Goal: Task Accomplishment & Management: Manage account settings

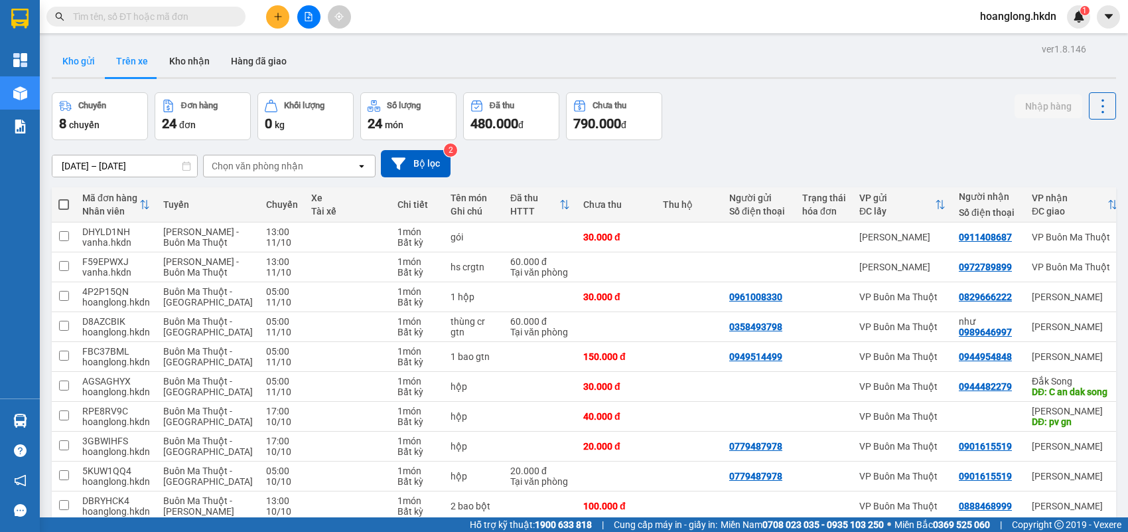
click at [85, 58] on button "Kho gửi" at bounding box center [79, 61] width 54 height 32
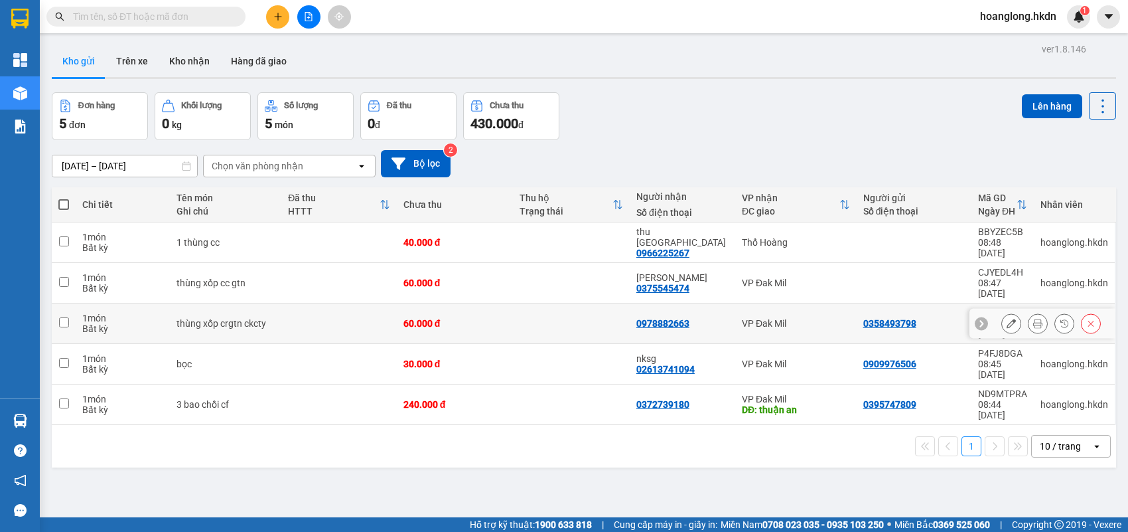
click at [478, 318] on div "60.000 đ" at bounding box center [456, 323] width 104 height 11
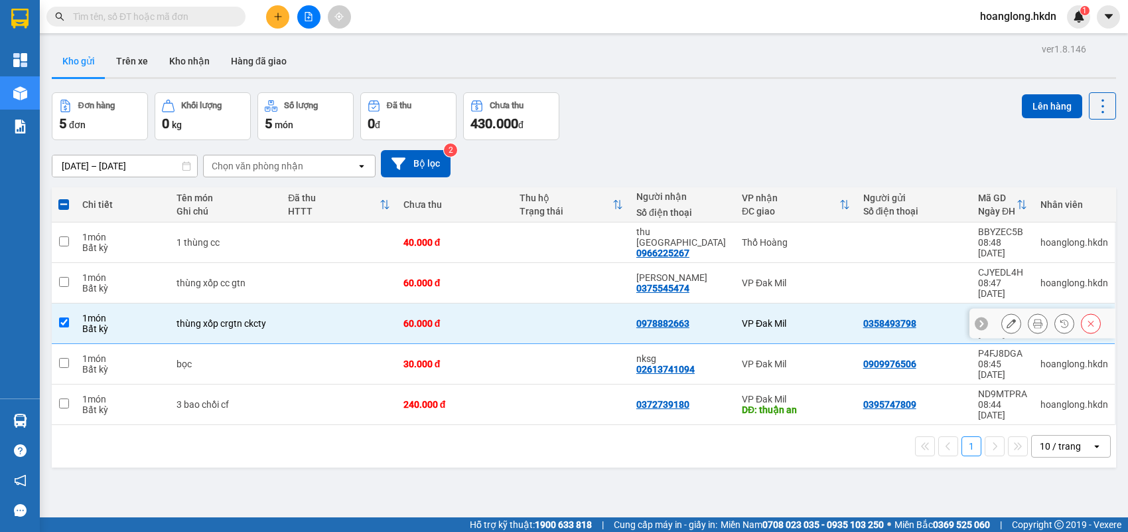
click at [66, 317] on input "checkbox" at bounding box center [64, 322] width 10 height 10
checkbox input "false"
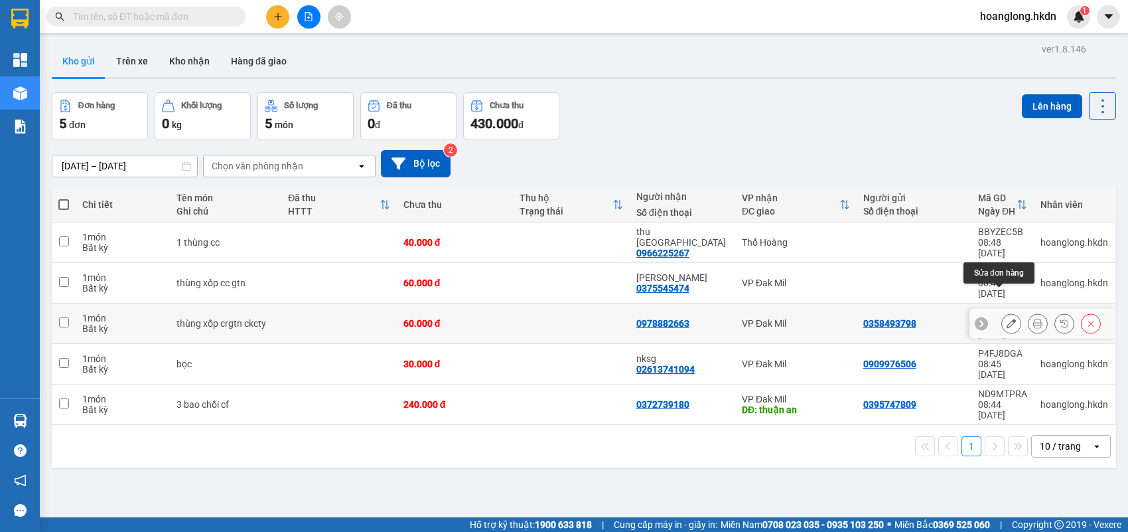
click at [1007, 319] on icon at bounding box center [1011, 323] width 9 height 9
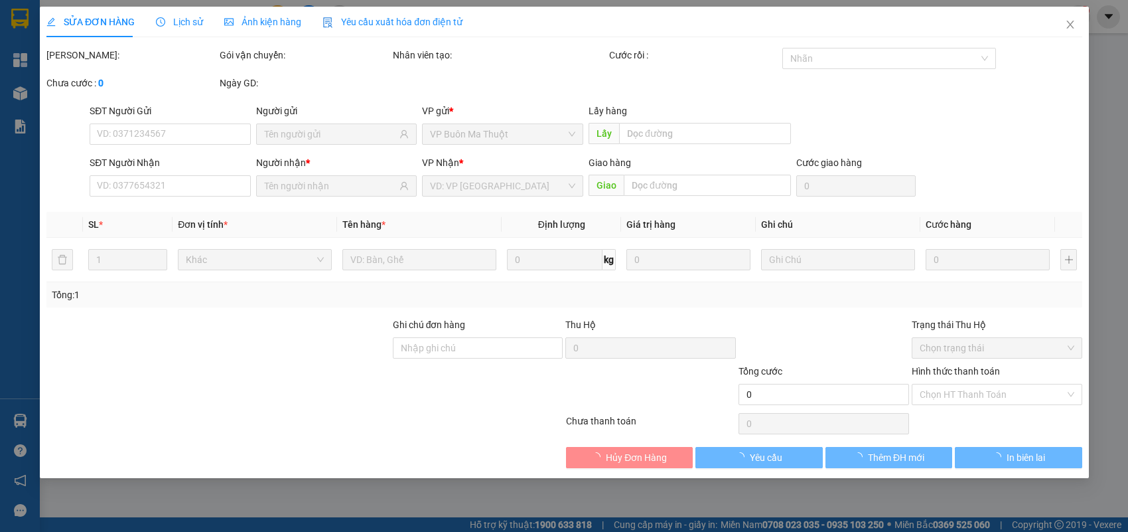
type input "0358493798"
type input "0978882663"
type input "60.000"
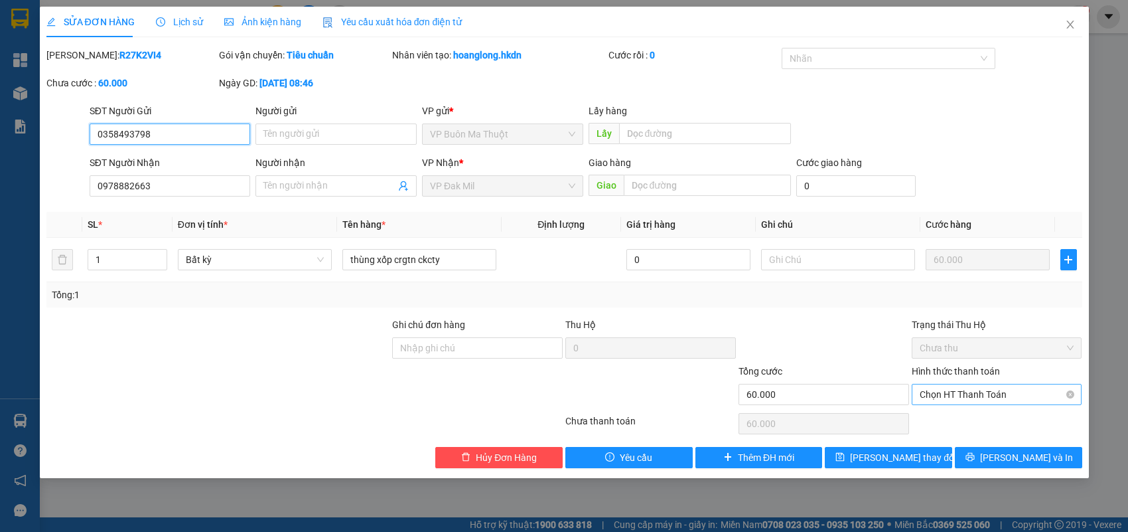
click at [1040, 399] on span "Chọn HT Thanh Toán" at bounding box center [997, 394] width 155 height 20
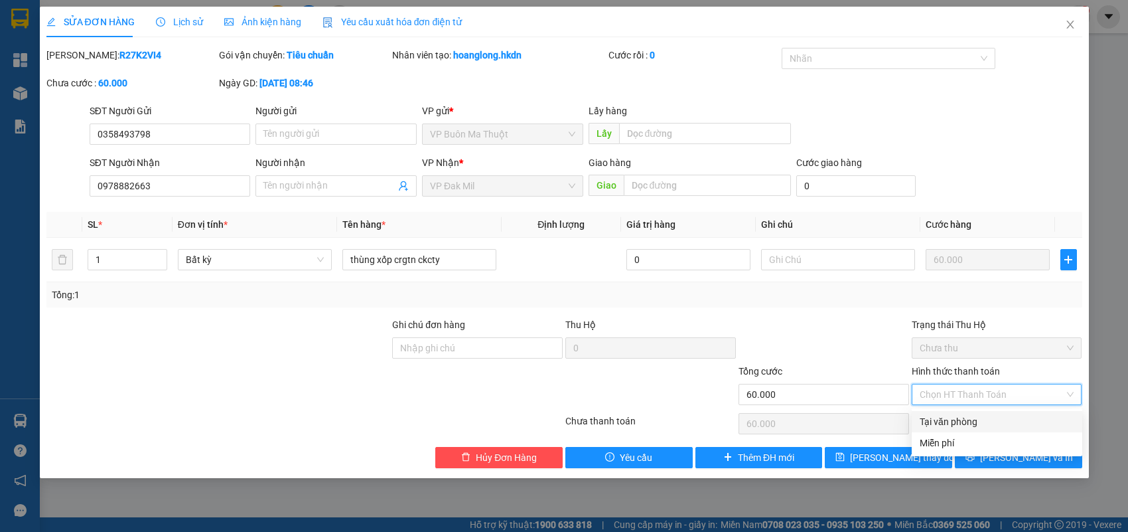
click at [953, 420] on div "Tại văn phòng" at bounding box center [997, 421] width 155 height 15
type input "0"
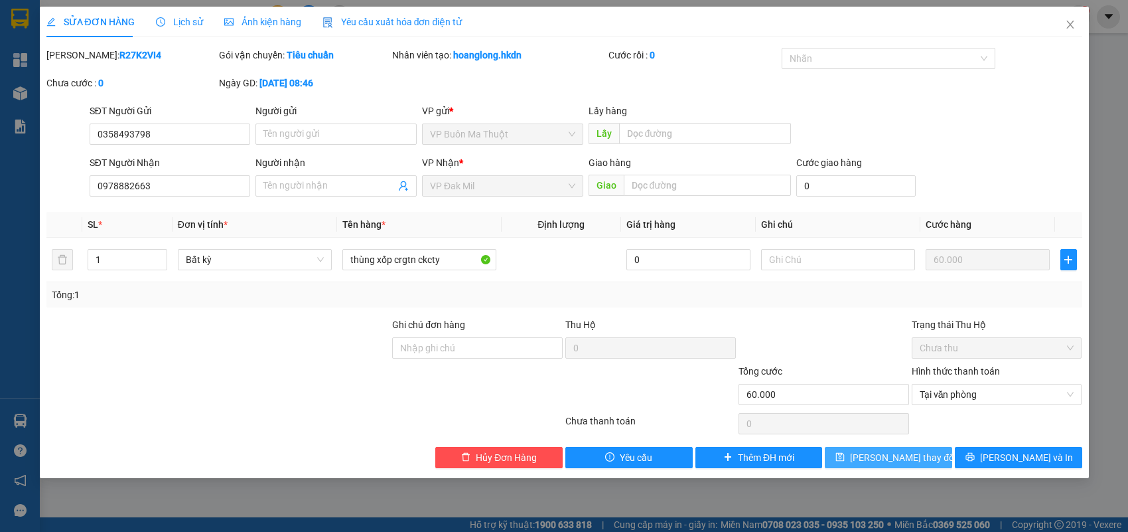
drag, startPoint x: 878, startPoint y: 460, endPoint x: 761, endPoint y: 443, distance: 117.3
click at [880, 460] on span "[PERSON_NAME] thay đổi" at bounding box center [903, 457] width 106 height 15
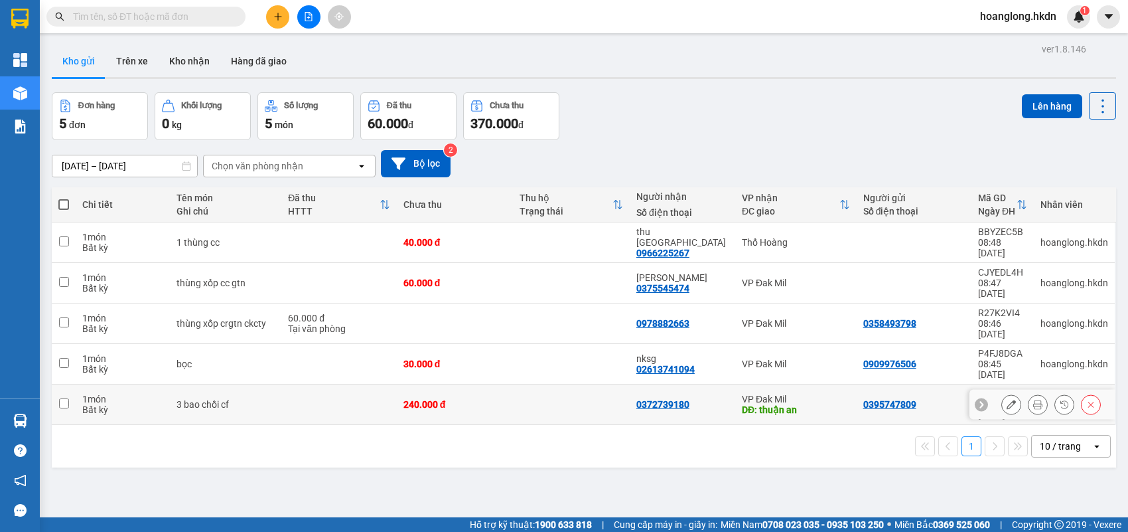
click at [513, 384] on td at bounding box center [571, 404] width 117 height 40
checkbox input "true"
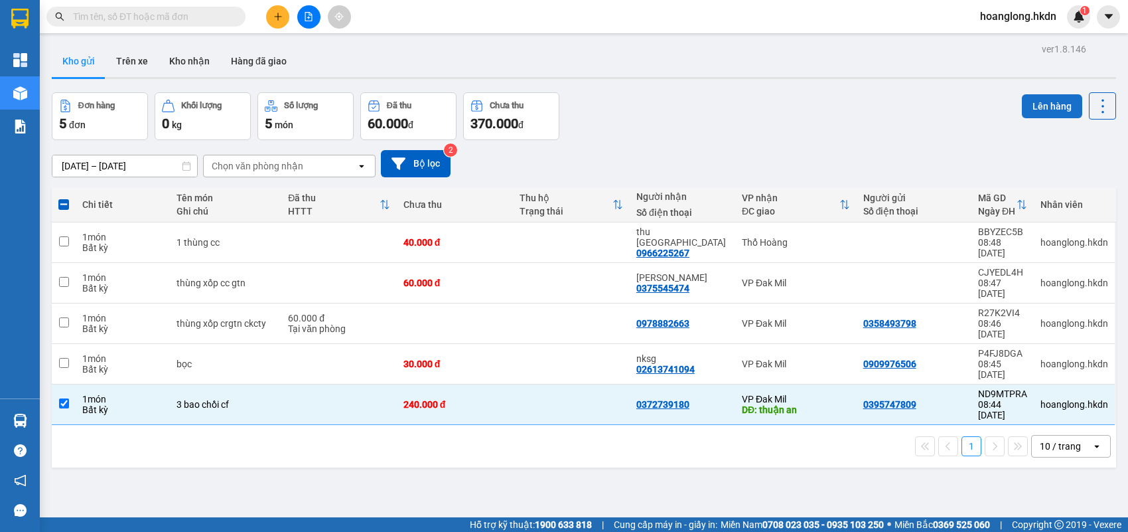
click at [1042, 108] on button "Lên hàng" at bounding box center [1052, 106] width 60 height 24
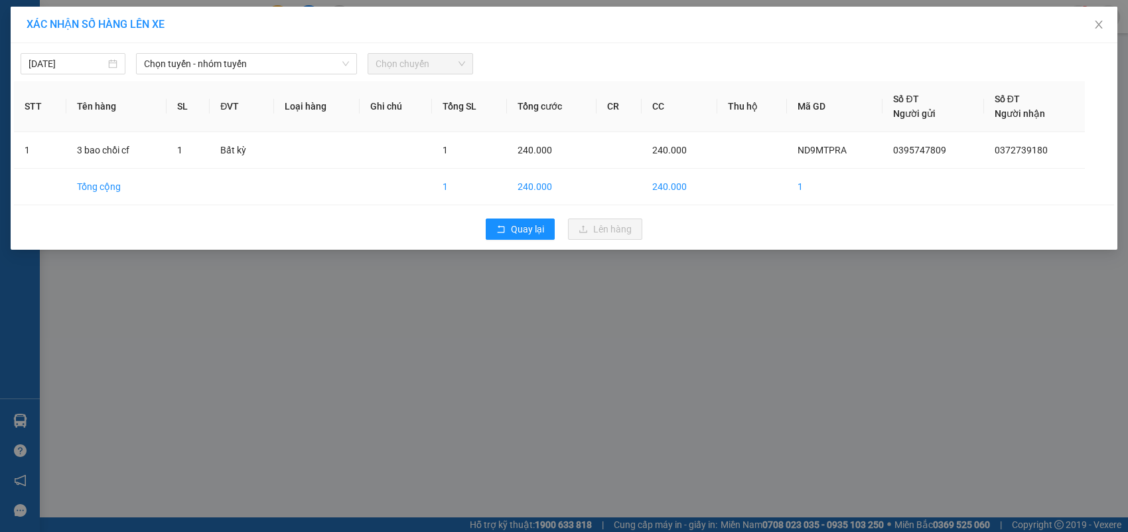
click at [450, 64] on span "Chọn chuyến" at bounding box center [420, 64] width 89 height 20
click at [347, 64] on icon "down" at bounding box center [346, 64] width 8 height 8
click at [341, 60] on span "Chọn tuyến - nhóm tuyến" at bounding box center [246, 64] width 205 height 20
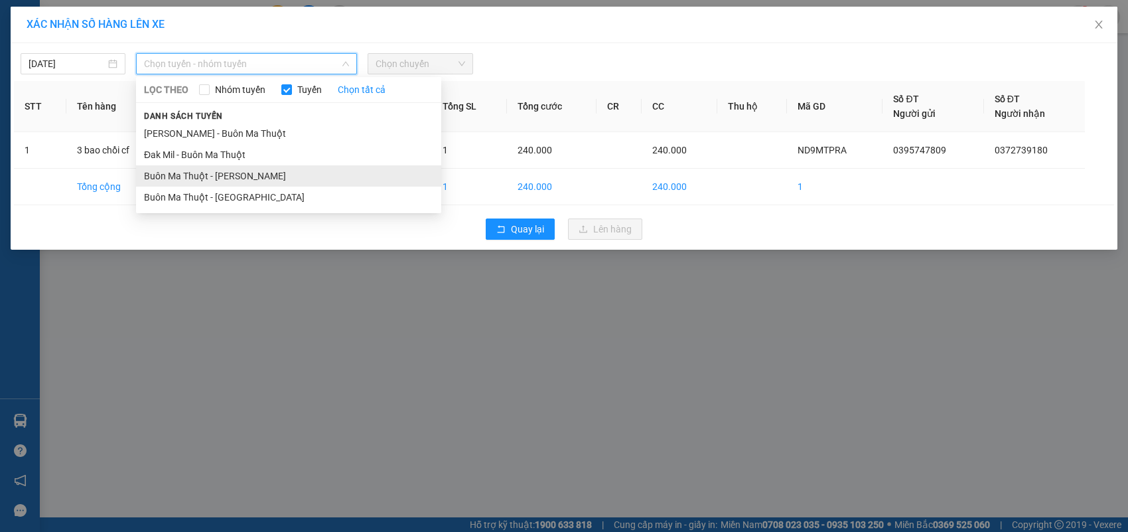
click at [303, 177] on li "Buôn Ma Thuột - [PERSON_NAME]" at bounding box center [288, 175] width 305 height 21
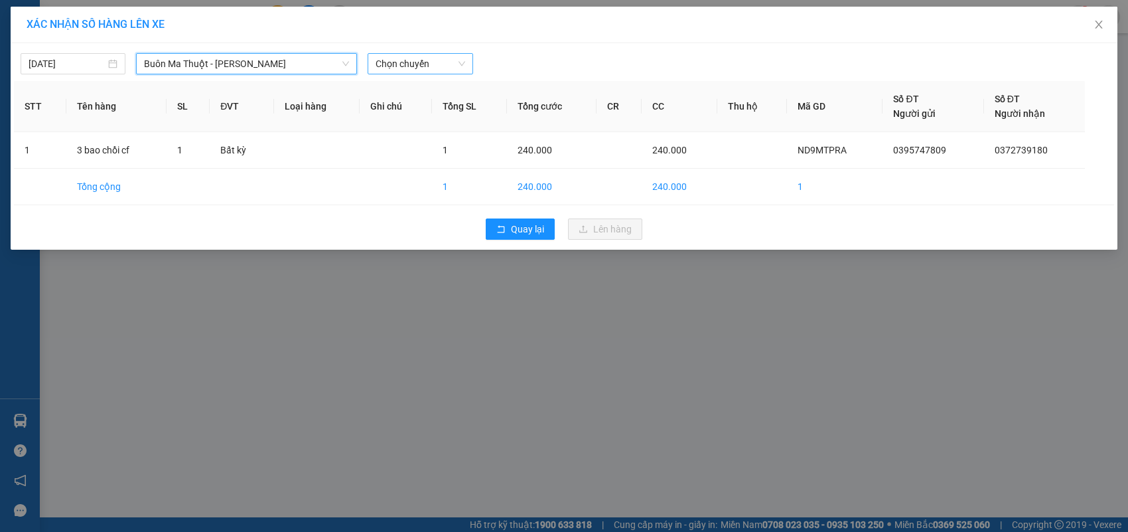
click at [377, 68] on span "Chọn chuyến" at bounding box center [420, 64] width 89 height 20
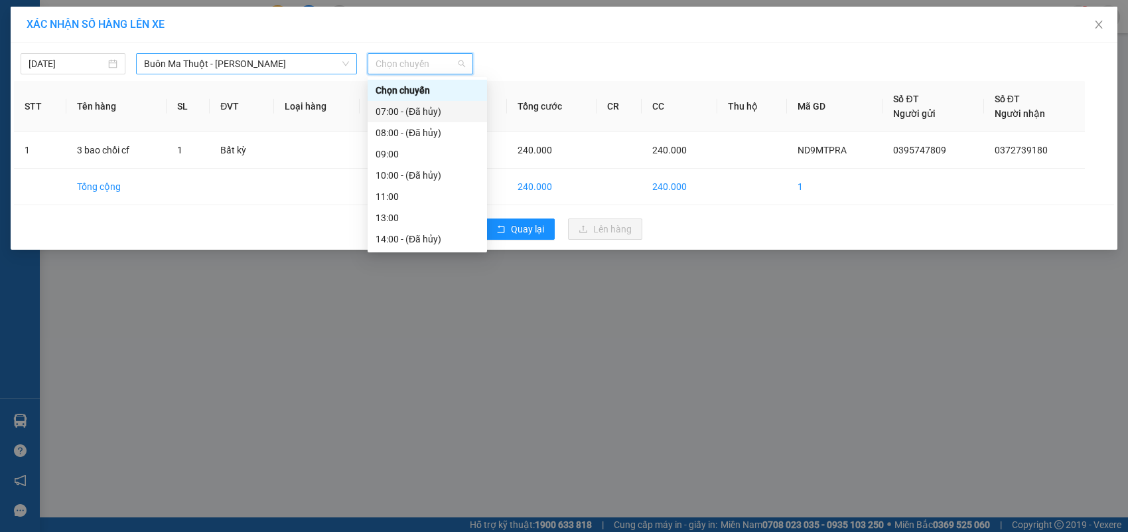
click at [307, 64] on span "Buôn Ma Thuột - [PERSON_NAME]" at bounding box center [246, 64] width 205 height 20
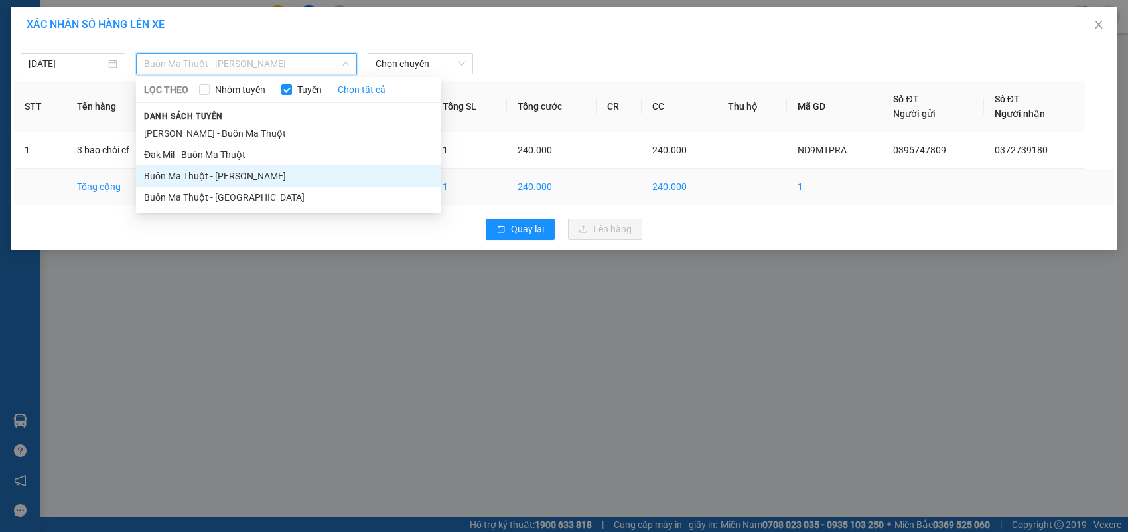
drag, startPoint x: 283, startPoint y: 204, endPoint x: 285, endPoint y: 197, distance: 7.8
click at [283, 204] on li "Buôn Ma Thuột - [GEOGRAPHIC_DATA]" at bounding box center [288, 197] width 305 height 21
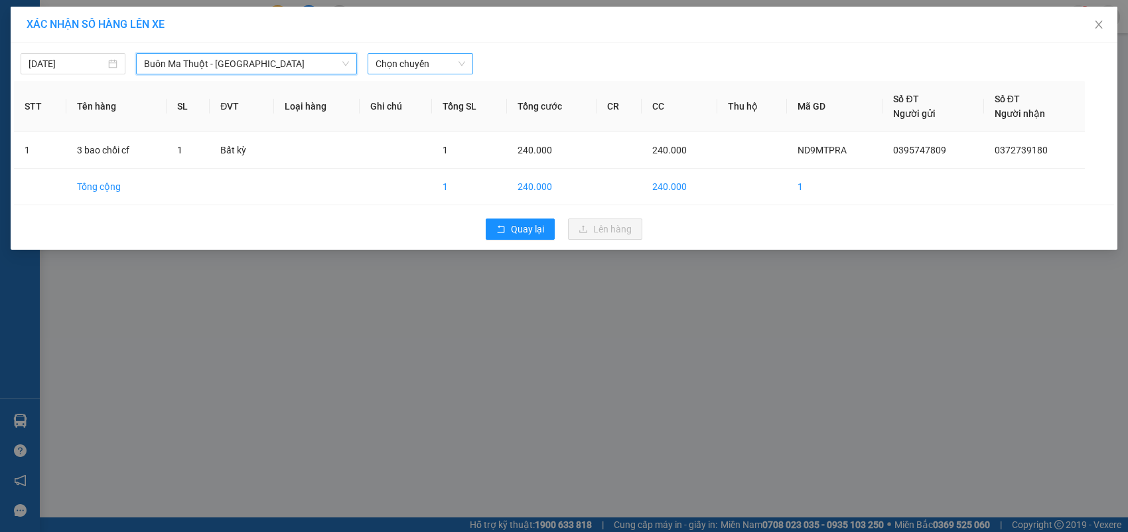
click at [410, 70] on span "Chọn chuyến" at bounding box center [420, 64] width 89 height 20
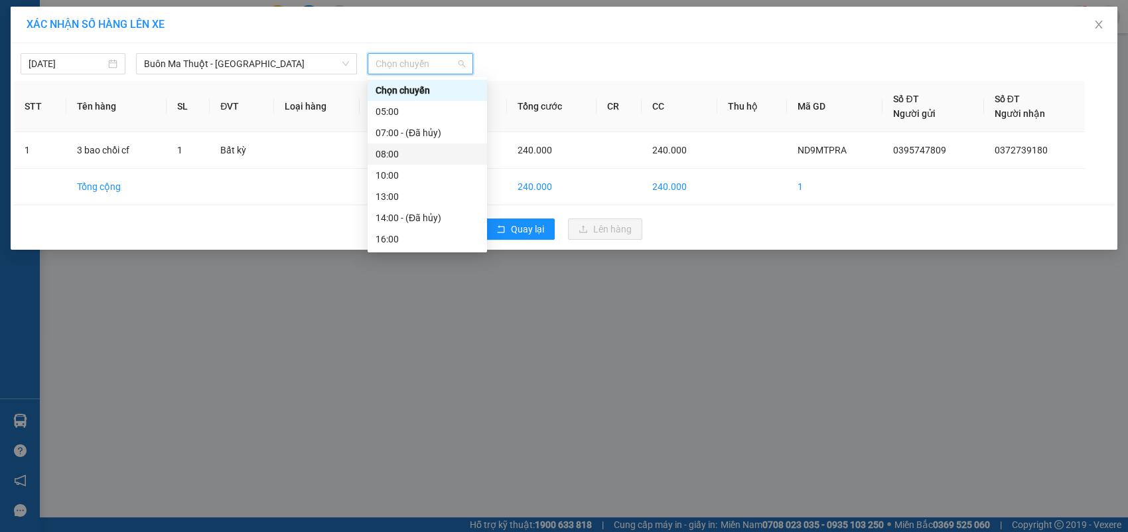
click at [429, 153] on div "08:00" at bounding box center [428, 154] width 104 height 15
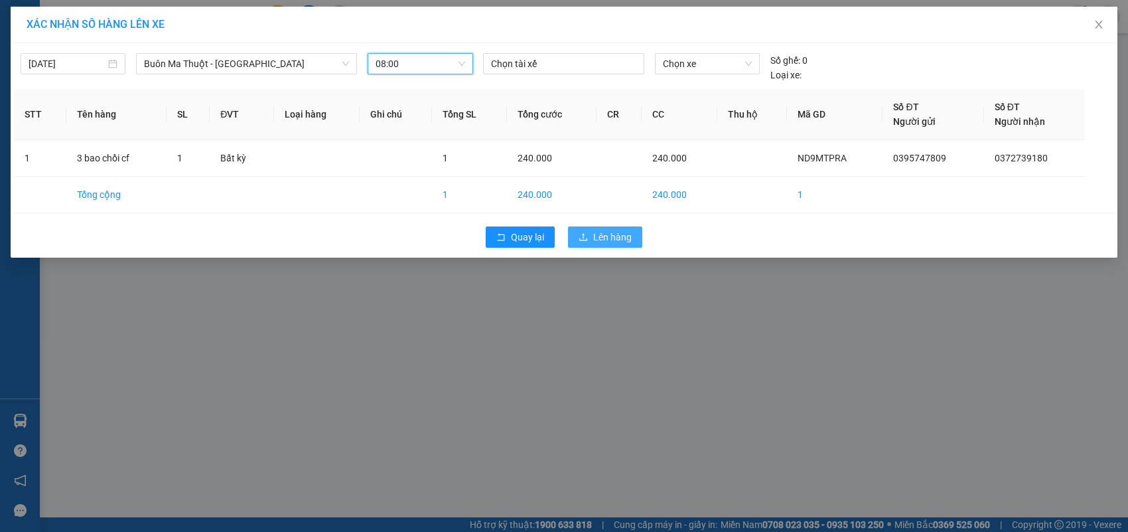
click at [609, 236] on span "Lên hàng" at bounding box center [612, 237] width 39 height 15
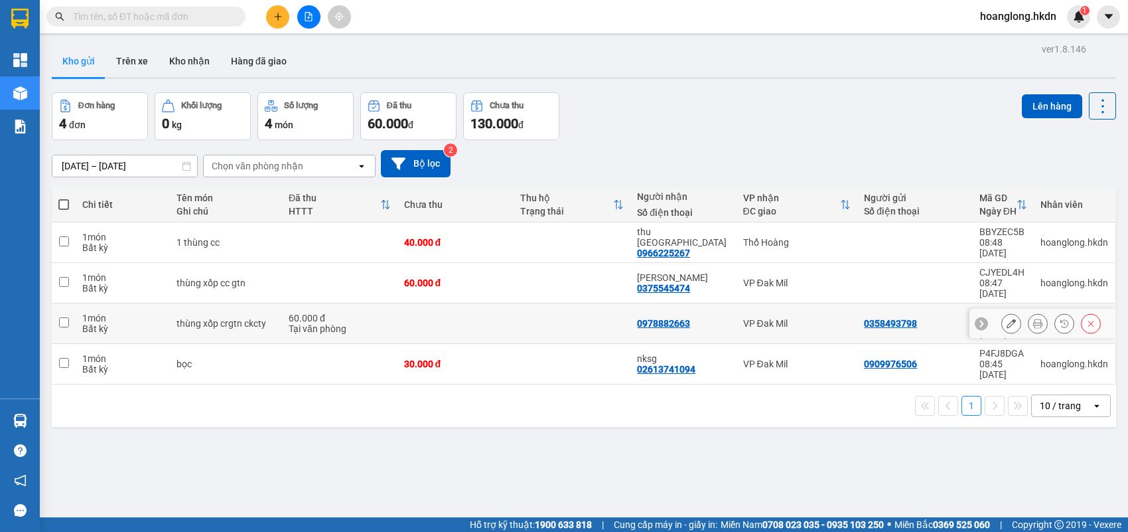
scroll to position [61, 0]
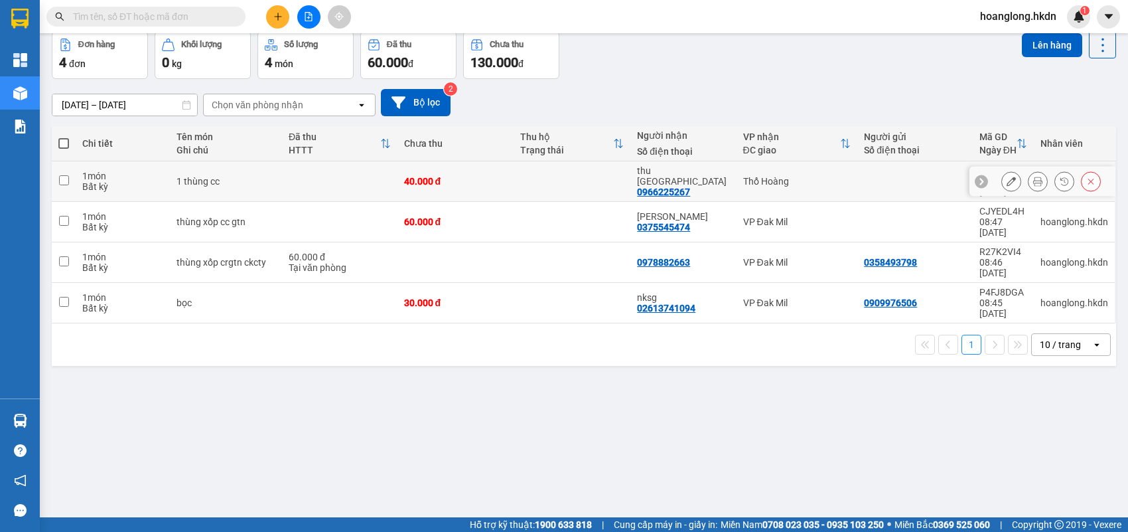
click at [483, 176] on div "40.000 đ" at bounding box center [456, 181] width 104 height 11
checkbox input "true"
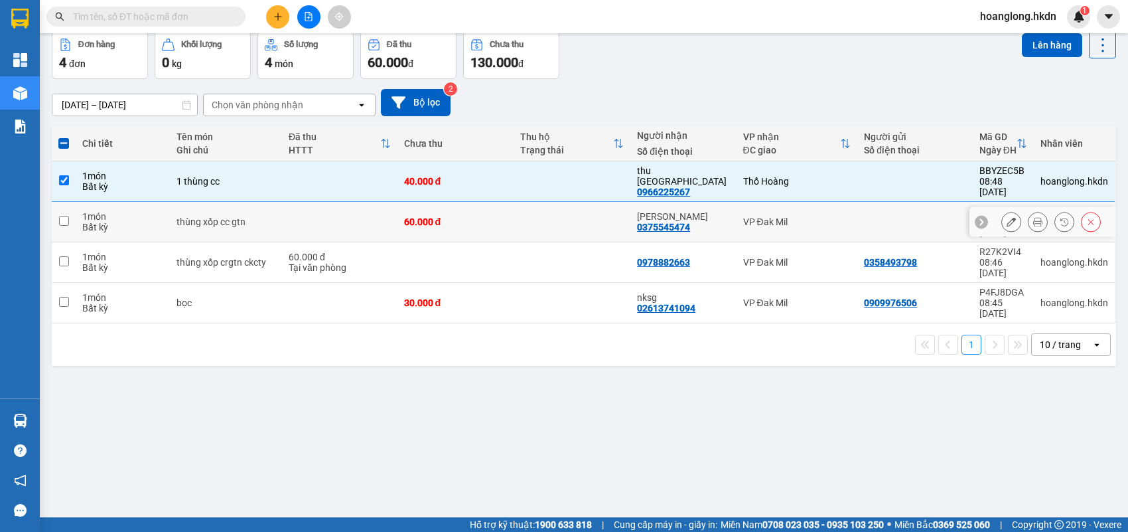
click at [470, 216] on td "60.000 đ" at bounding box center [456, 222] width 117 height 40
checkbox input "true"
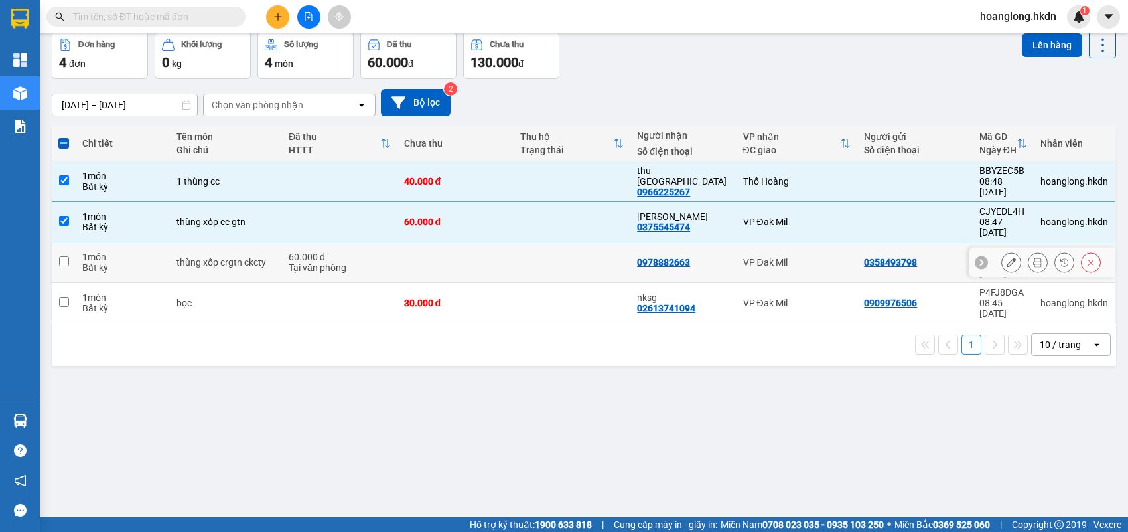
click at [469, 242] on td at bounding box center [456, 262] width 117 height 40
checkbox input "true"
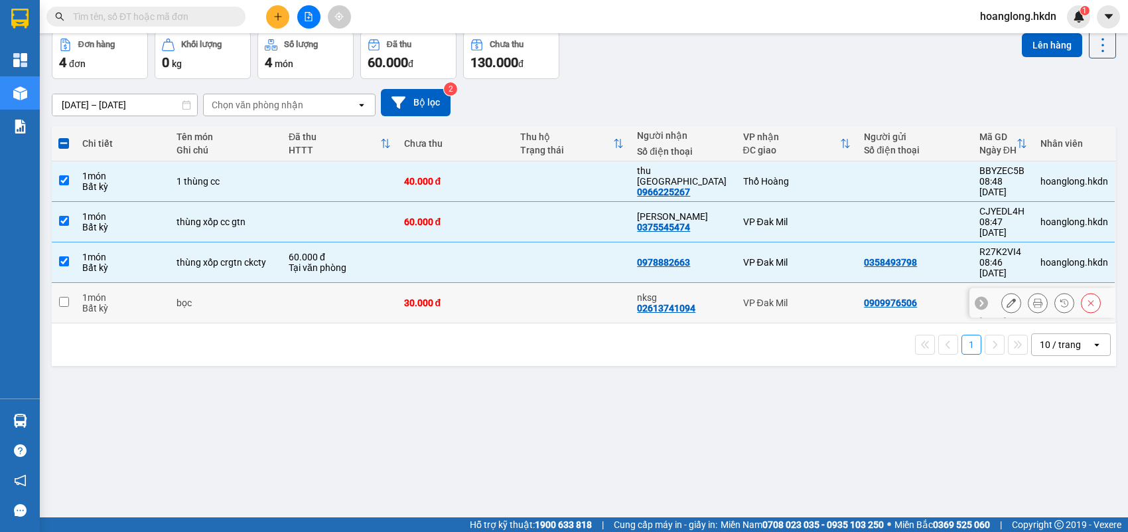
click at [468, 283] on td "30.000 đ" at bounding box center [456, 303] width 117 height 40
checkbox input "true"
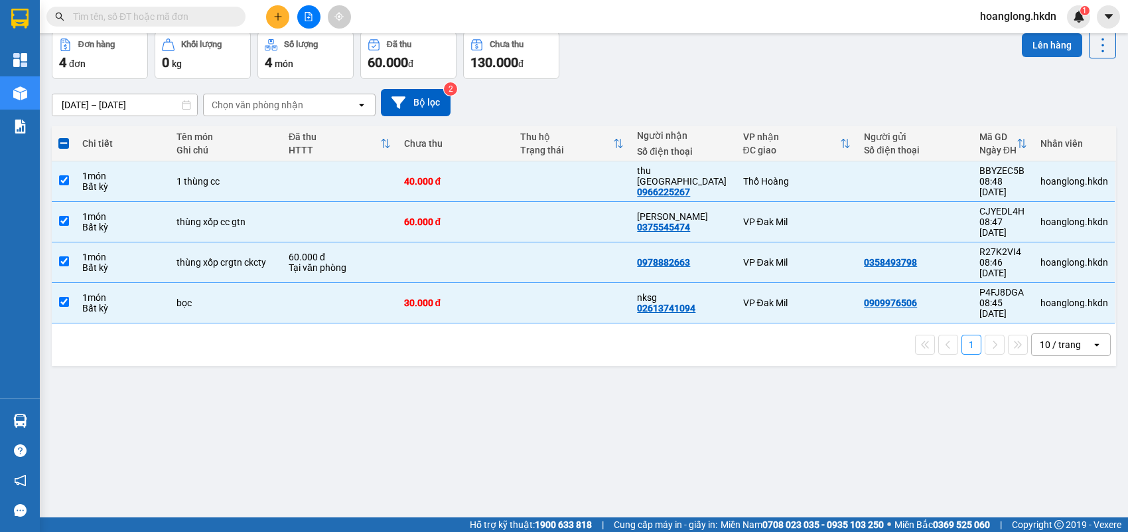
click at [1030, 48] on button "Lên hàng" at bounding box center [1052, 45] width 60 height 24
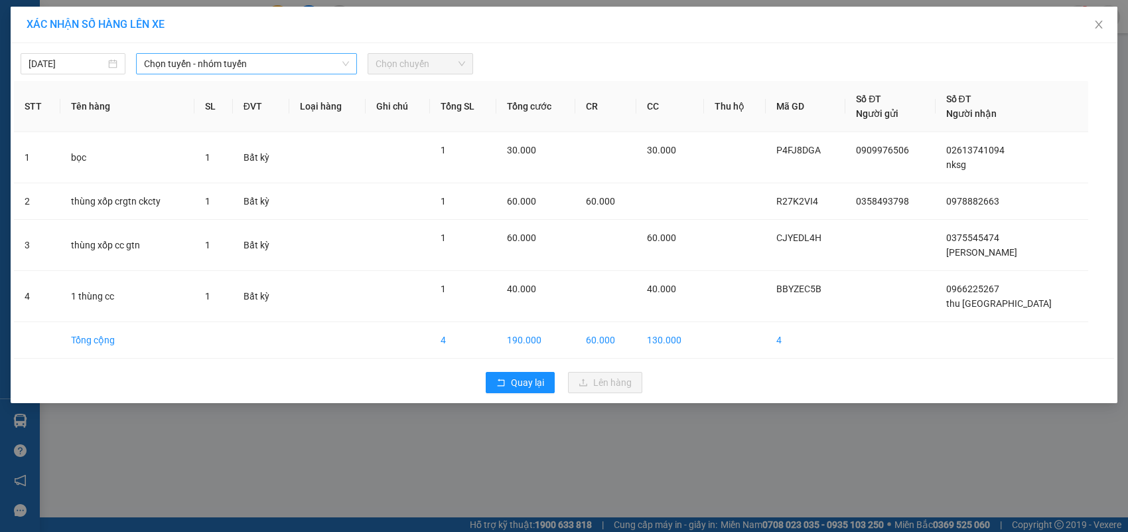
click at [202, 70] on span "Chọn tuyến - nhóm tuyến" at bounding box center [246, 64] width 205 height 20
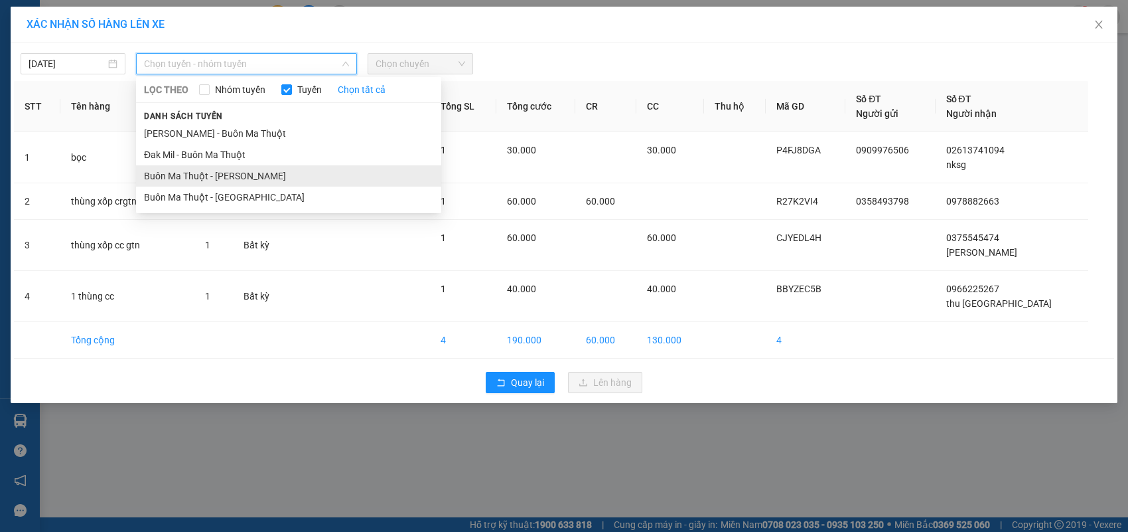
click at [252, 173] on li "Buôn Ma Thuột - [PERSON_NAME]" at bounding box center [288, 175] width 305 height 21
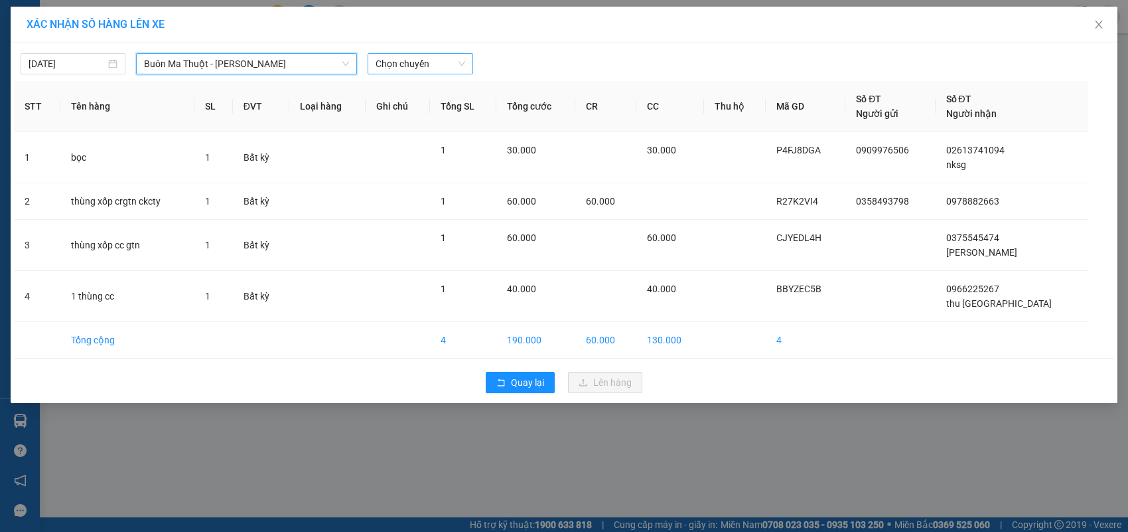
click at [436, 63] on span "Chọn chuyến" at bounding box center [420, 64] width 89 height 20
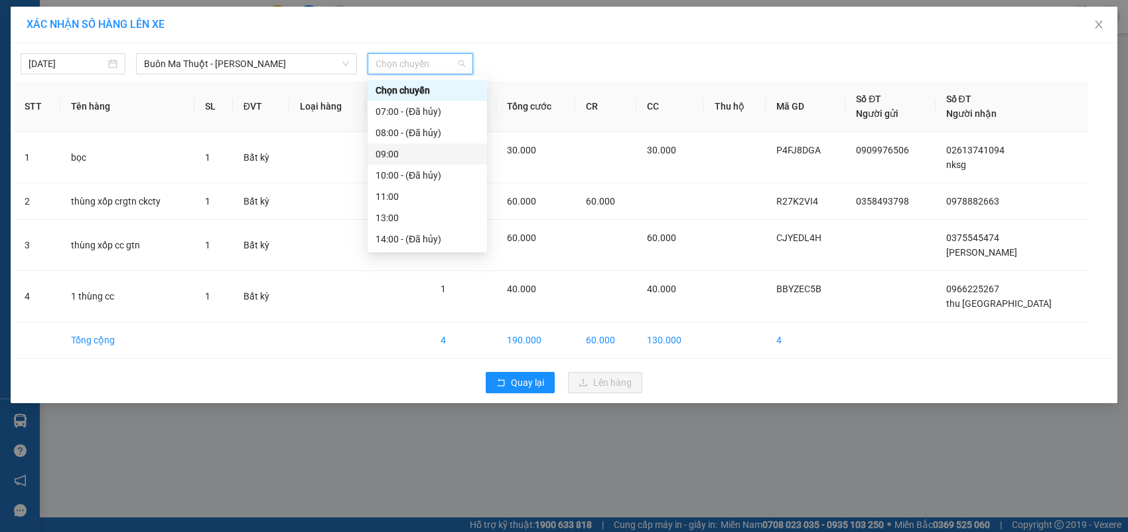
click at [429, 155] on div "09:00" at bounding box center [428, 154] width 104 height 15
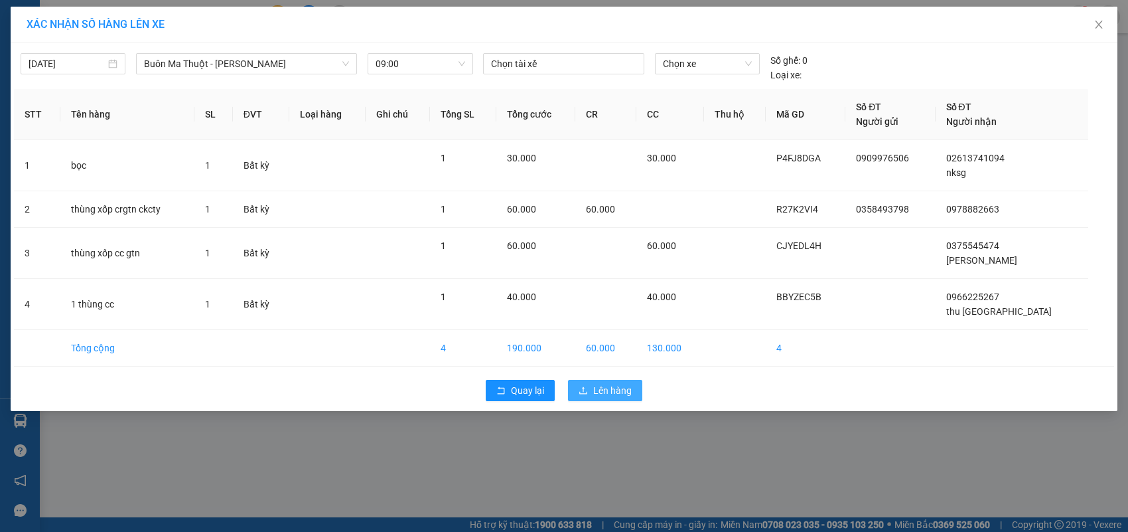
click at [595, 386] on span "Lên hàng" at bounding box center [612, 390] width 39 height 15
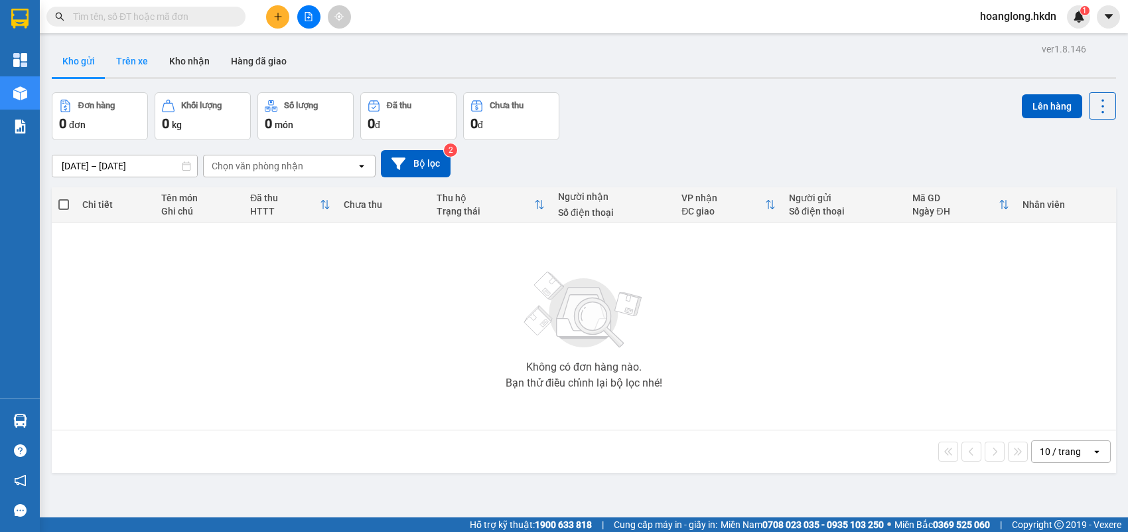
click at [144, 60] on button "Trên xe" at bounding box center [132, 61] width 53 height 32
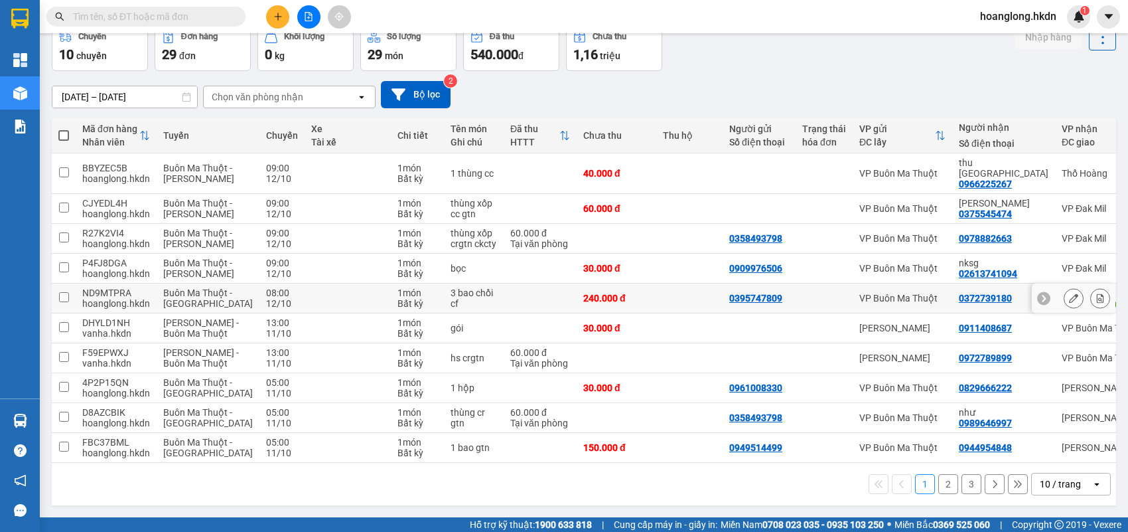
scroll to position [33, 0]
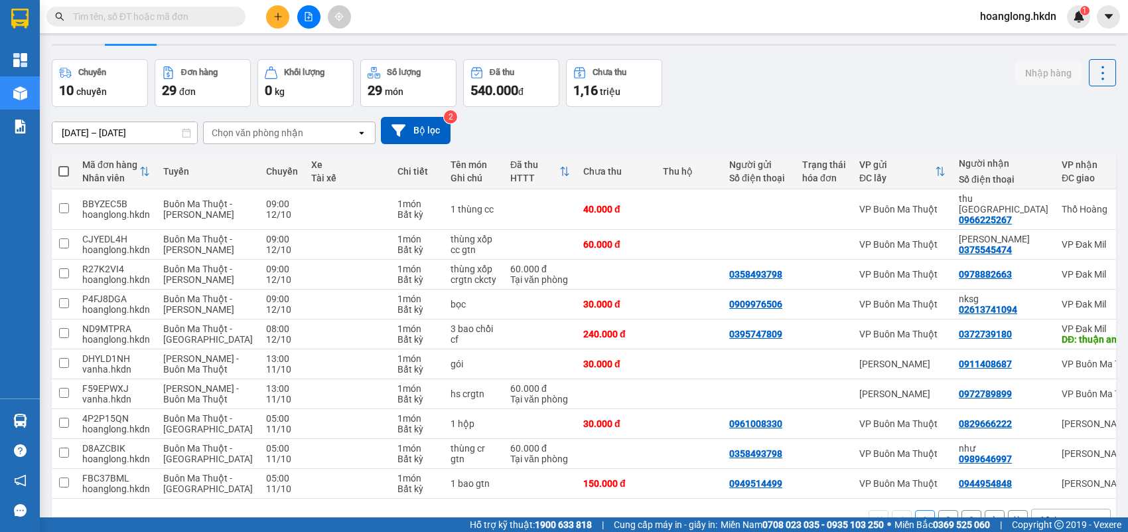
click at [179, 17] on input "text" at bounding box center [151, 16] width 157 height 15
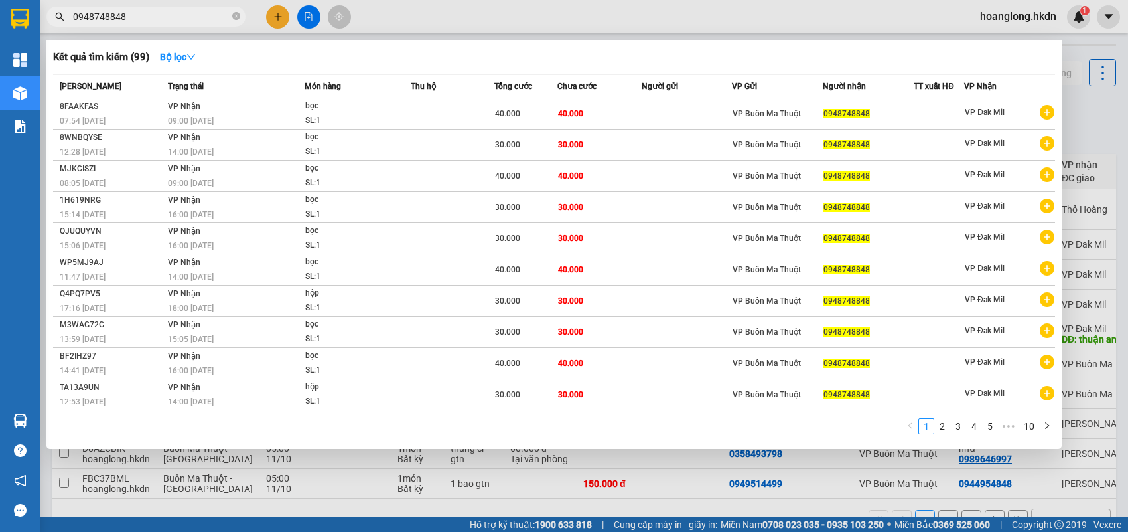
type input "0948748848"
click at [1127, 110] on div at bounding box center [564, 266] width 1128 height 532
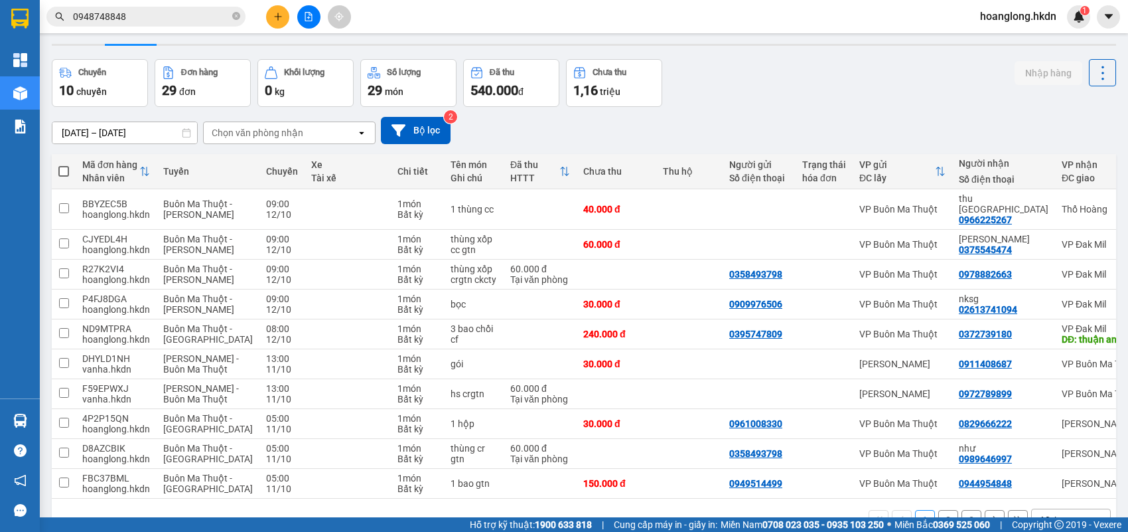
scroll to position [0, 0]
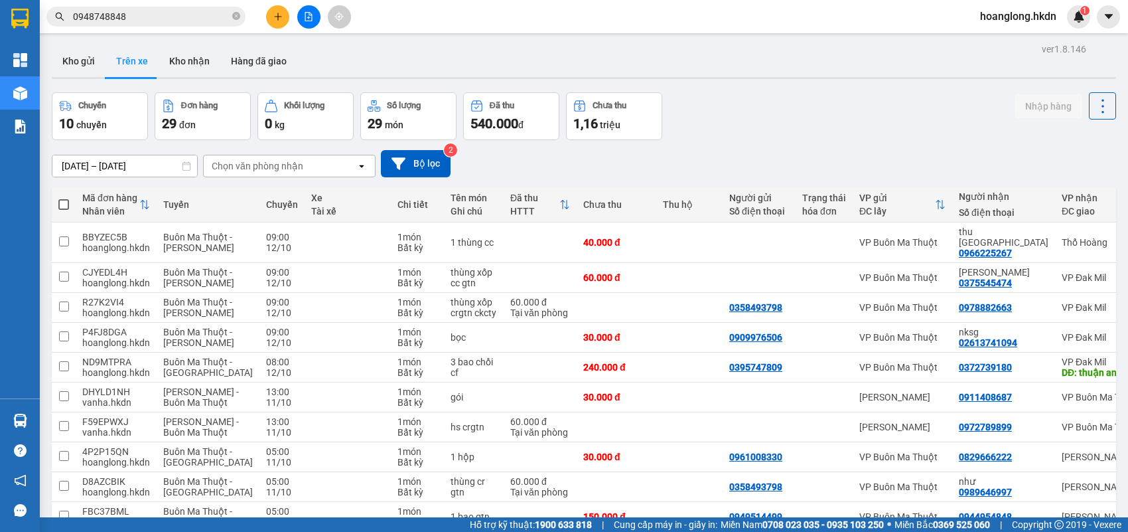
click at [282, 15] on icon "plus" at bounding box center [277, 16] width 9 height 9
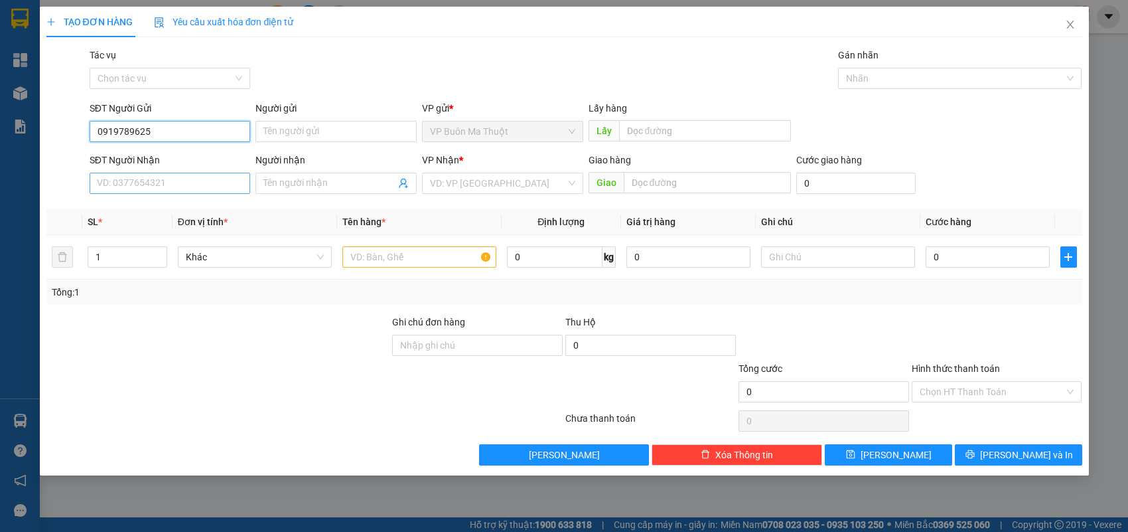
type input "0919789625"
click at [194, 177] on input "SĐT Người Nhận" at bounding box center [170, 183] width 161 height 21
type input "0979238723"
click at [194, 211] on div "0979238723 - cầu 14" at bounding box center [170, 210] width 145 height 15
type input "cầu 14"
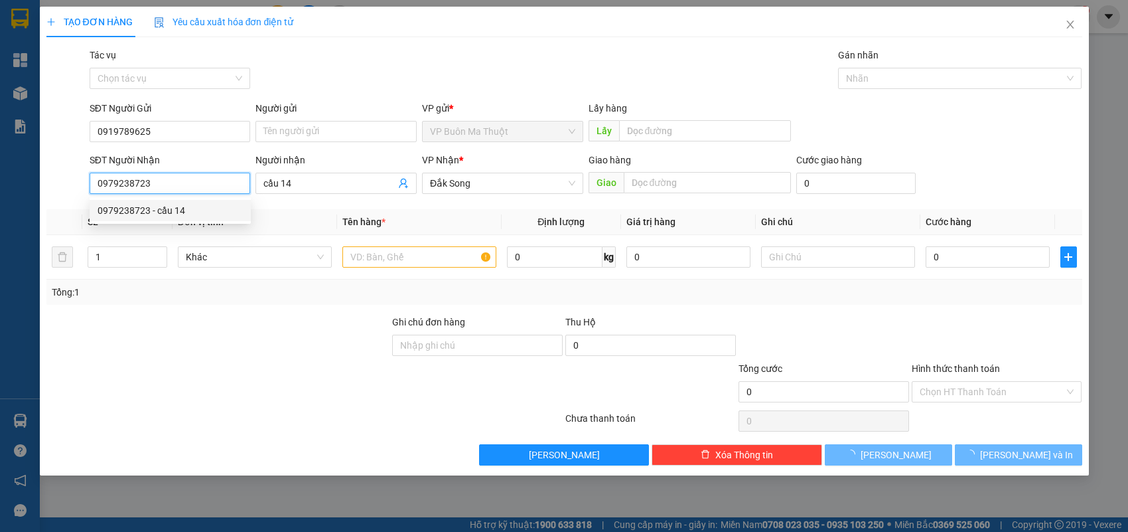
type input "30.000"
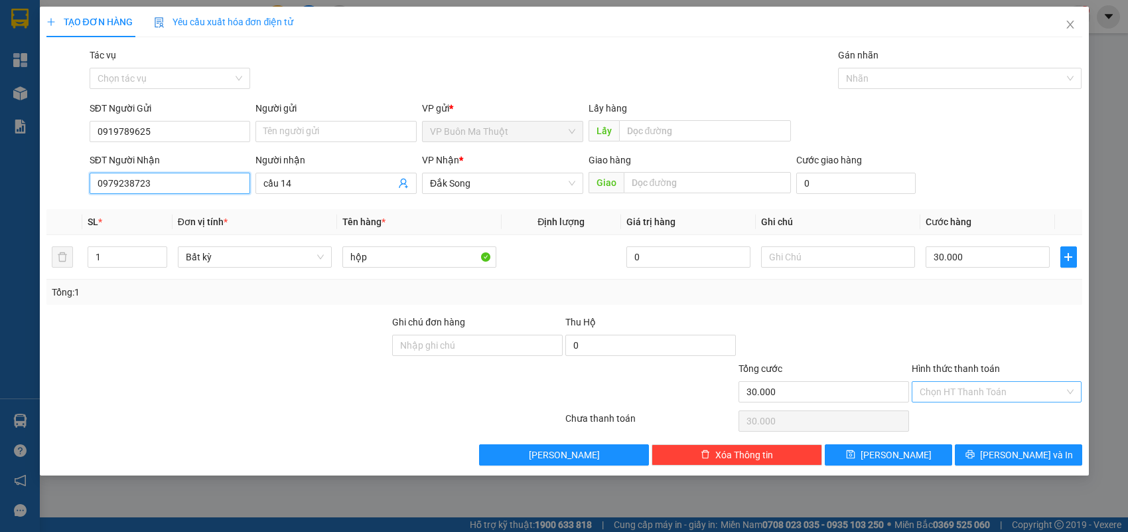
type input "0979238723"
click at [970, 395] on input "Hình thức thanh toán" at bounding box center [992, 392] width 145 height 20
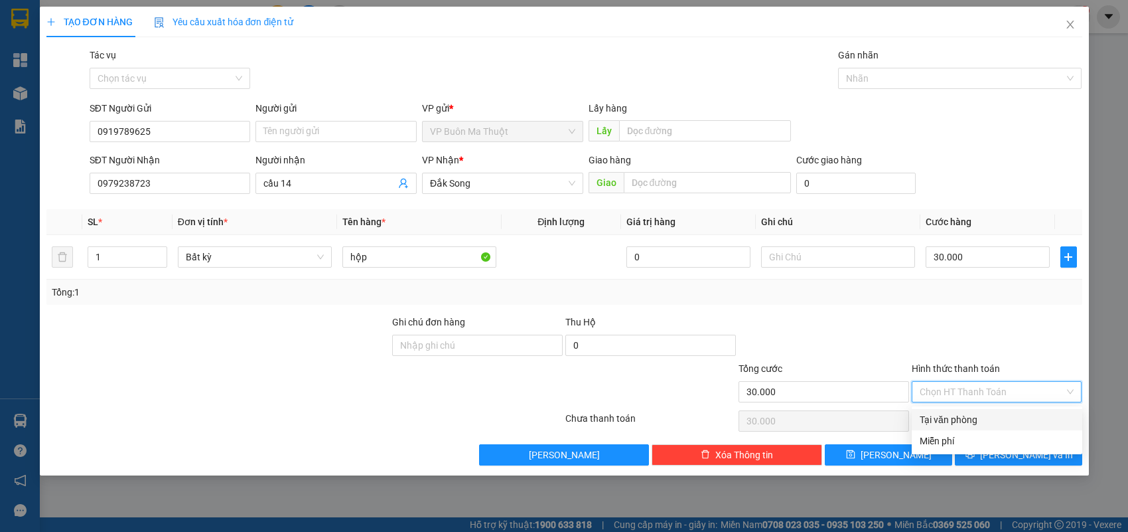
click at [958, 419] on div "Tại văn phòng" at bounding box center [997, 419] width 155 height 15
type input "0"
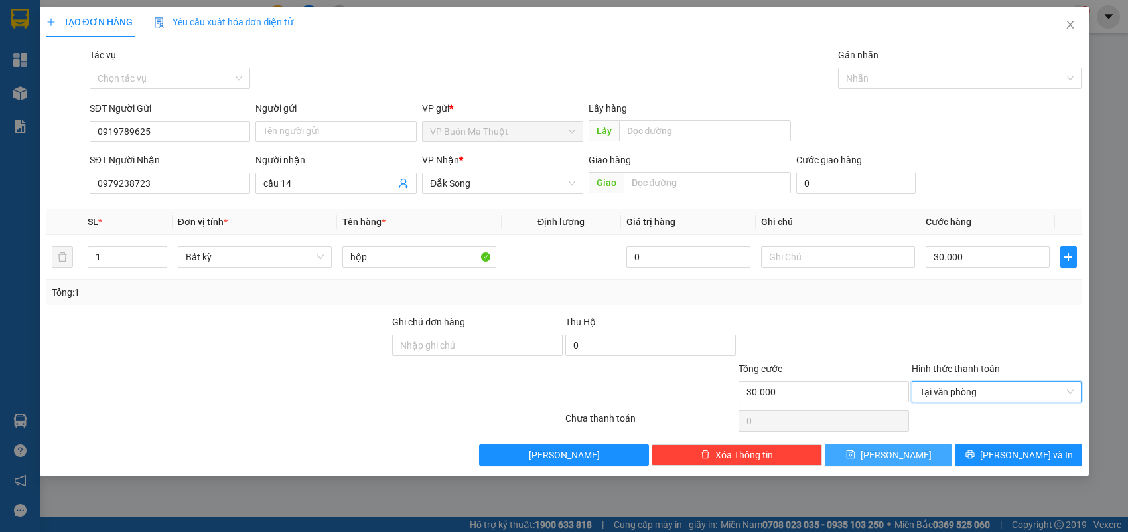
click at [873, 450] on button "[PERSON_NAME]" at bounding box center [888, 454] width 127 height 21
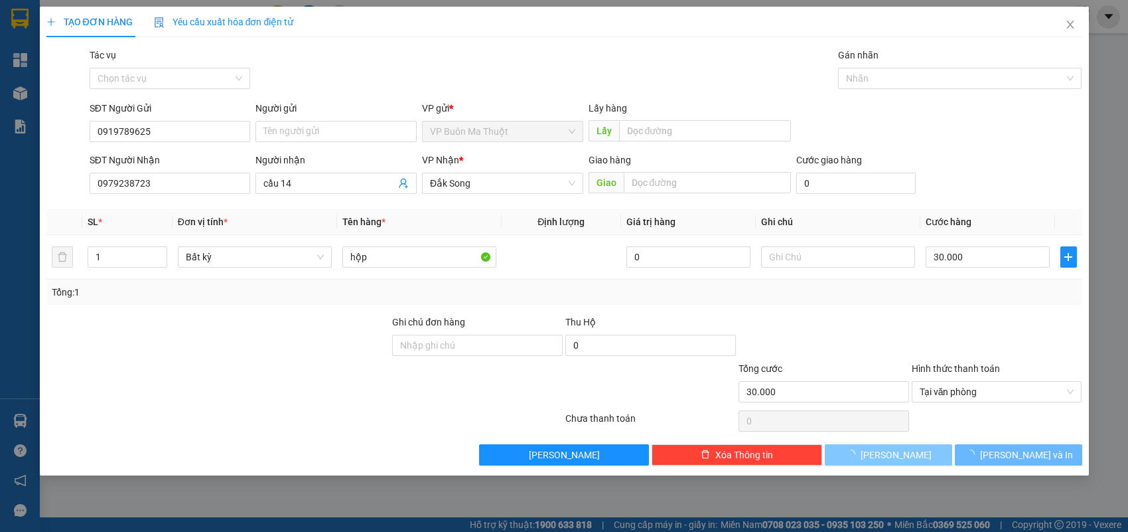
type input "0"
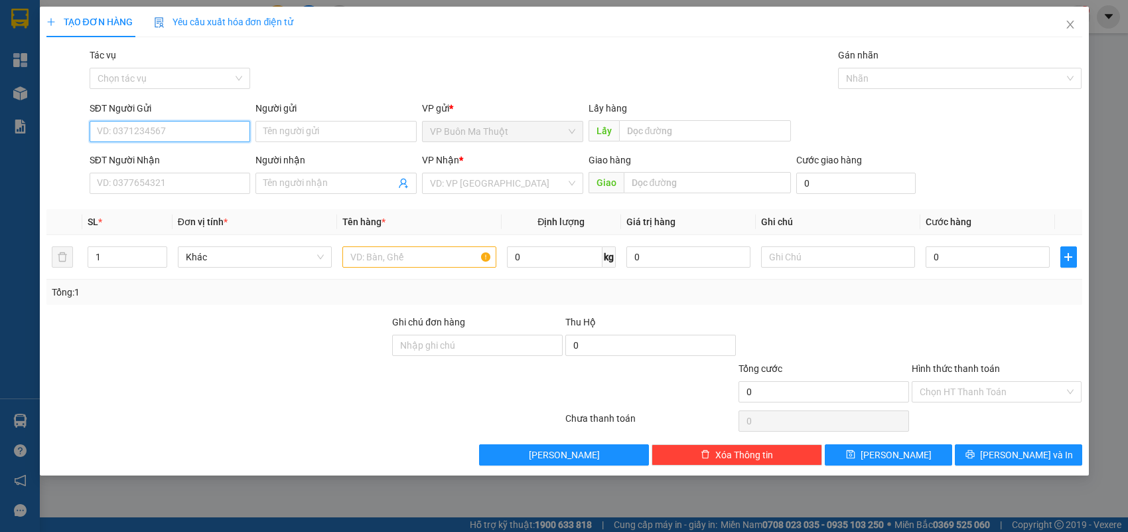
click at [224, 130] on input "SĐT Người Gửi" at bounding box center [170, 131] width 161 height 21
click at [202, 175] on input "SĐT Người Nhận" at bounding box center [170, 183] width 161 height 21
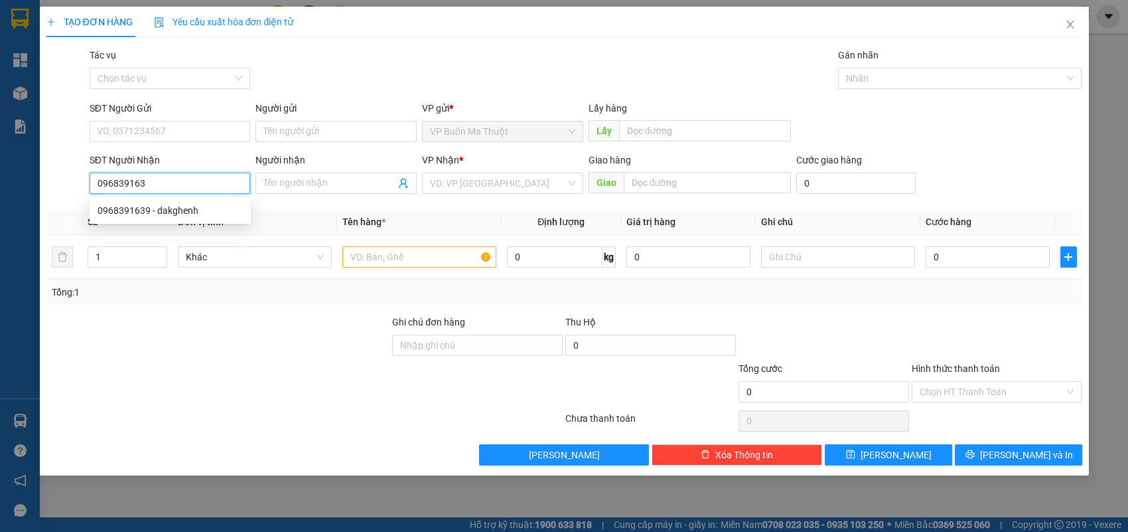
type input "0968391639"
click at [222, 211] on div "0968391639 - dakghenh" at bounding box center [170, 210] width 145 height 15
type input "dakghenh"
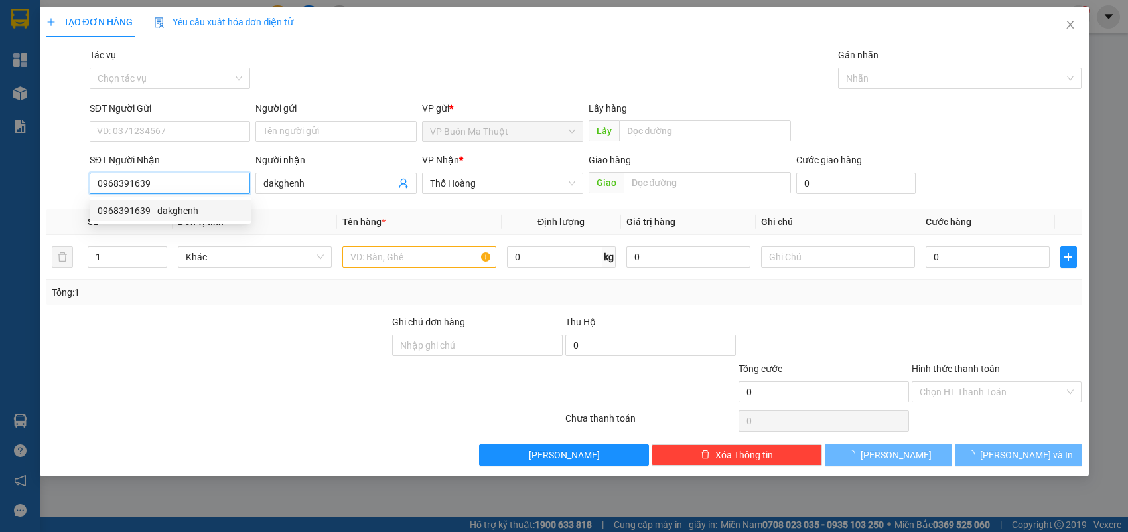
type input "40.000"
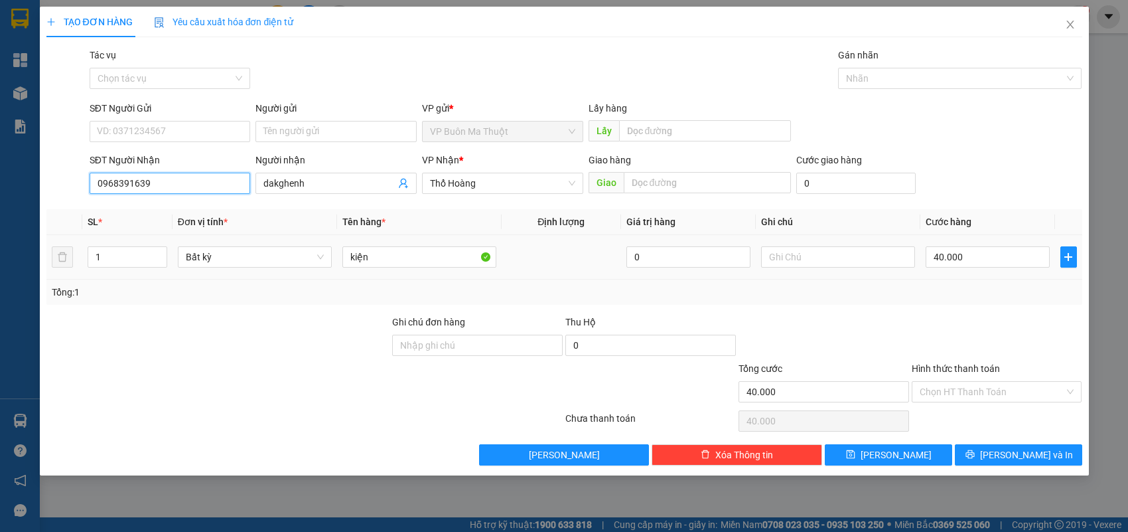
type input "0968391639"
drag, startPoint x: 1026, startPoint y: 246, endPoint x: 850, endPoint y: 253, distance: 175.4
click at [851, 253] on tr "1 Bất kỳ kiện 0 40.000" at bounding box center [564, 257] width 1036 height 44
click at [1000, 241] on td "40.000" at bounding box center [988, 257] width 135 height 44
click at [987, 249] on input "40.000" at bounding box center [988, 256] width 124 height 21
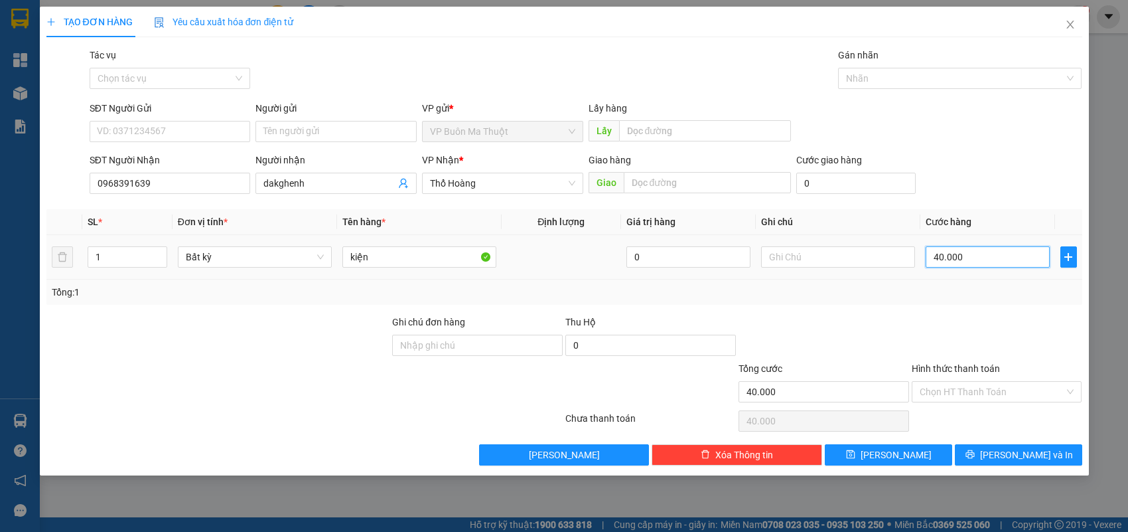
type input "0"
type input "3"
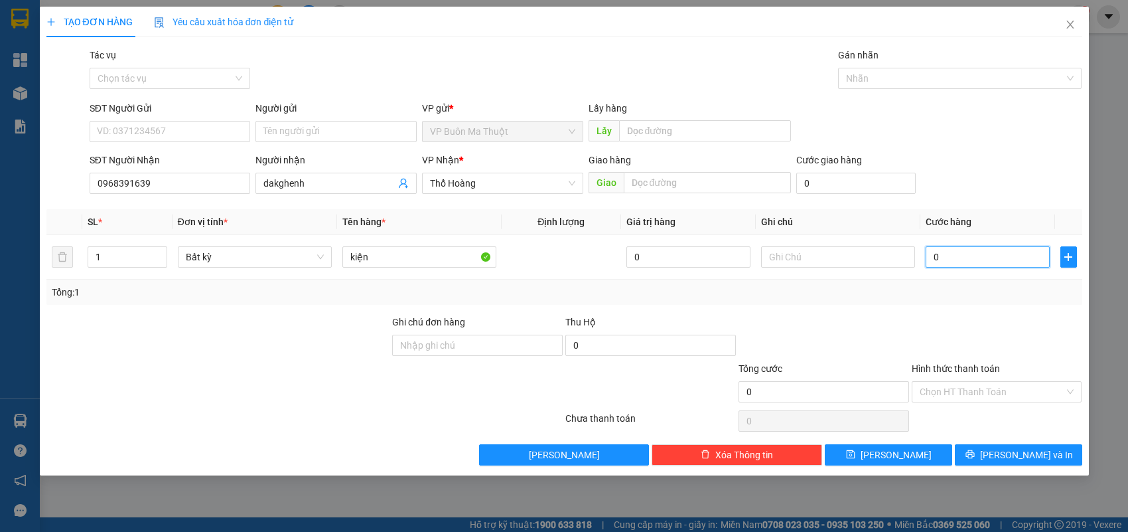
type input "03"
type input "30"
type input "030"
type input "300"
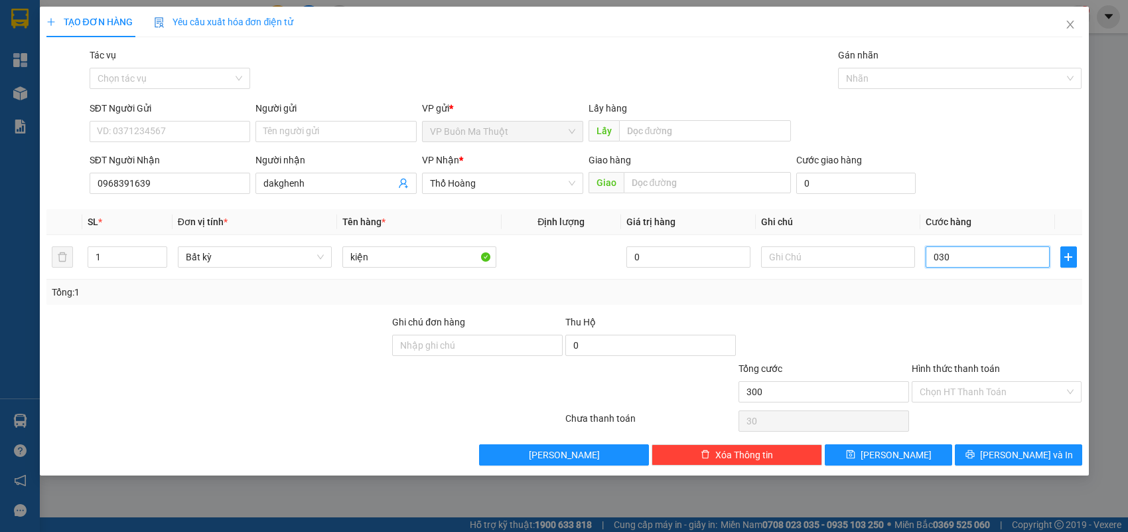
type input "300"
type input "0.300"
type input "3.000"
type input "03.000"
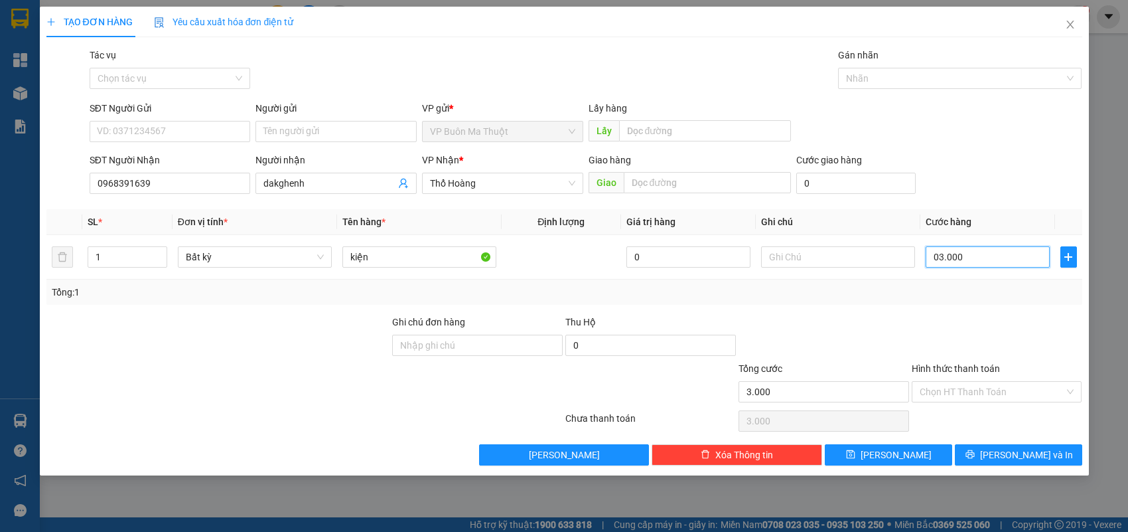
type input "300"
type input "0.300"
type input "30"
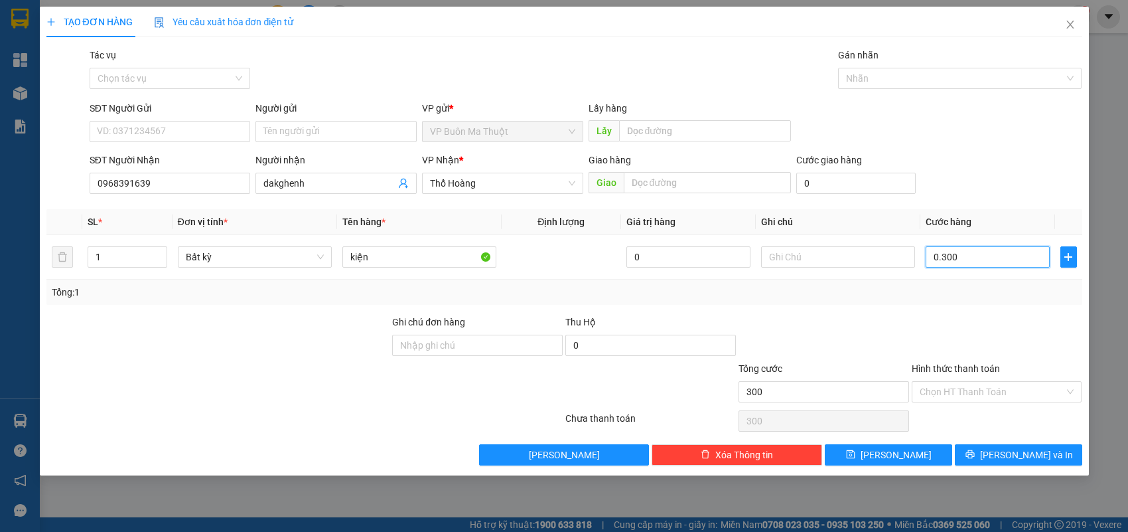
type input "030"
type input "3"
type input "03"
type input "0"
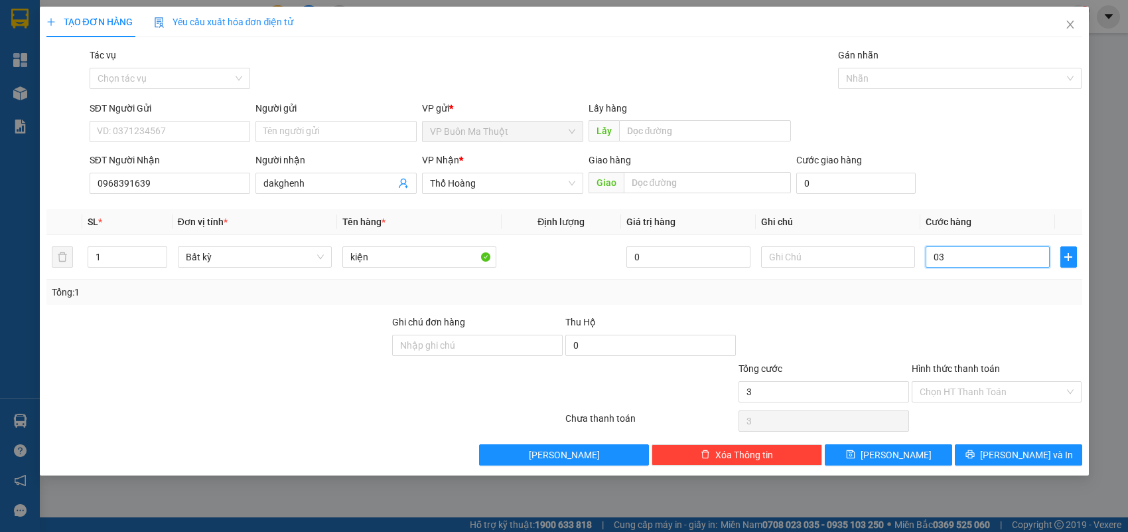
type input "0"
type input "30"
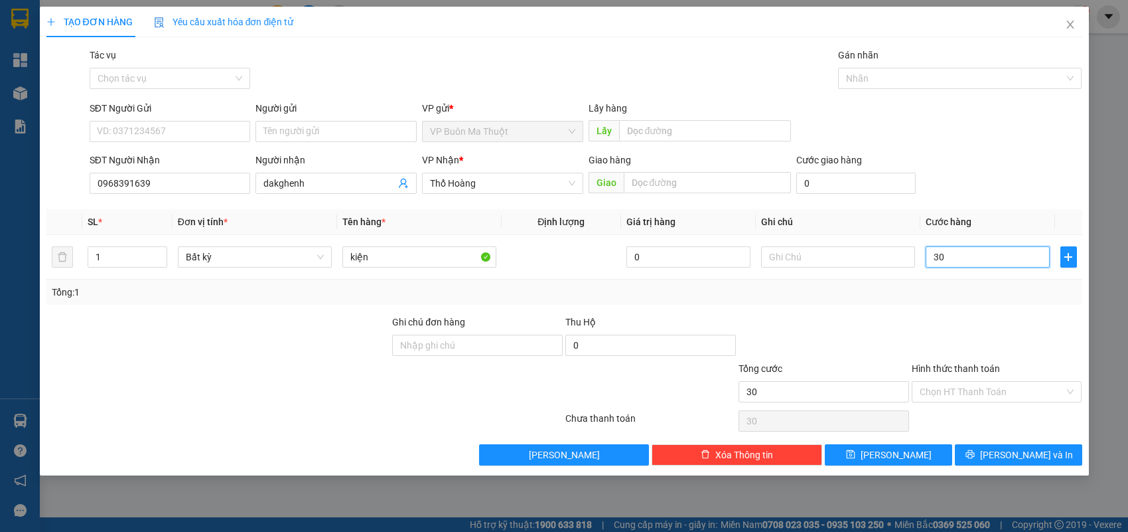
type input "300"
type input "3.000"
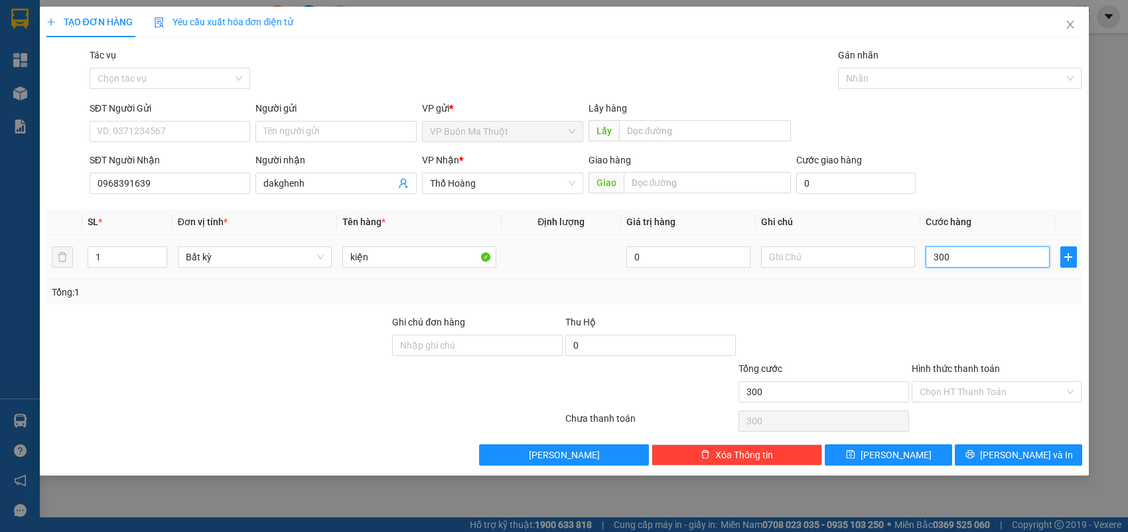
type input "3.000"
type input "30.000"
click at [967, 388] on input "Hình thức thanh toán" at bounding box center [992, 392] width 145 height 20
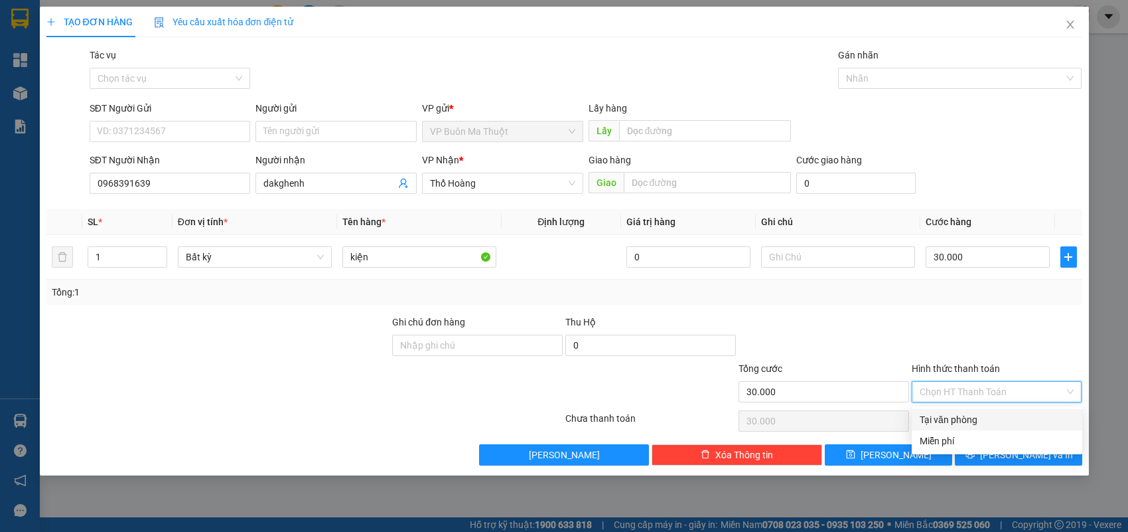
click at [971, 416] on div "Tại văn phòng" at bounding box center [997, 419] width 155 height 15
type input "0"
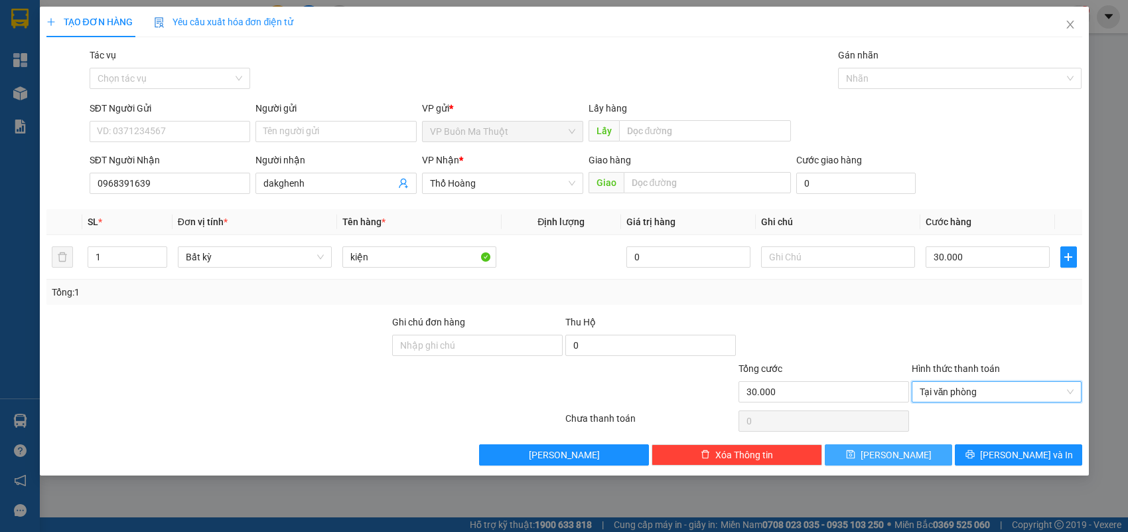
click at [930, 449] on button "[PERSON_NAME]" at bounding box center [888, 454] width 127 height 21
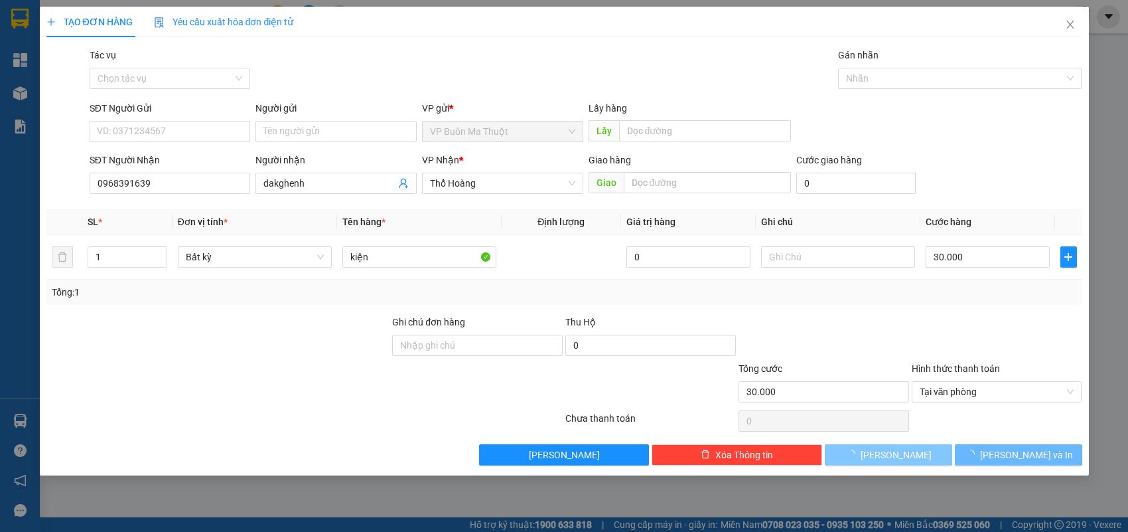
type input "0"
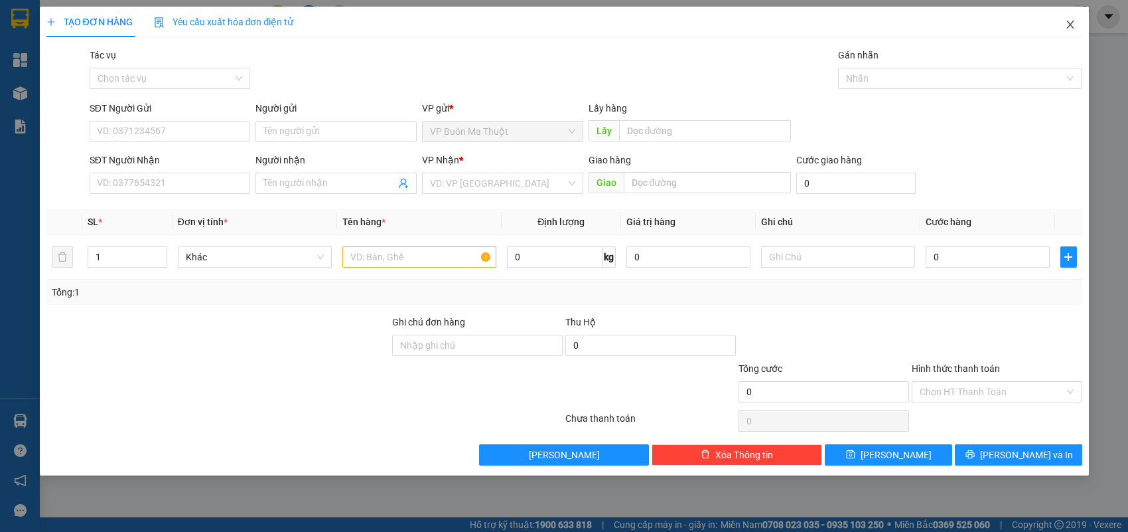
click at [1069, 21] on icon "close" at bounding box center [1070, 24] width 11 height 11
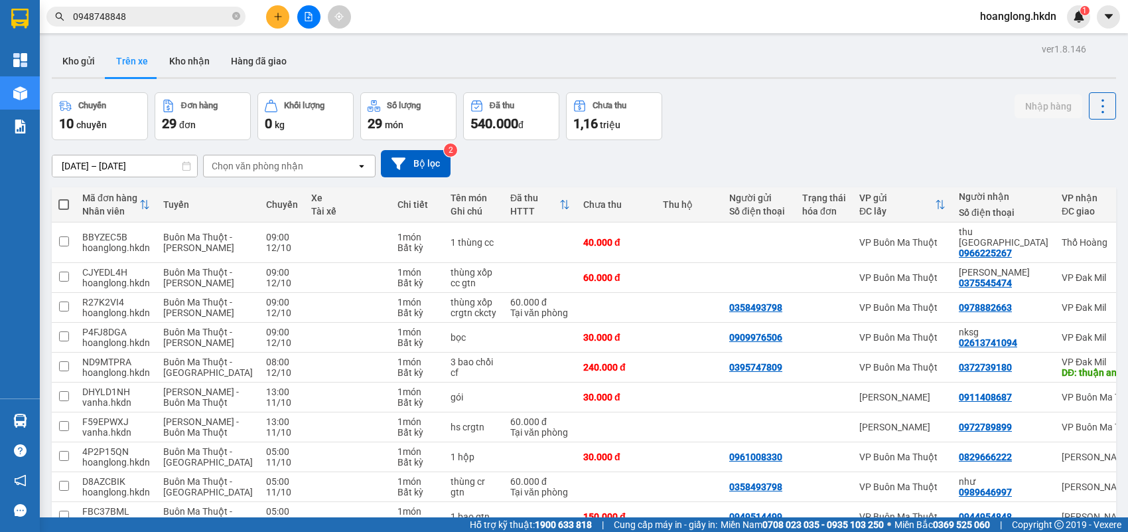
click at [270, 18] on button at bounding box center [277, 16] width 23 height 23
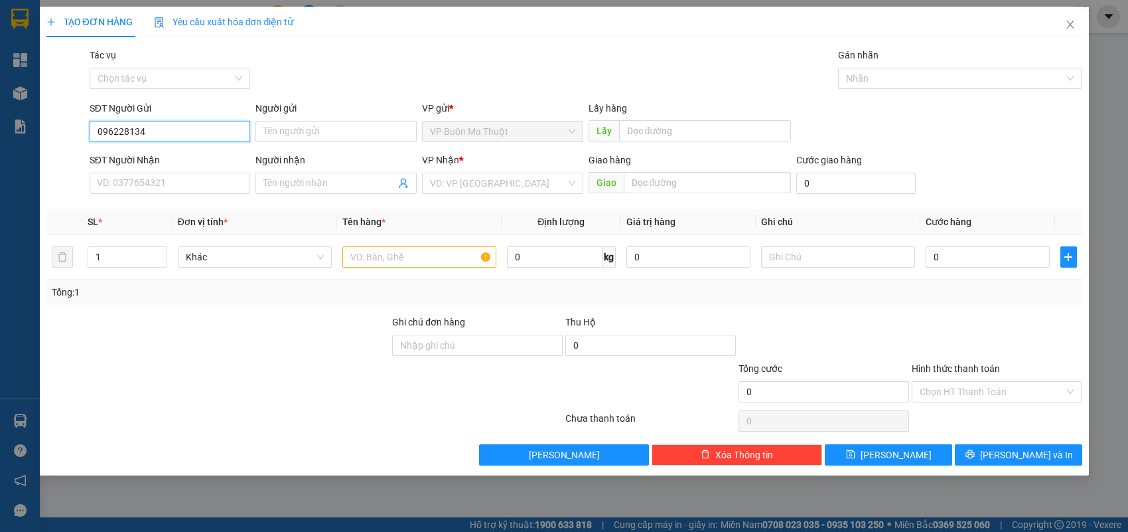
type input "0962281347"
drag, startPoint x: 220, startPoint y: 127, endPoint x: 63, endPoint y: 120, distance: 157.5
click at [63, 128] on div "SĐT Người Gửi 0962281347 0962281347 Người gửi Tên người gửi VP gửi * VP Buôn Ma…" at bounding box center [564, 124] width 1039 height 46
click at [171, 187] on input "SĐT Người Nhận" at bounding box center [170, 183] width 161 height 21
paste input "0962281347"
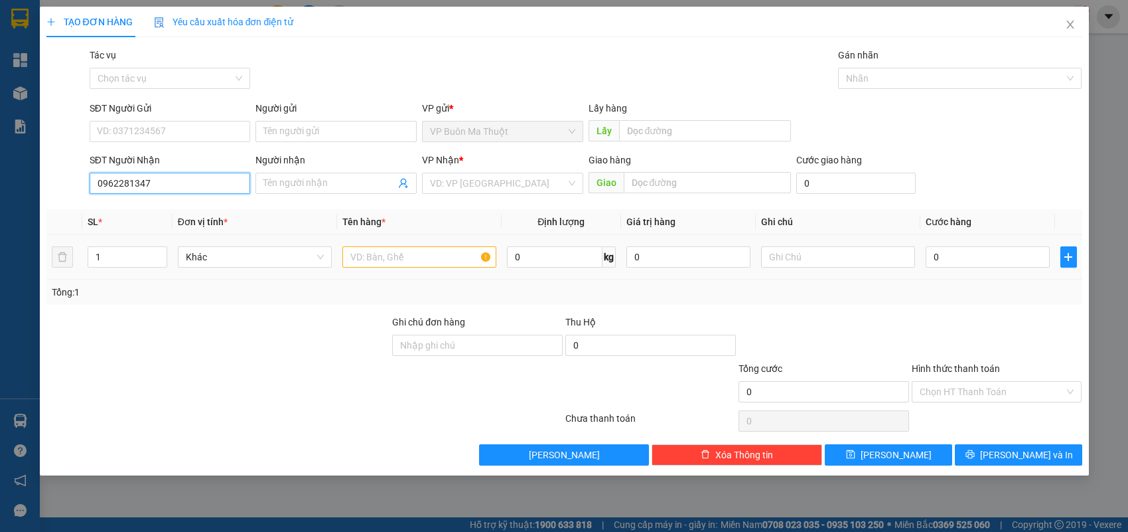
type input "0962281347"
click at [453, 264] on input "text" at bounding box center [420, 256] width 154 height 21
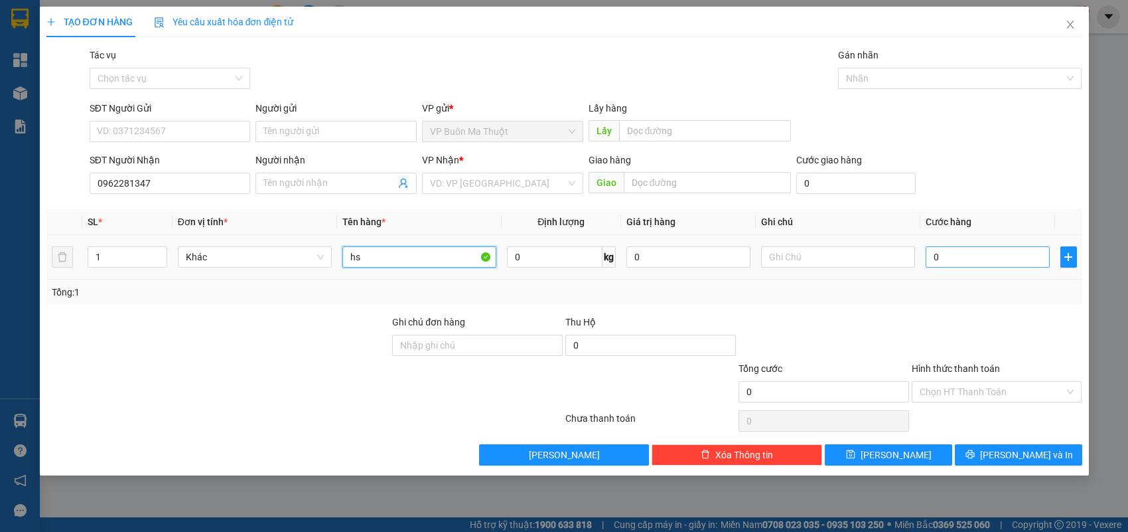
type input "hs"
click at [944, 254] on input "0" at bounding box center [988, 256] width 124 height 21
type input "3"
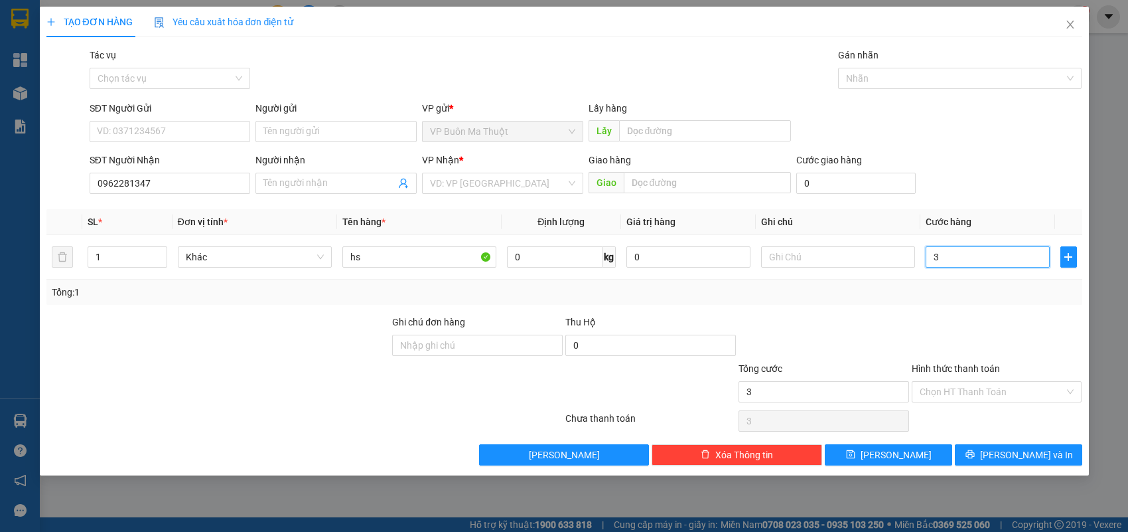
type input "30"
type input "300"
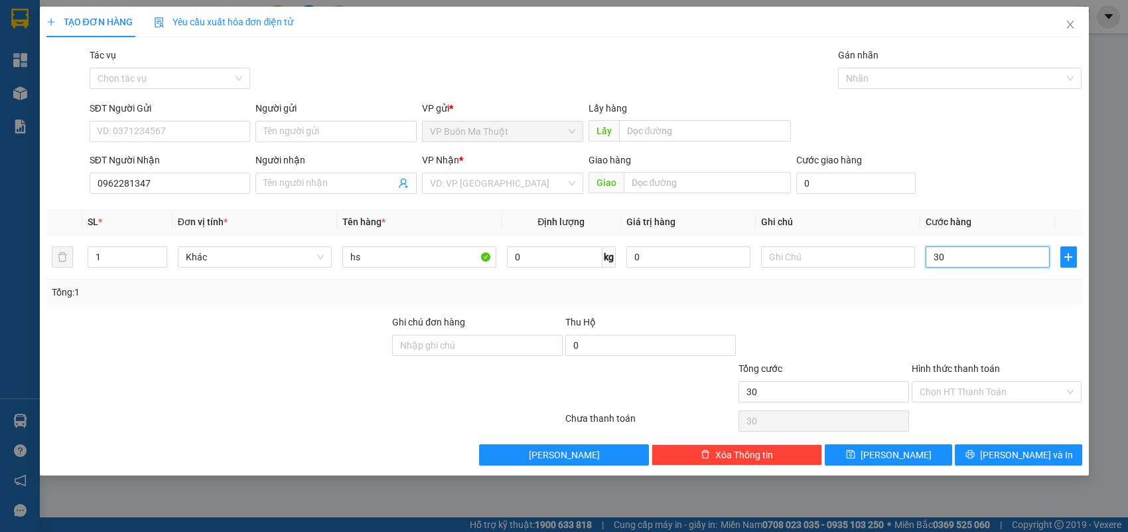
type input "300"
type input "3.000"
type input "30.000"
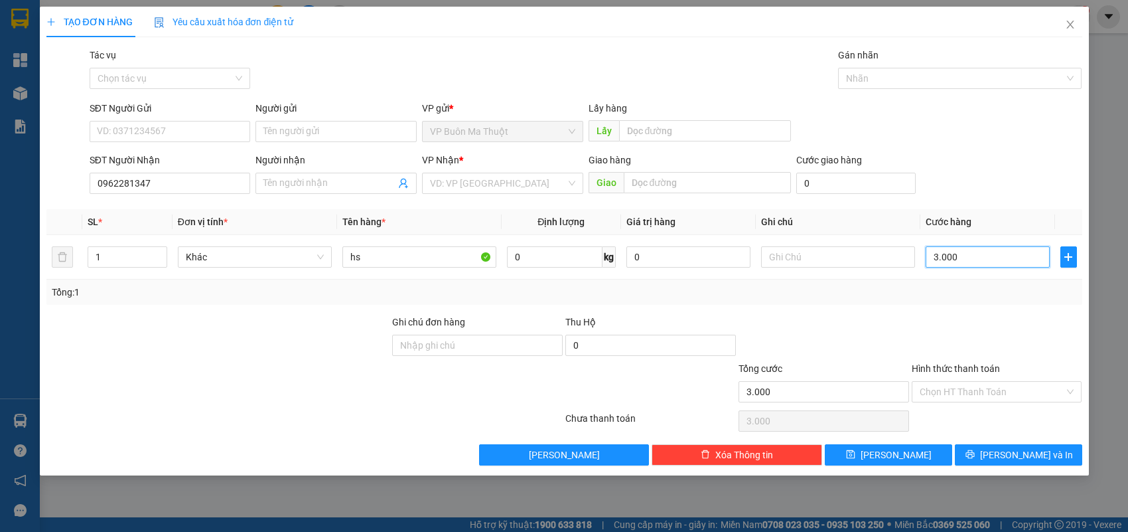
type input "30.000"
click at [898, 453] on span "[PERSON_NAME]" at bounding box center [896, 454] width 71 height 15
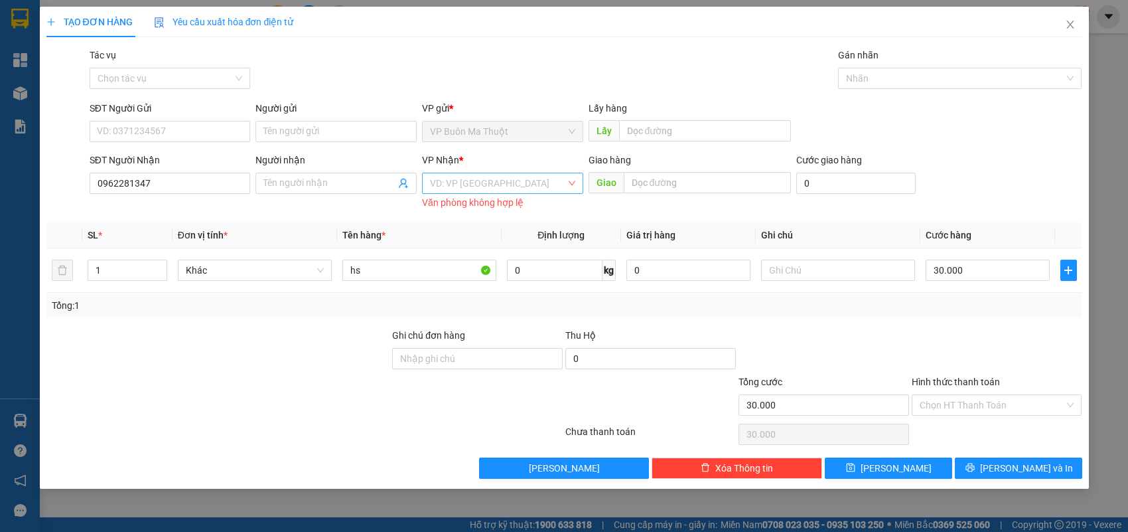
click at [486, 178] on input "search" at bounding box center [498, 183] width 136 height 20
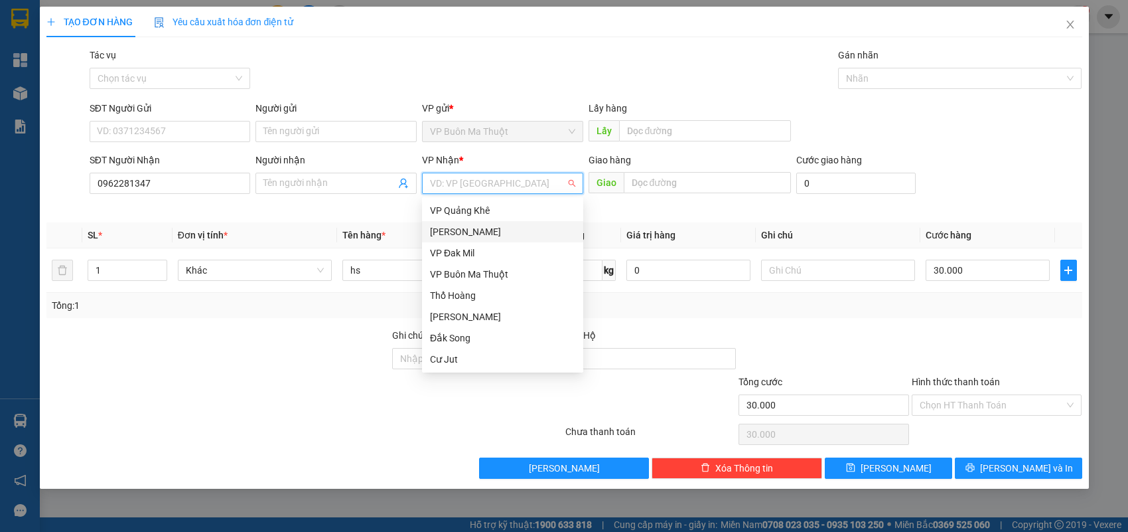
click at [522, 228] on div "[PERSON_NAME]" at bounding box center [502, 231] width 145 height 15
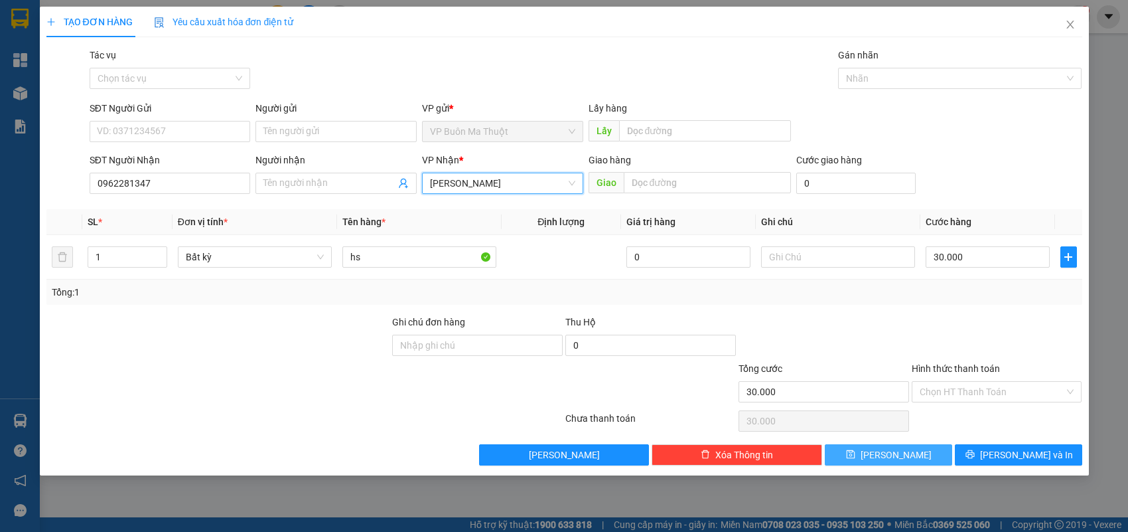
click at [900, 461] on span "[PERSON_NAME]" at bounding box center [896, 454] width 71 height 15
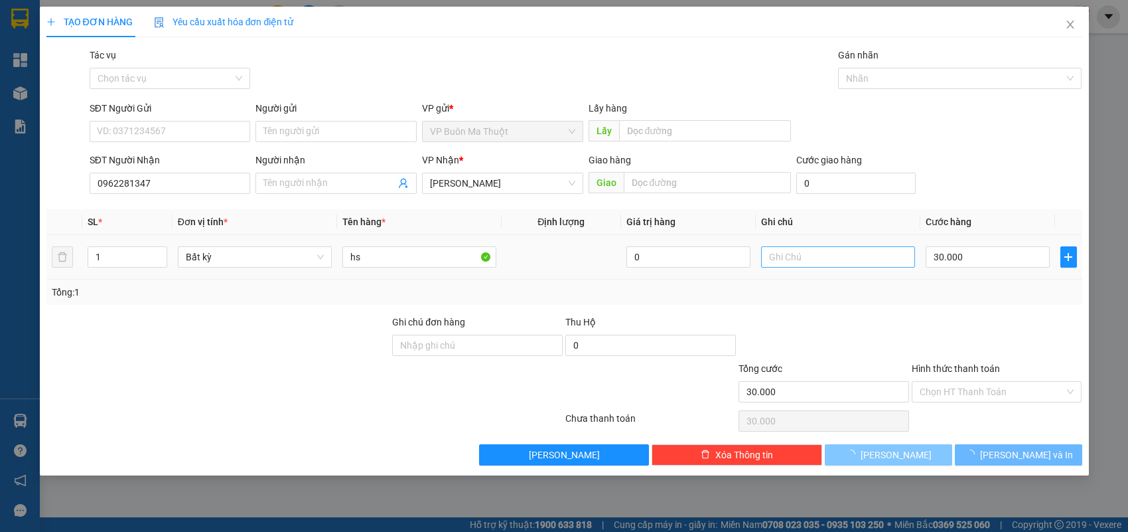
type input "0"
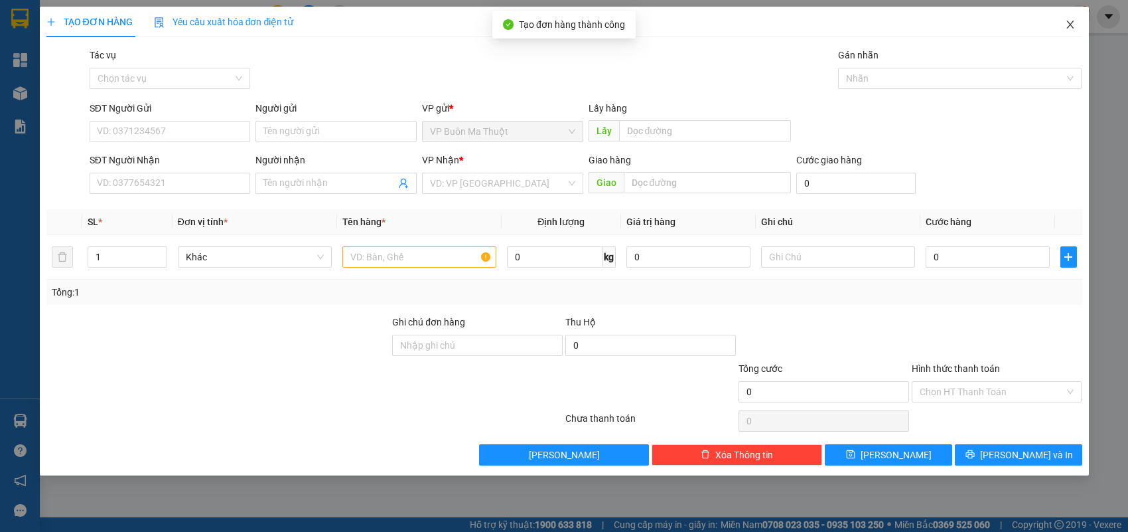
click at [1075, 23] on icon "close" at bounding box center [1070, 24] width 11 height 11
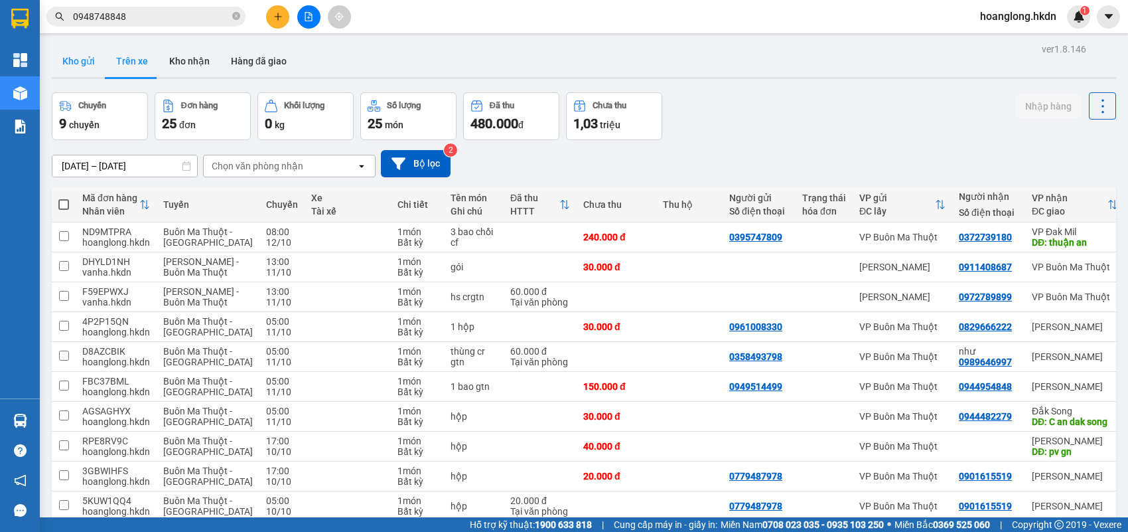
click at [74, 64] on button "Kho gửi" at bounding box center [79, 61] width 54 height 32
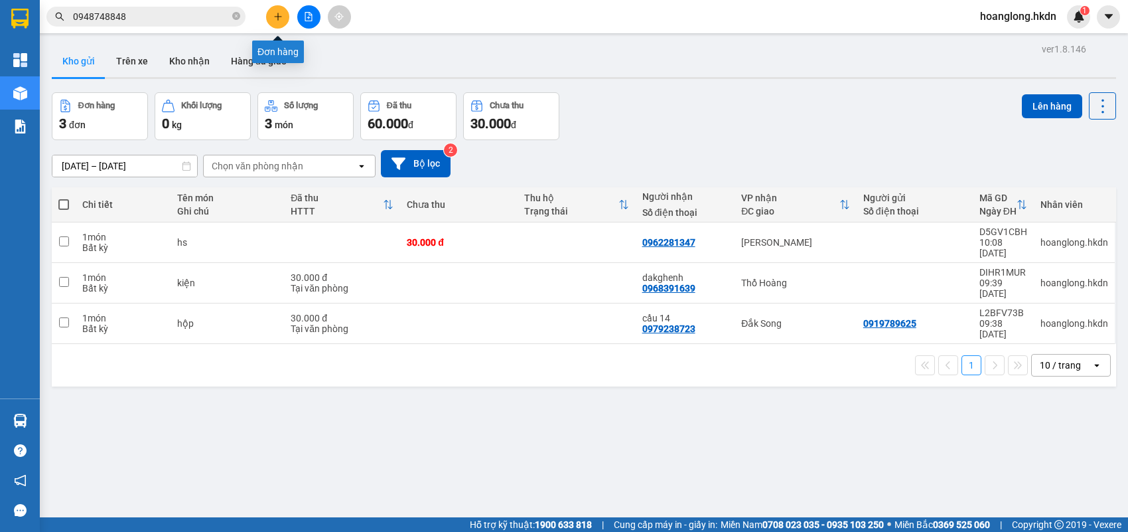
click at [276, 10] on button at bounding box center [277, 16] width 23 height 23
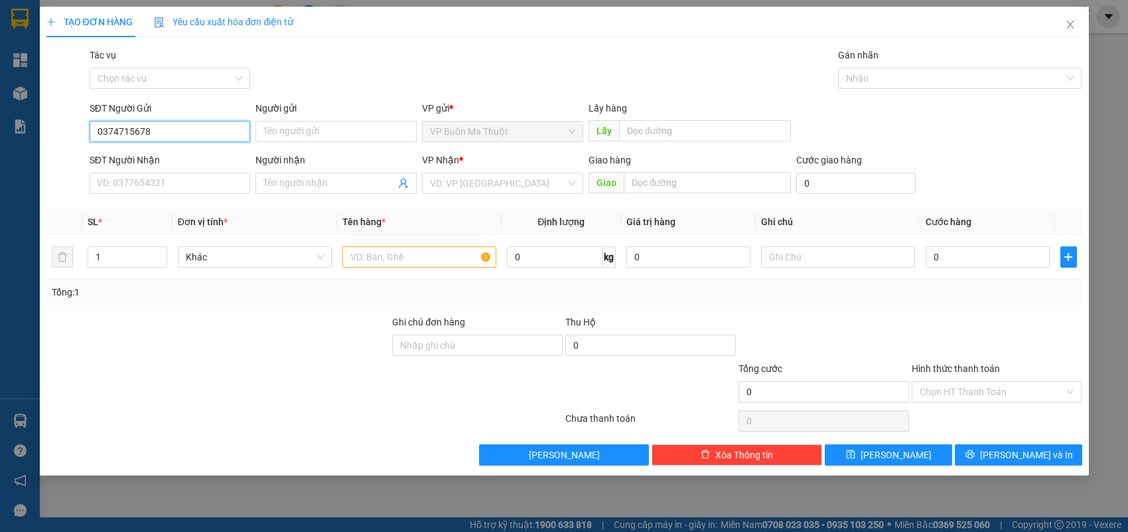
type input "0374715678"
drag, startPoint x: 180, startPoint y: 110, endPoint x: 0, endPoint y: 91, distance: 180.9
click at [0, 91] on div "TẠO ĐƠN HÀNG Yêu cầu xuất hóa đơn điện tử Transit Pickup Surcharge Ids Transit …" at bounding box center [564, 266] width 1128 height 532
drag, startPoint x: 206, startPoint y: 131, endPoint x: 30, endPoint y: 131, distance: 175.9
click at [30, 131] on div "TẠO ĐƠN HÀNG Yêu cầu xuất hóa đơn điện tử Transit Pickup Surcharge Ids Transit …" at bounding box center [564, 266] width 1128 height 532
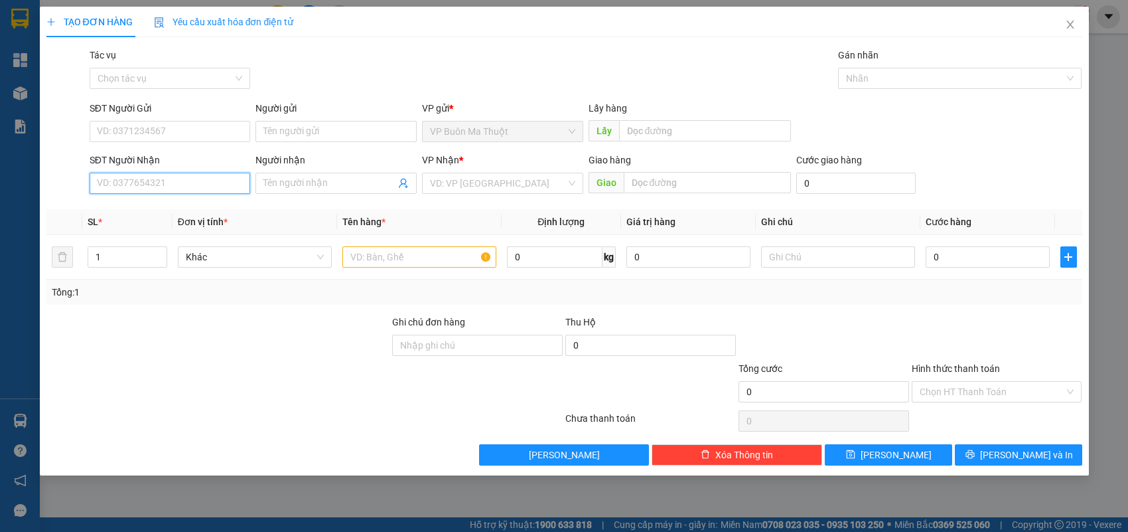
click at [157, 194] on input "SĐT Người Nhận" at bounding box center [170, 183] width 161 height 21
paste input "0374715678"
type input "0374715678"
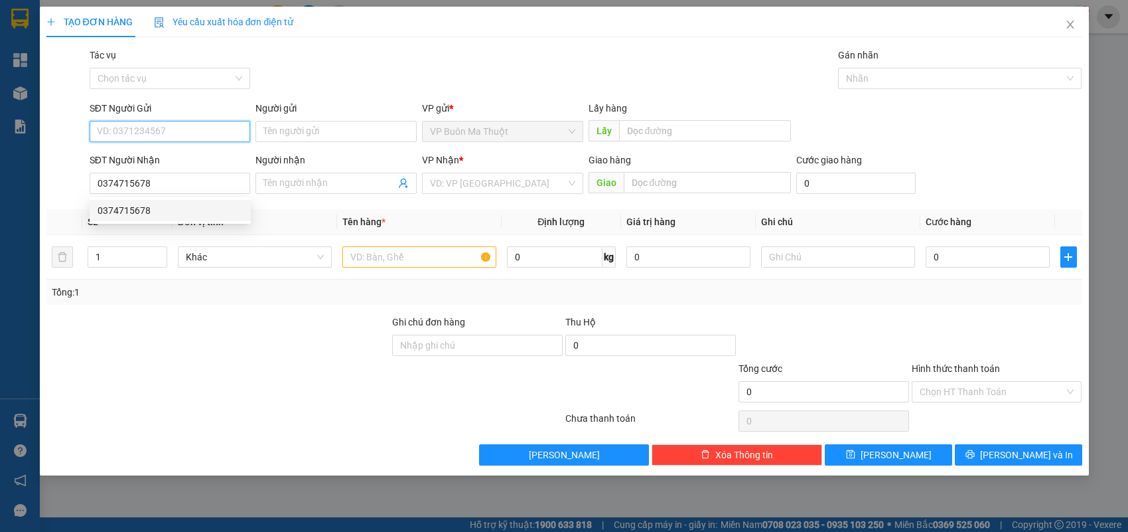
click at [183, 130] on input "SĐT Người Gửi" at bounding box center [170, 131] width 161 height 21
type input "0986831031"
click at [495, 191] on input "search" at bounding box center [498, 183] width 136 height 20
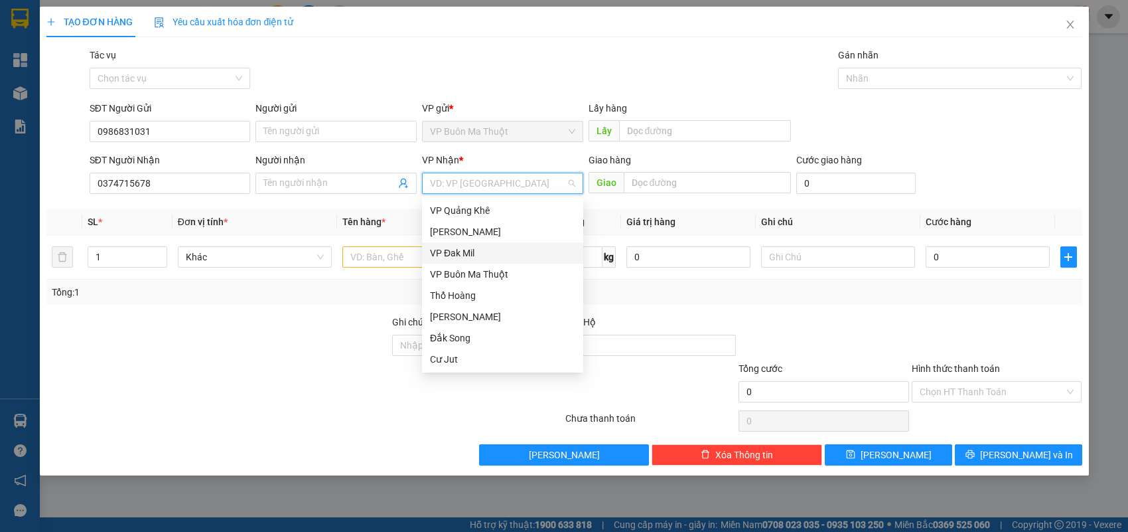
click at [500, 254] on div "VP Đak Mil" at bounding box center [502, 253] width 145 height 15
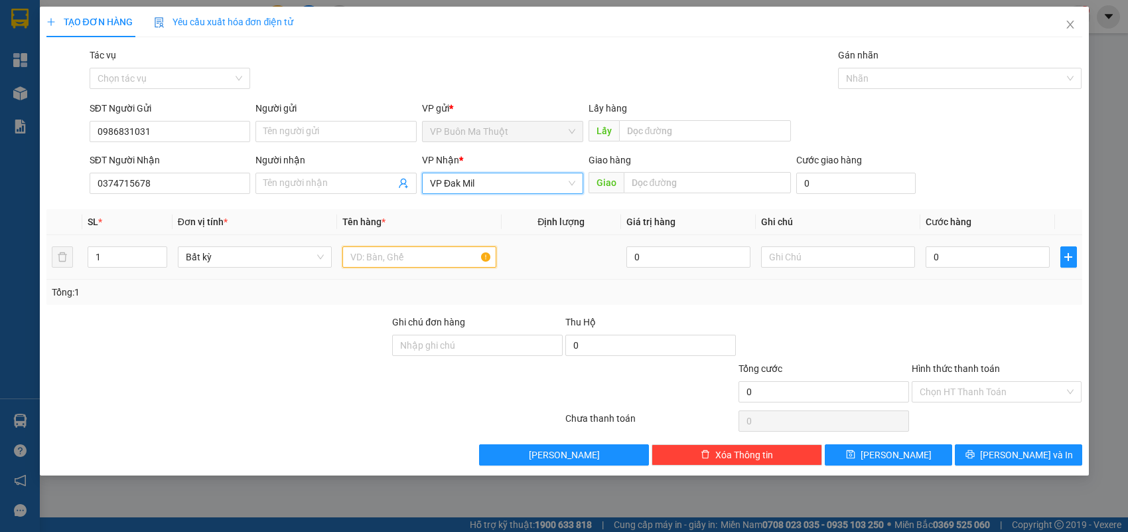
click at [426, 260] on input "text" at bounding box center [420, 256] width 154 height 21
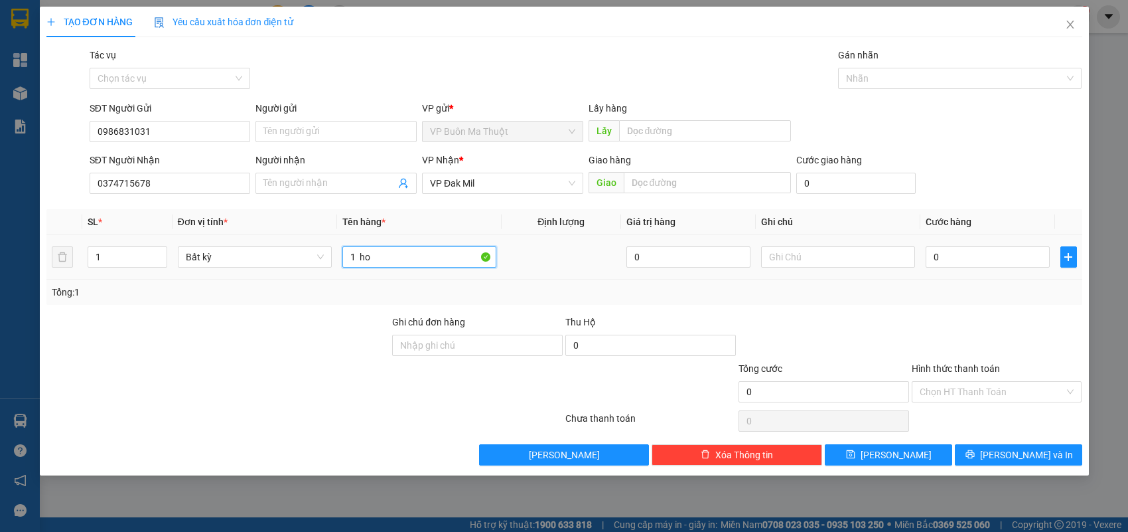
paste input "ô"
paste input "ộp"
type input "1 hộp"
click at [992, 252] on input "0" at bounding box center [988, 256] width 124 height 21
type input "3"
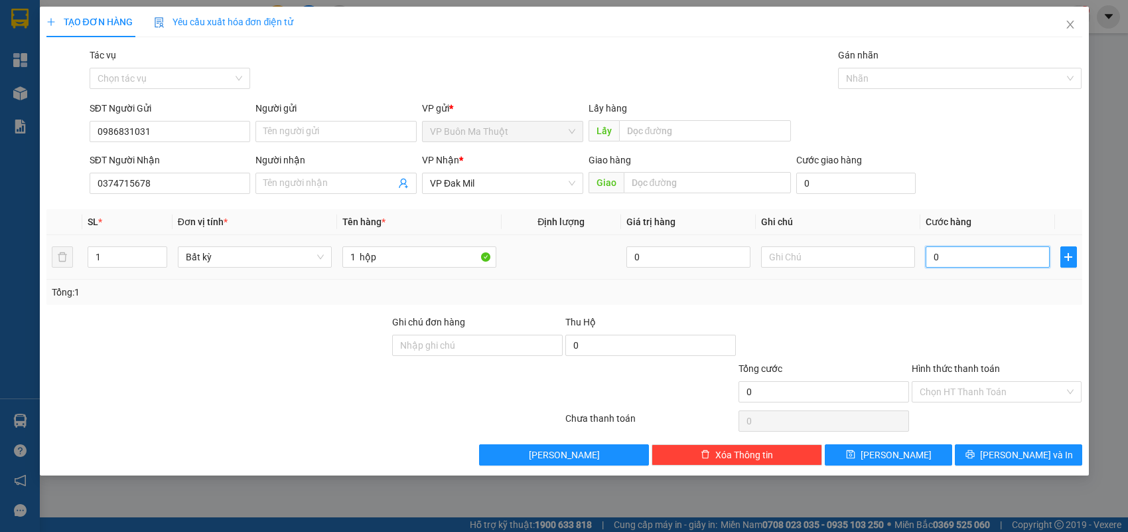
type input "3"
type input "30"
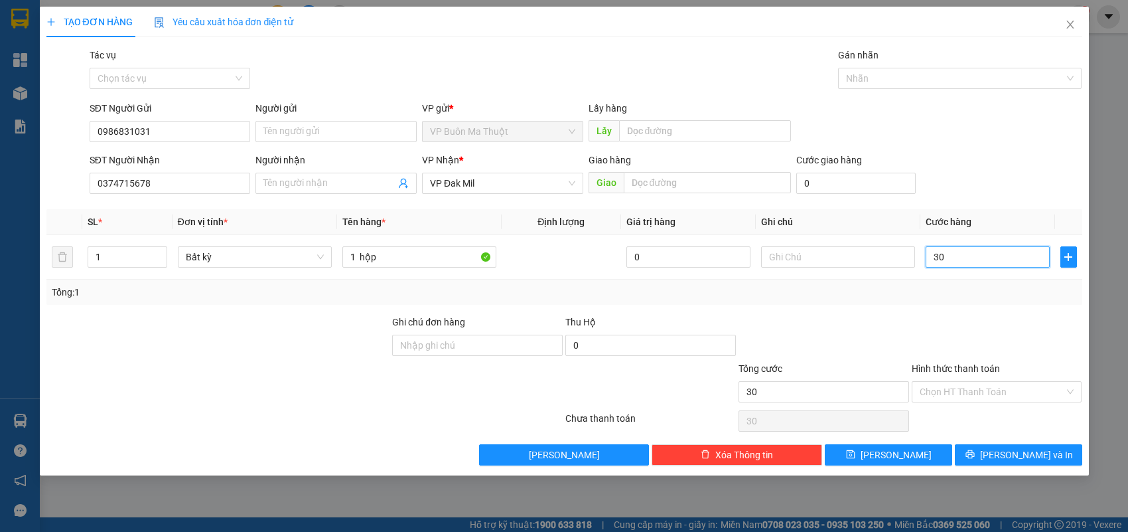
type input "300"
type input "3.000"
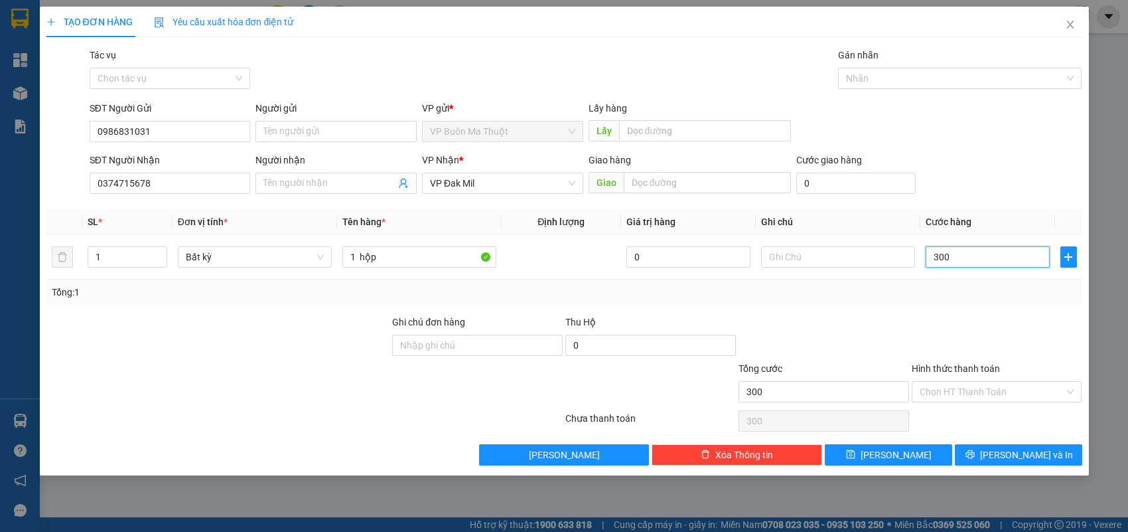
type input "3.000"
type input "30.000"
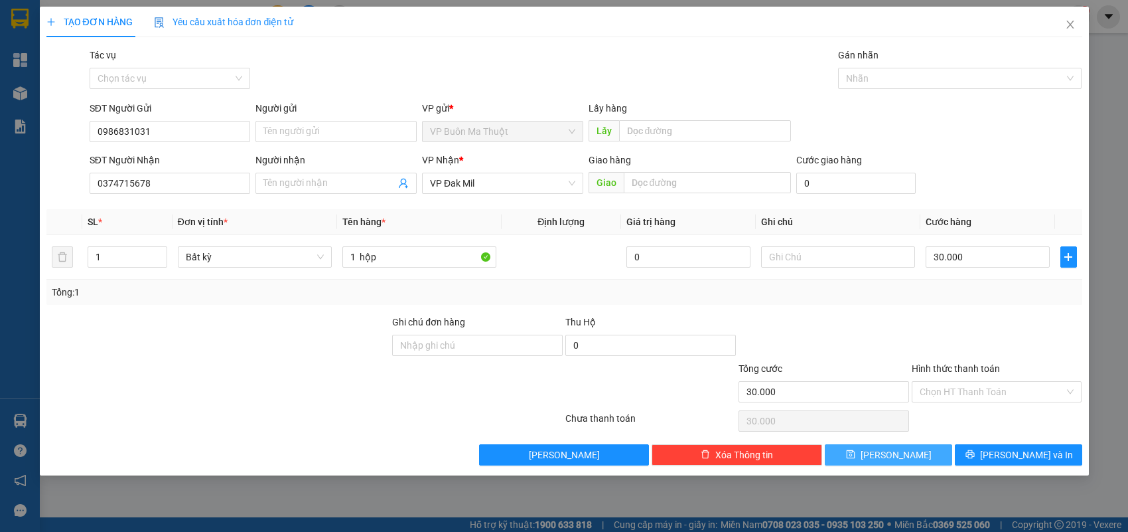
click at [881, 447] on button "[PERSON_NAME]" at bounding box center [888, 454] width 127 height 21
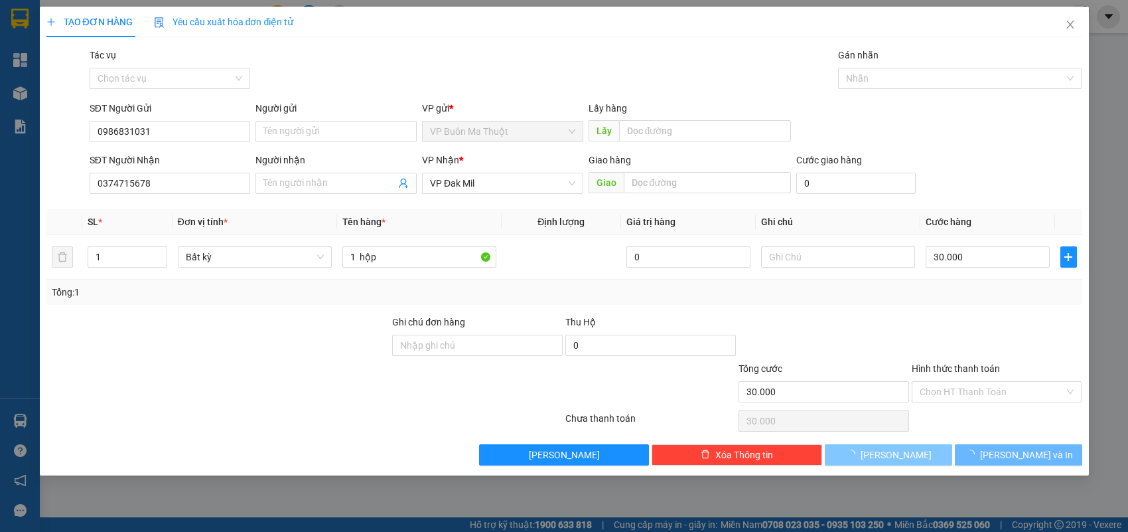
type input "0"
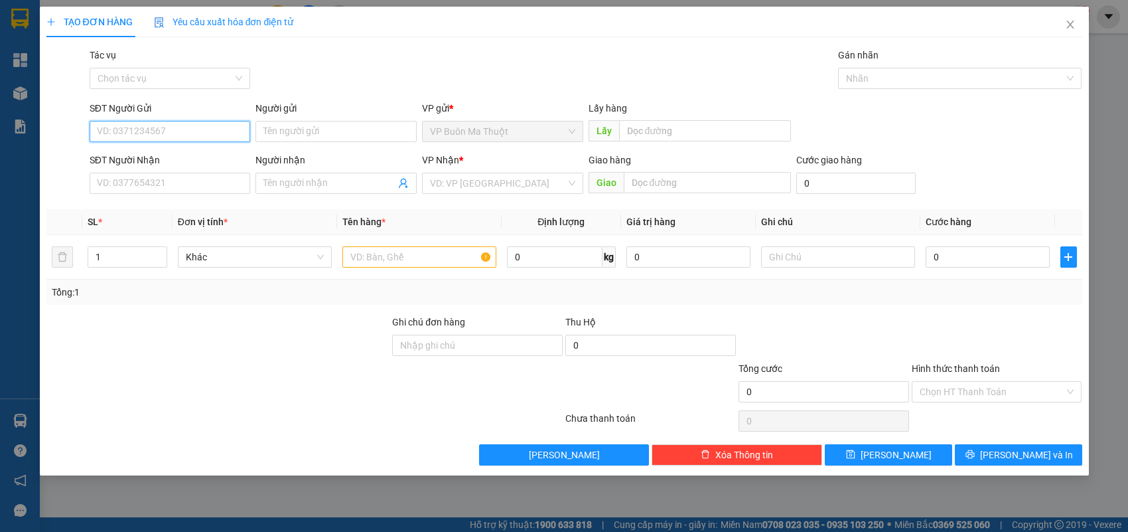
click at [186, 121] on input "SĐT Người Gửi" at bounding box center [170, 131] width 161 height 21
click at [229, 178] on input "SĐT Người Nhận" at bounding box center [170, 183] width 161 height 21
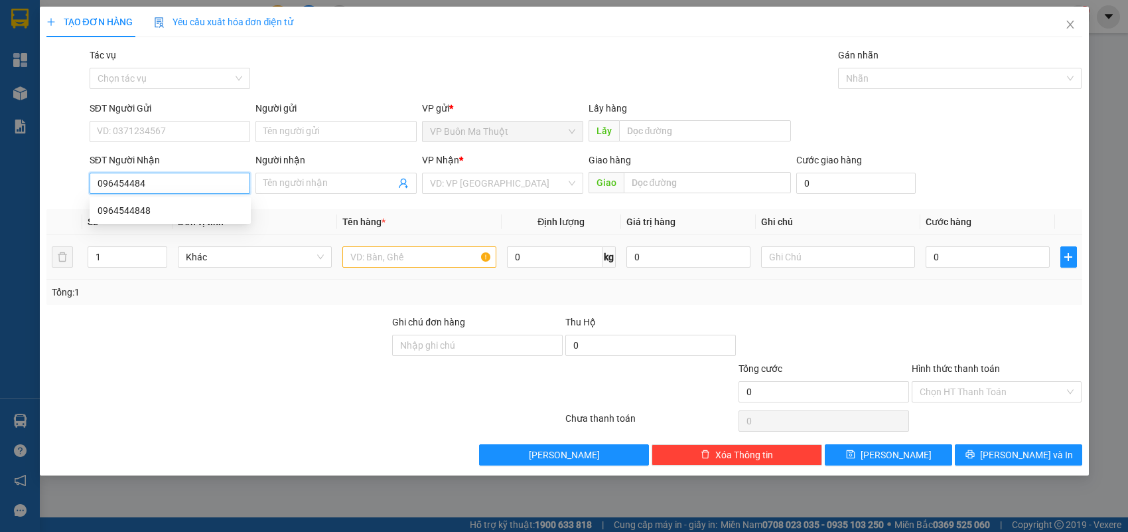
type input "0964544848"
click at [238, 211] on div "0964544848" at bounding box center [170, 210] width 145 height 15
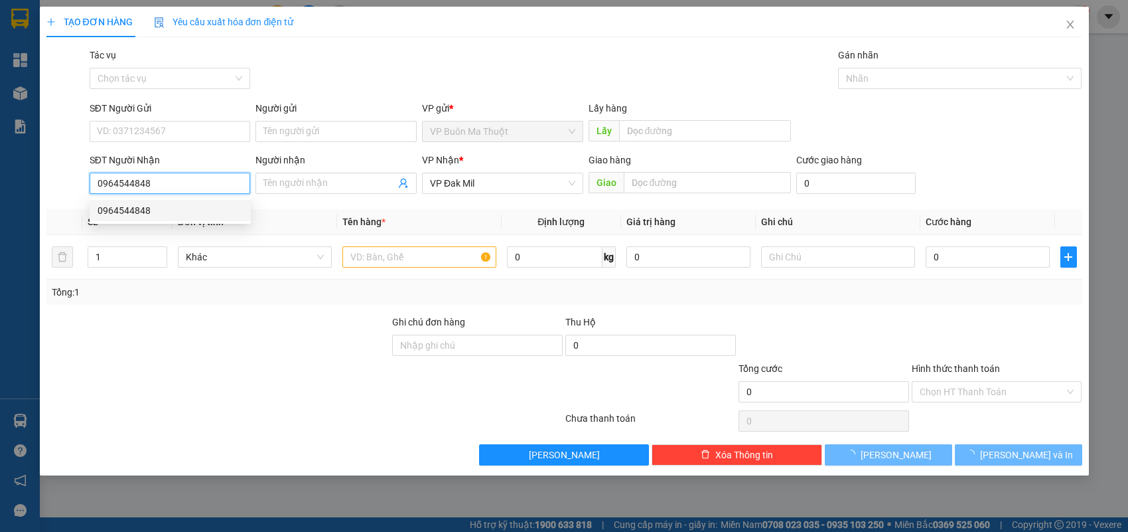
type input "30.000"
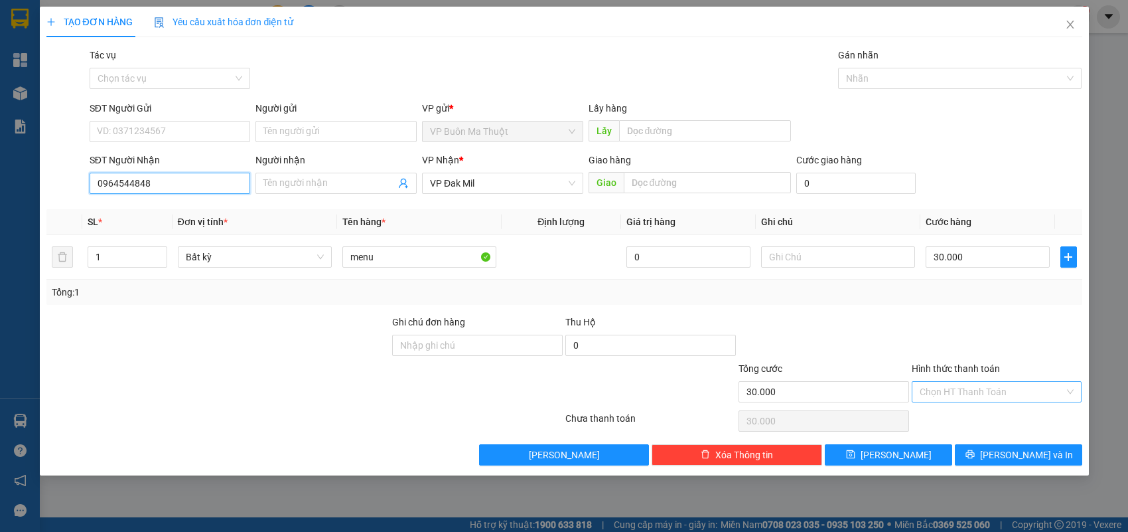
type input "0964544848"
drag, startPoint x: 953, startPoint y: 387, endPoint x: 935, endPoint y: 389, distance: 18.0
click at [953, 387] on input "Hình thức thanh toán" at bounding box center [992, 392] width 145 height 20
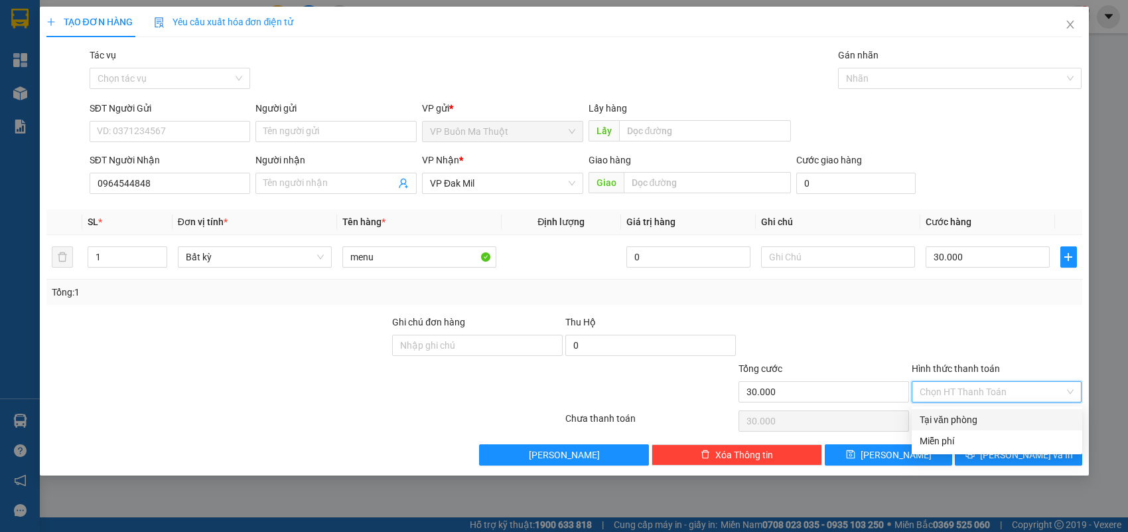
click at [927, 420] on div "Tại văn phòng" at bounding box center [997, 419] width 155 height 15
type input "0"
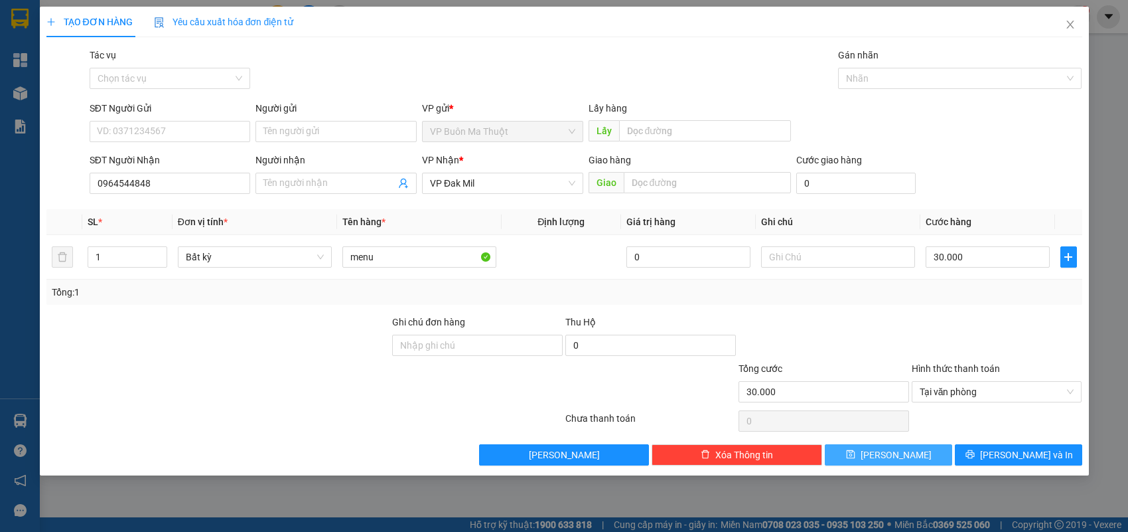
click at [900, 459] on span "[PERSON_NAME]" at bounding box center [896, 454] width 71 height 15
type input "0"
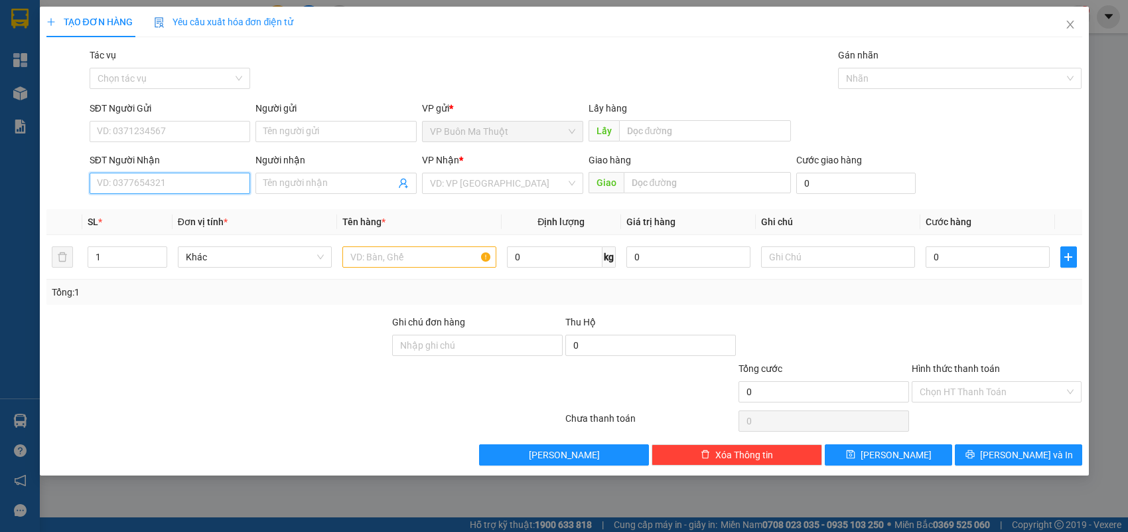
click at [222, 177] on input "SĐT Người Nhận" at bounding box center [170, 183] width 161 height 21
type input "0915025379"
click at [206, 203] on div "0915025379" at bounding box center [170, 210] width 145 height 15
type input "30.000"
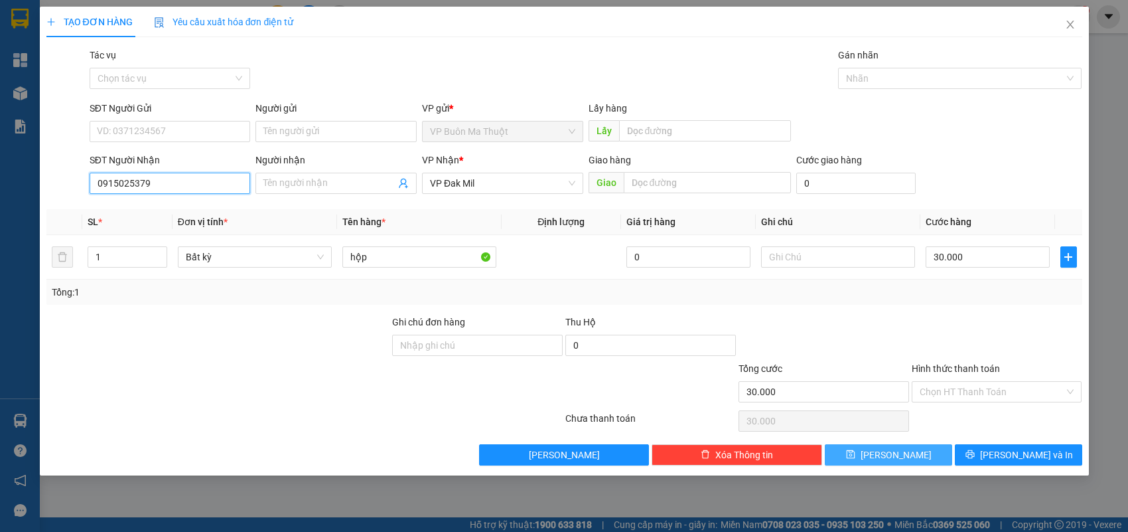
type input "0915025379"
click at [927, 452] on button "[PERSON_NAME]" at bounding box center [888, 454] width 127 height 21
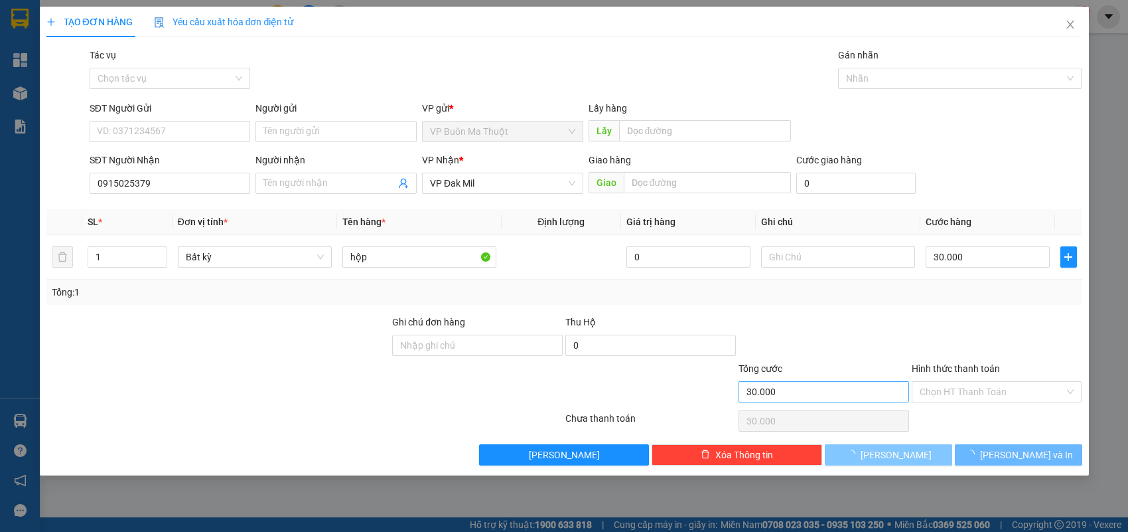
type input "0"
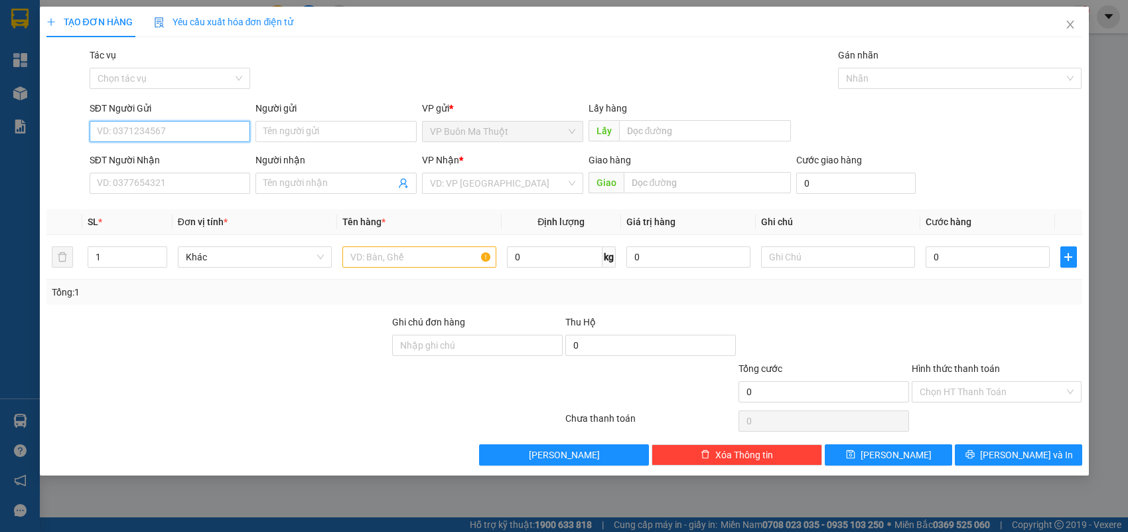
click at [164, 127] on input "SĐT Người Gửi" at bounding box center [170, 131] width 161 height 21
type input "0918455557"
click at [234, 175] on input "SĐT Người Nhận" at bounding box center [170, 183] width 161 height 21
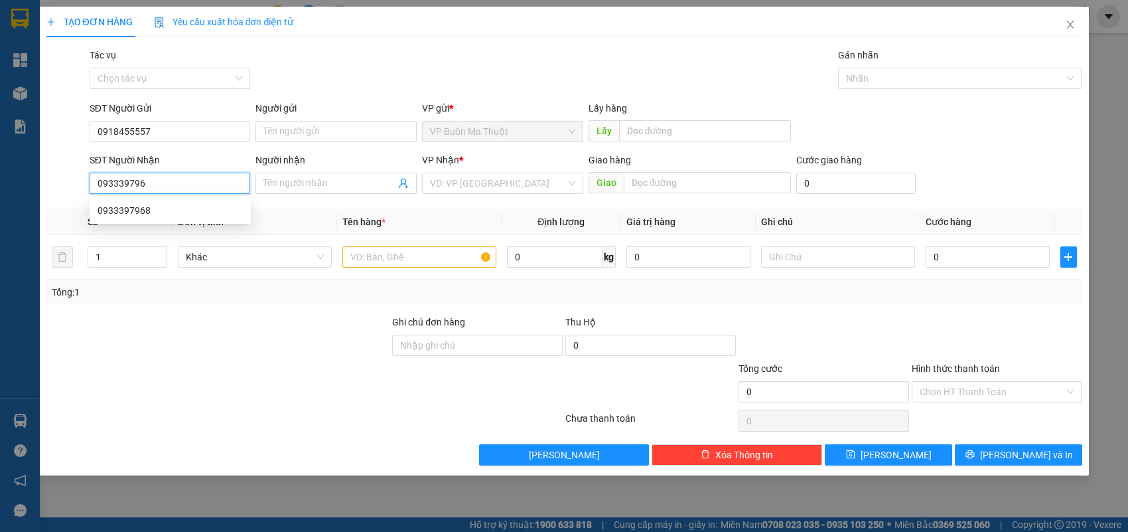
type input "0933397968"
click at [223, 211] on div "0933397968" at bounding box center [170, 210] width 145 height 15
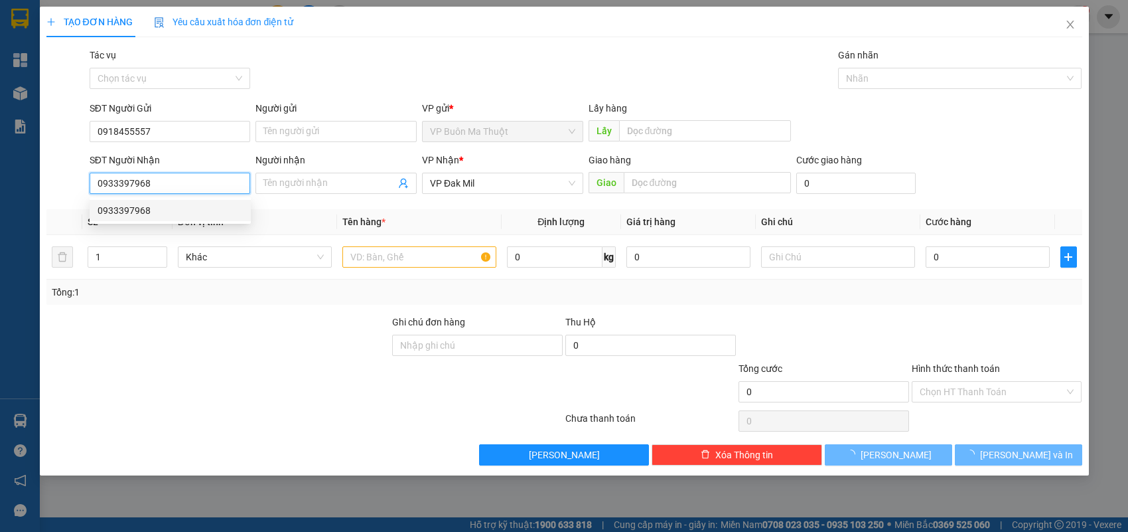
type input "30.000"
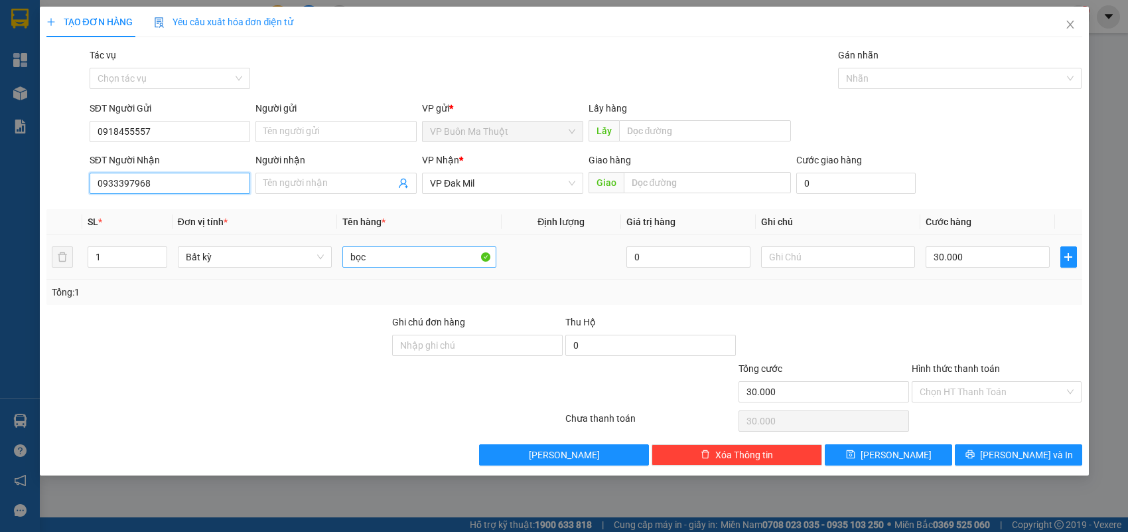
type input "0933397968"
click at [439, 262] on input "bọc" at bounding box center [420, 256] width 154 height 21
type input "b"
paste input "ô"
paste input "ộ"
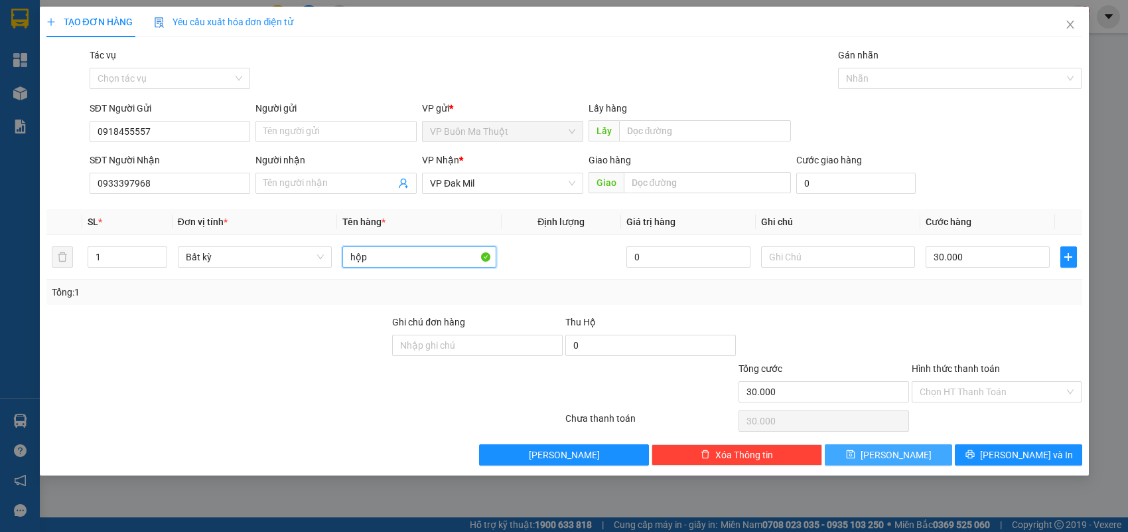
type input "hộp"
click at [873, 445] on button "[PERSON_NAME]" at bounding box center [888, 454] width 127 height 21
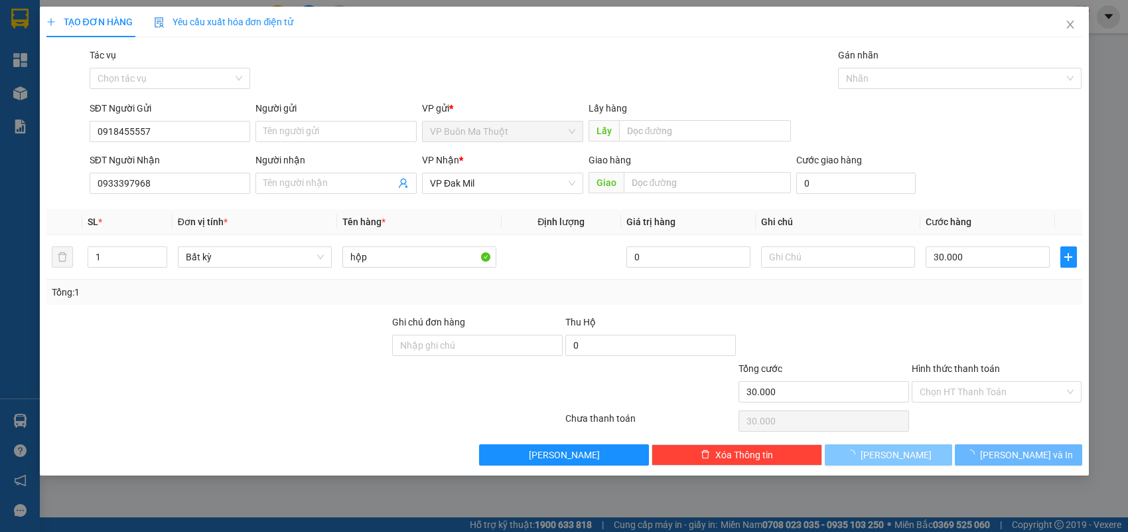
type input "0"
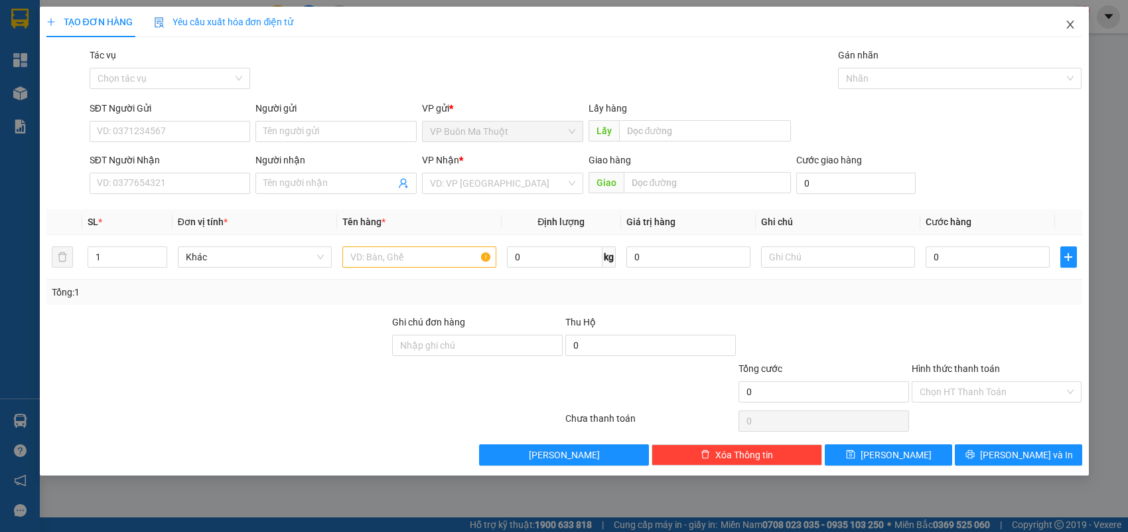
click at [1073, 22] on icon "close" at bounding box center [1070, 25] width 7 height 8
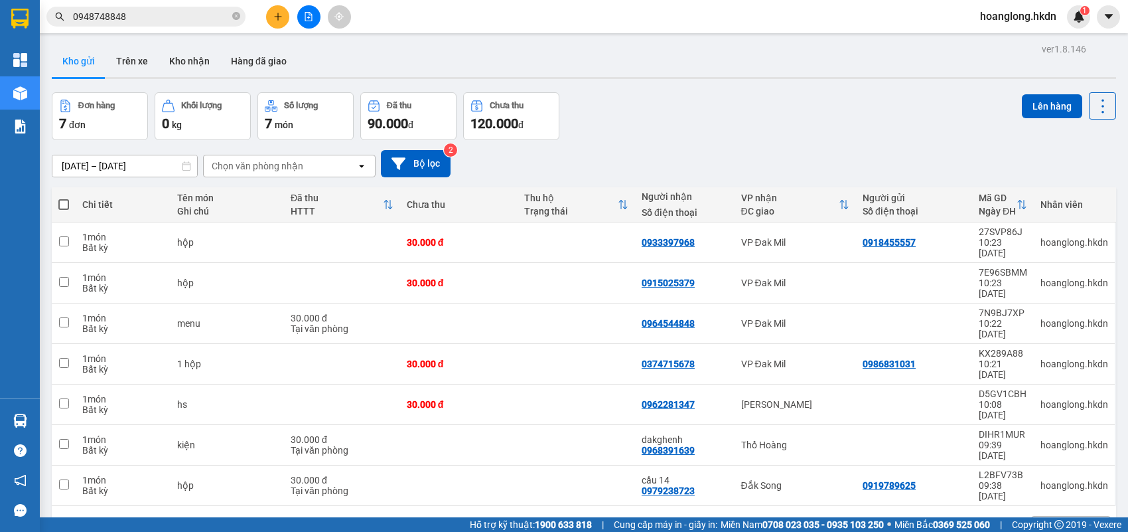
click at [503, 54] on div "Kho gửi Trên xe Kho nhận Hàng đã giao" at bounding box center [584, 62] width 1065 height 35
click at [286, 11] on button at bounding box center [277, 16] width 23 height 23
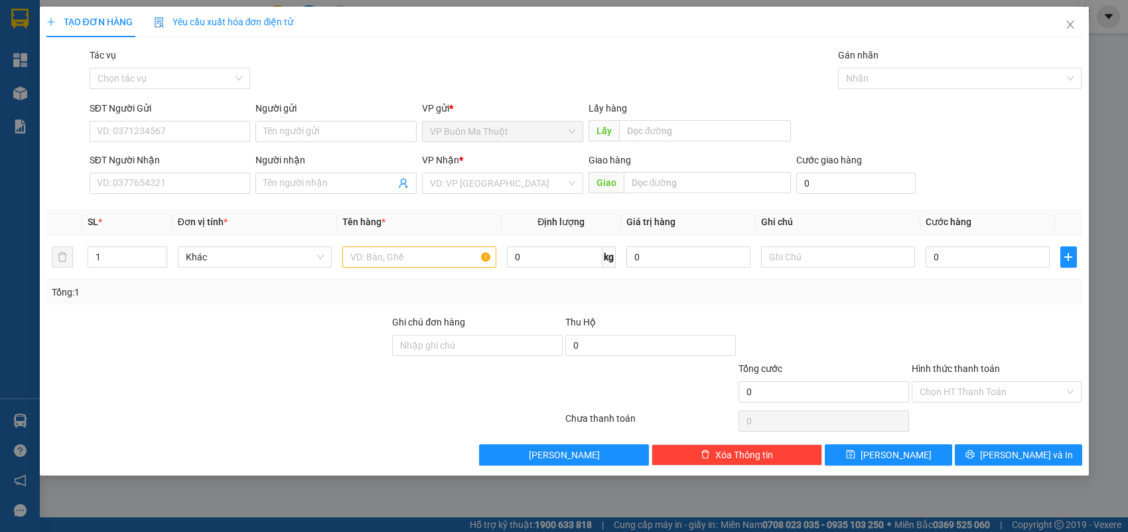
click at [121, 118] on div "SĐT Người Gửi" at bounding box center [170, 111] width 161 height 20
click at [216, 136] on input "SĐT Người Gửi" at bounding box center [170, 131] width 161 height 21
type input "0866007307"
click at [202, 188] on input "SĐT Người Nhận" at bounding box center [170, 183] width 161 height 21
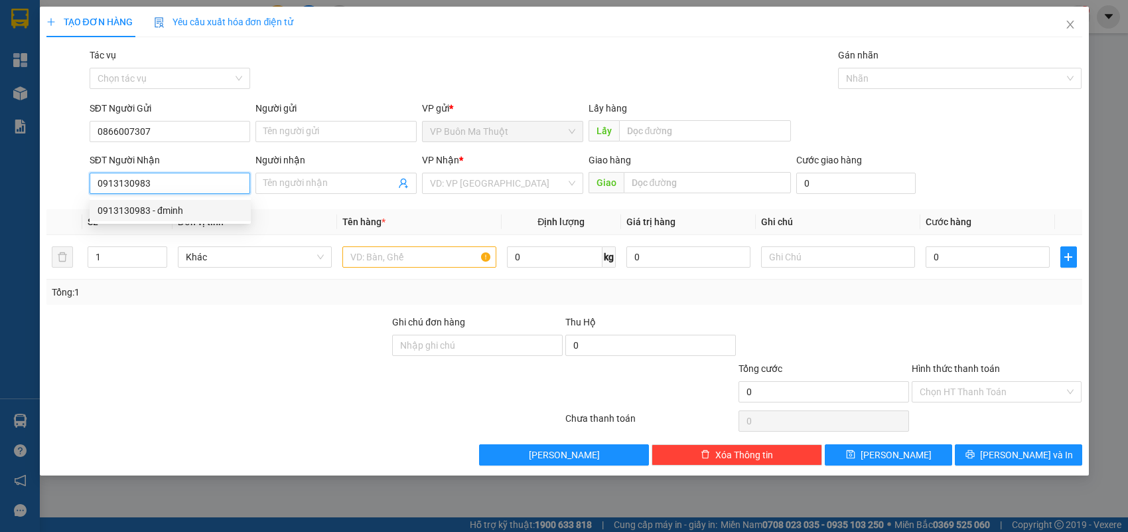
type input "0913130983"
click at [375, 249] on input "text" at bounding box center [420, 256] width 154 height 21
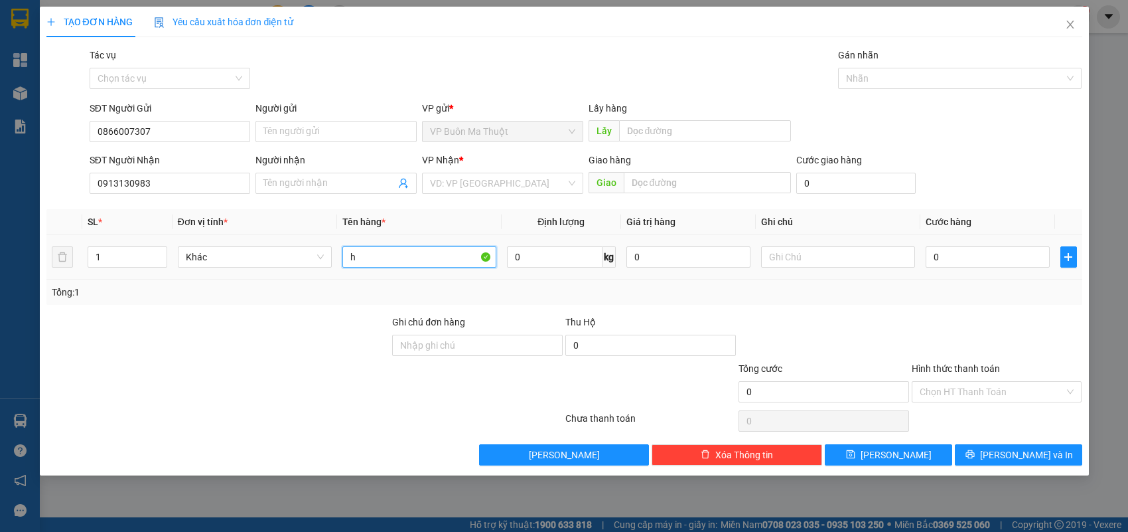
paste input "ô"
paste input "ộp"
type input "hộp"
click at [957, 257] on input "0" at bounding box center [988, 256] width 124 height 21
type input "3"
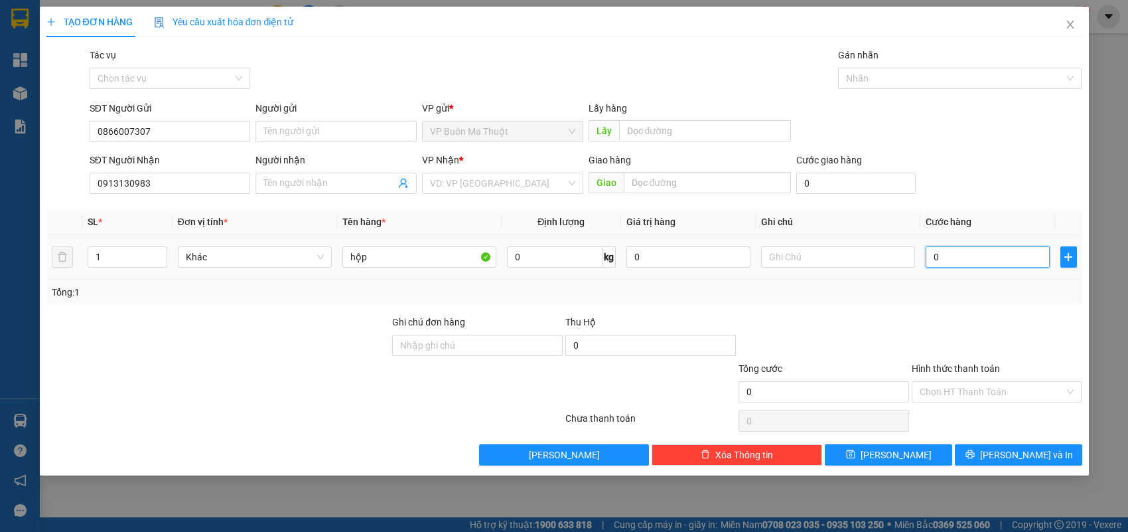
type input "3"
type input "30"
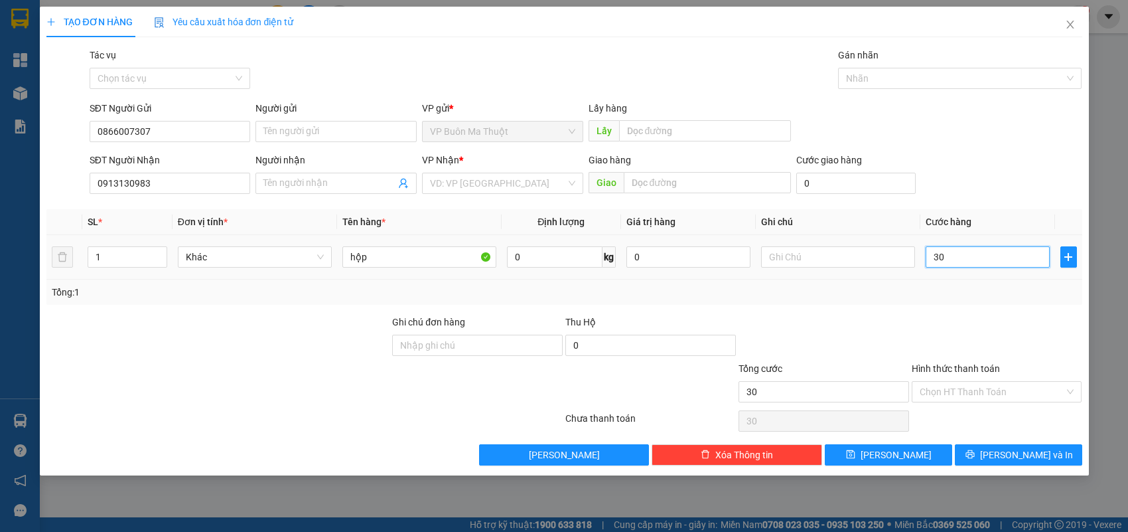
type input "300"
type input "3.000"
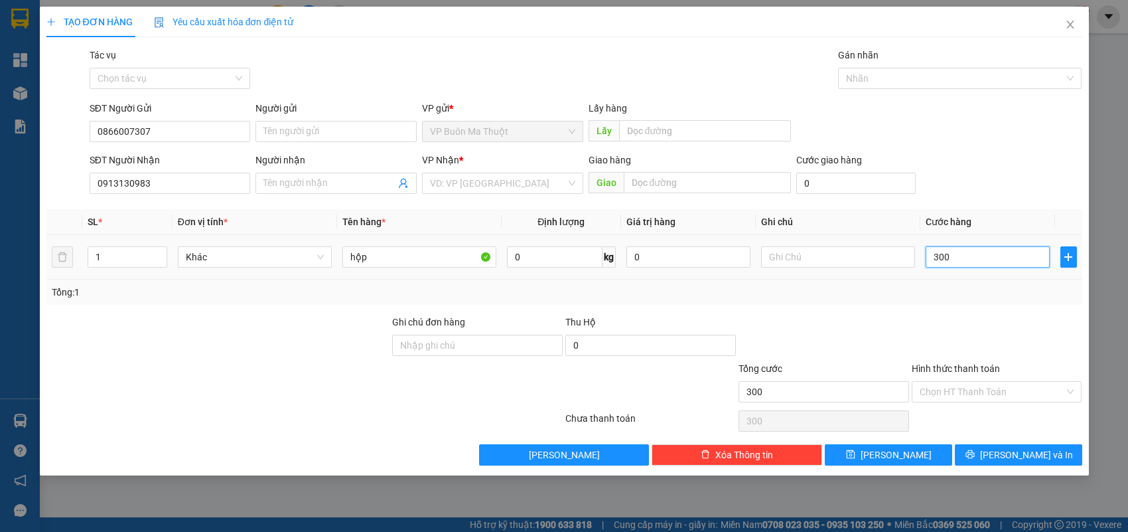
type input "3.000"
type input "30.000"
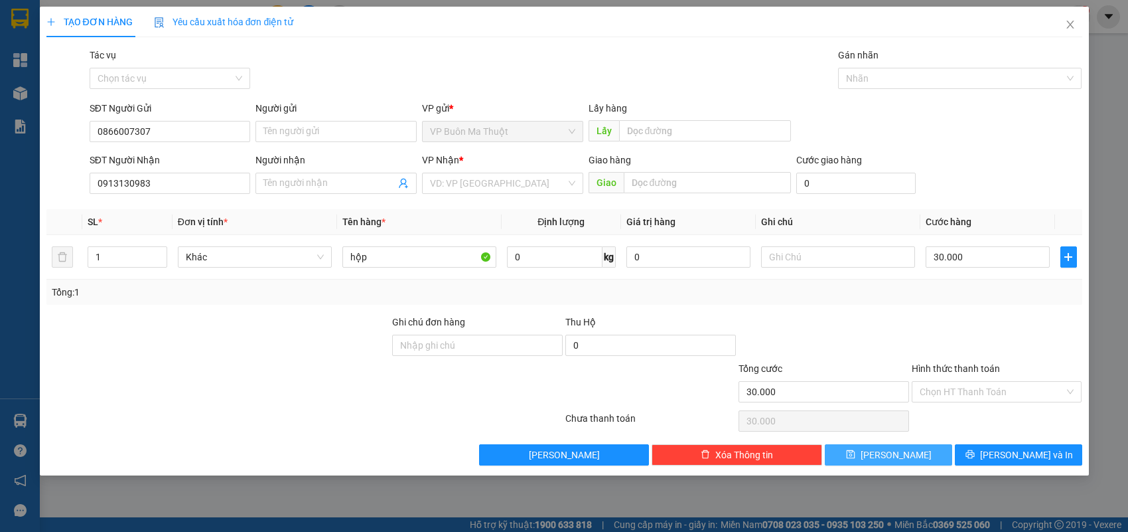
click at [856, 458] on icon "save" at bounding box center [850, 453] width 9 height 9
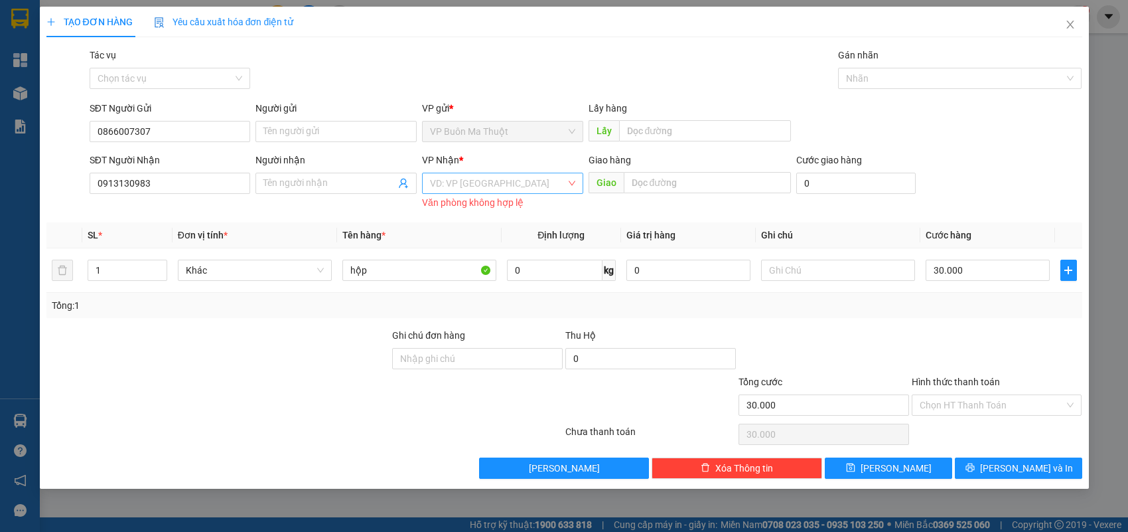
click at [530, 179] on input "search" at bounding box center [498, 183] width 136 height 20
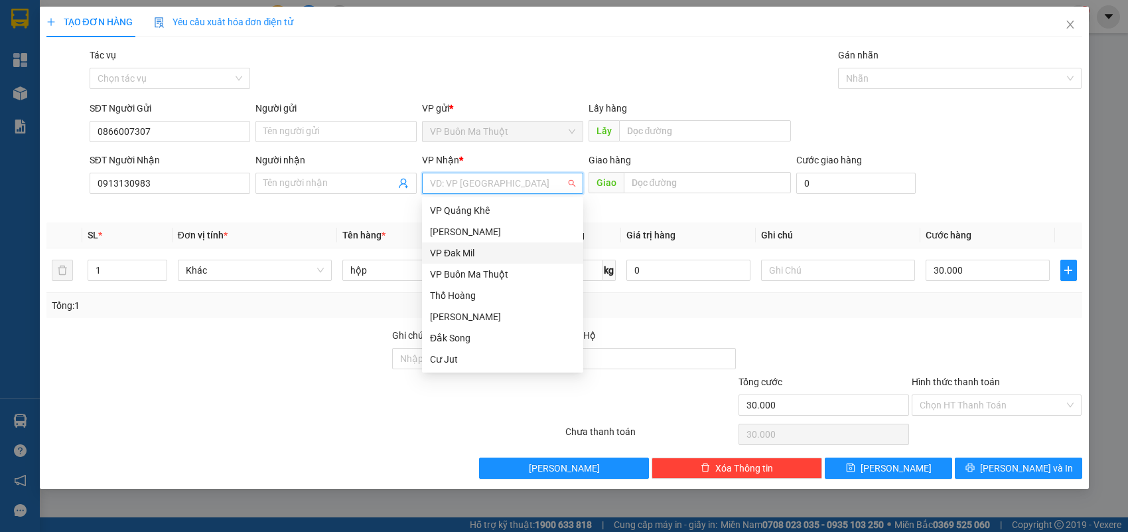
click at [506, 253] on div "VP Đak Mil" at bounding box center [502, 253] width 145 height 15
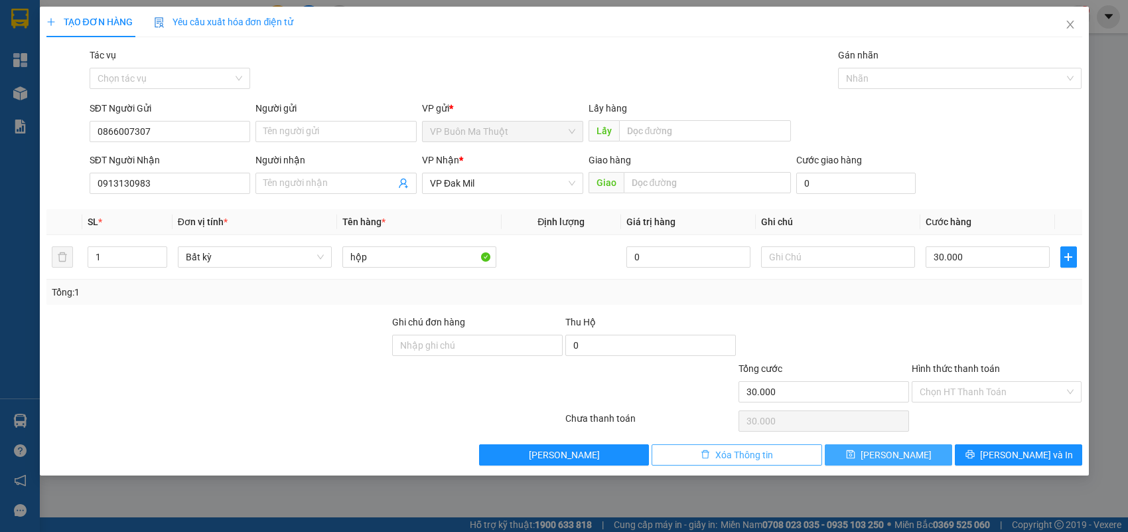
drag, startPoint x: 906, startPoint y: 450, endPoint x: 816, endPoint y: 448, distance: 89.6
click at [903, 458] on button "[PERSON_NAME]" at bounding box center [888, 454] width 127 height 21
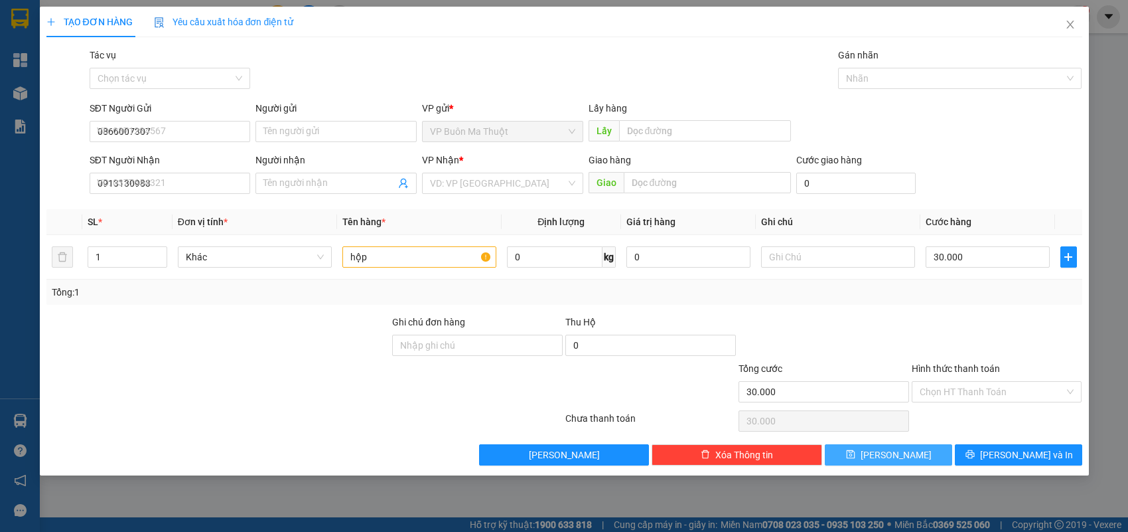
type input "0"
click at [1066, 25] on icon "close" at bounding box center [1070, 24] width 11 height 11
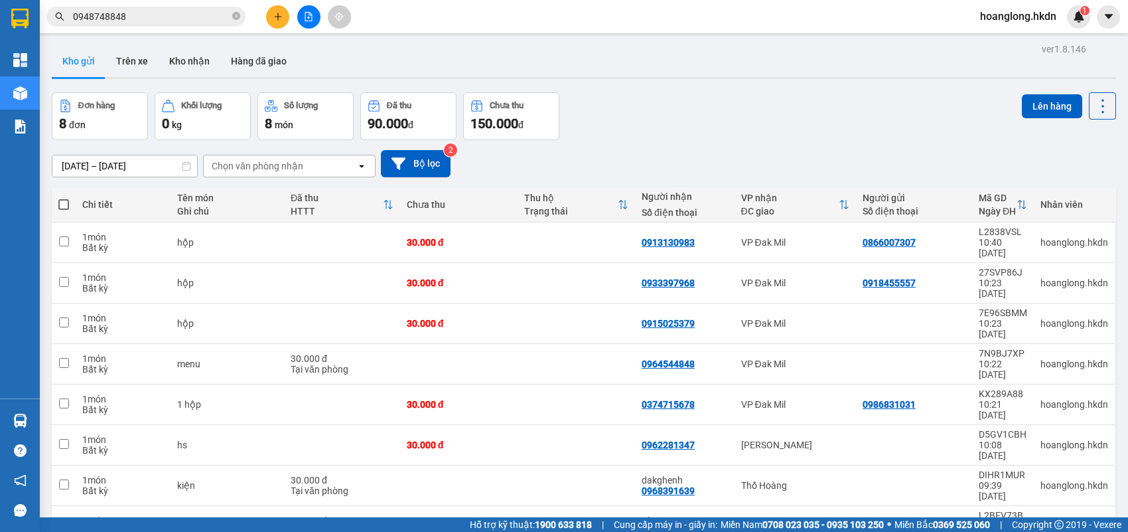
click at [93, 60] on button "Kho gửi" at bounding box center [79, 61] width 54 height 32
click at [275, 14] on icon "plus" at bounding box center [277, 16] width 9 height 9
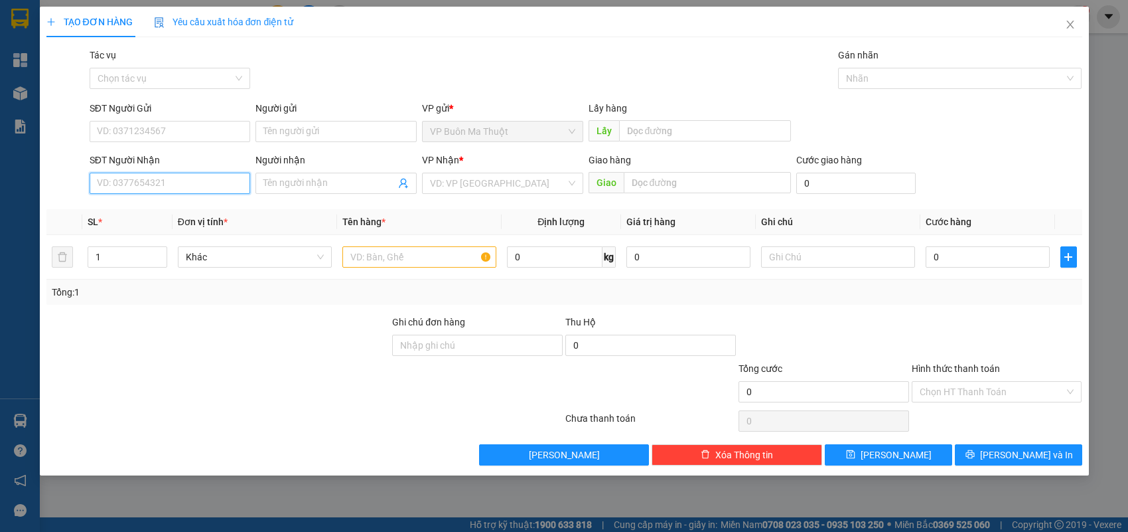
click at [210, 177] on input "SĐT Người Nhận" at bounding box center [170, 183] width 161 height 21
type input "0528444456"
click at [233, 208] on div "0528444456" at bounding box center [170, 210] width 145 height 15
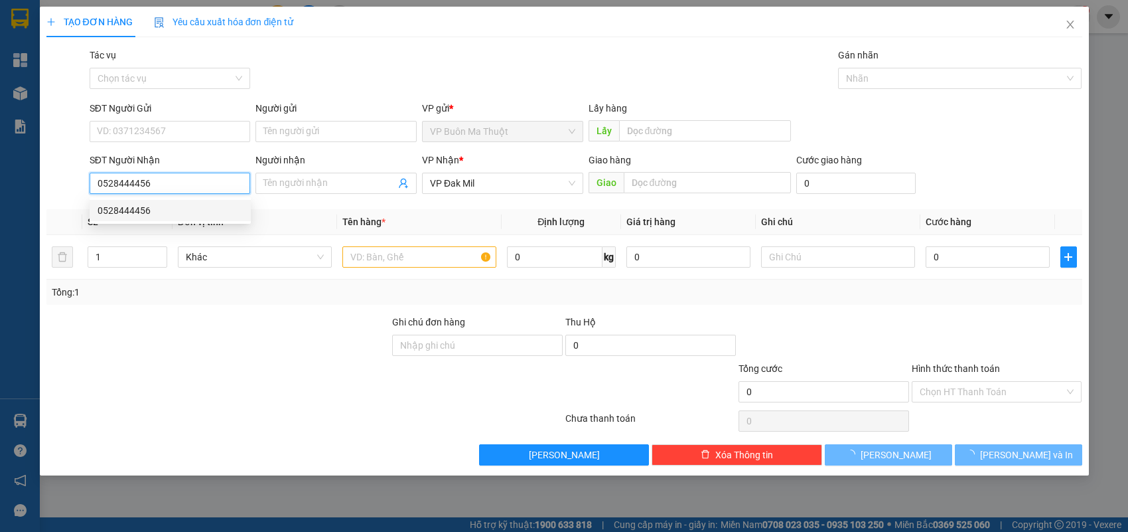
type input "50.000"
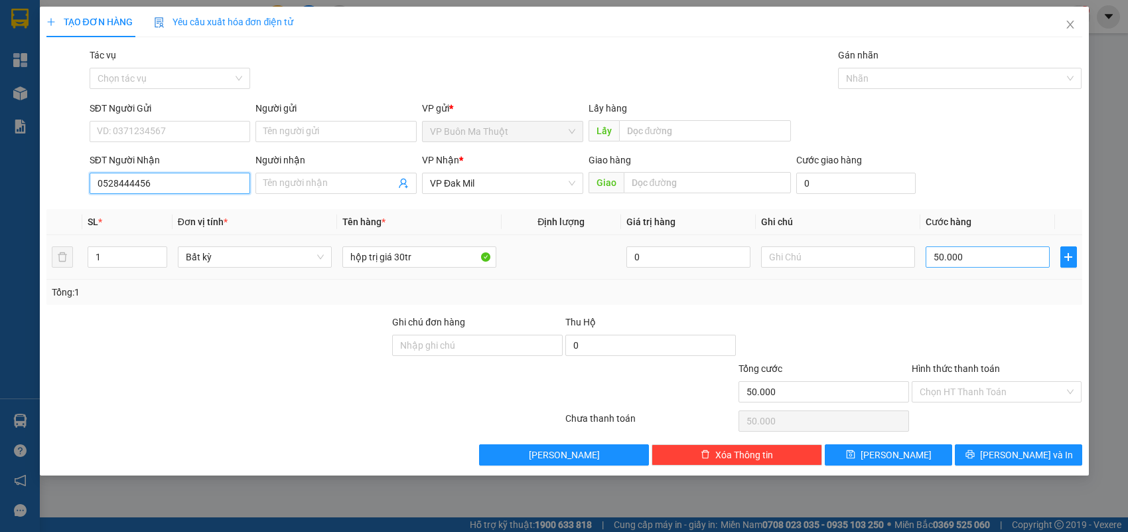
type input "0528444456"
click at [990, 258] on input "50.000" at bounding box center [988, 256] width 124 height 21
type input "7"
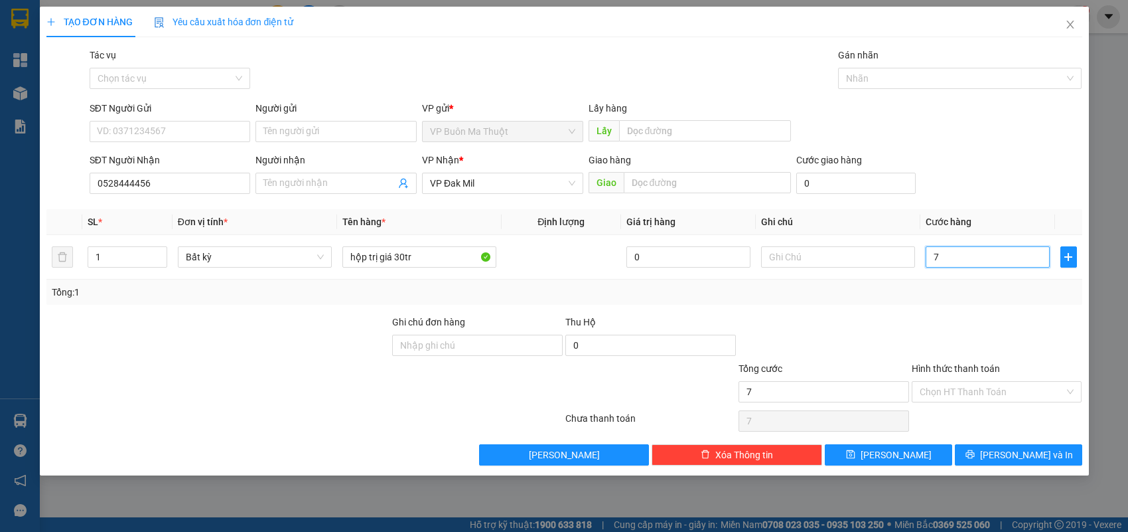
type input "70"
type input "700"
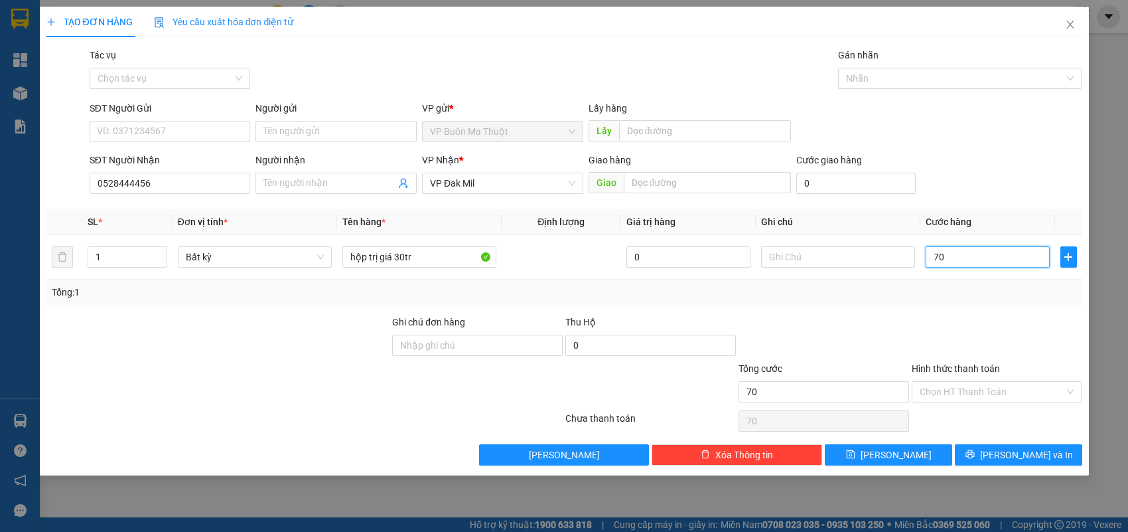
type input "700"
type input "7.000"
type input "70.000"
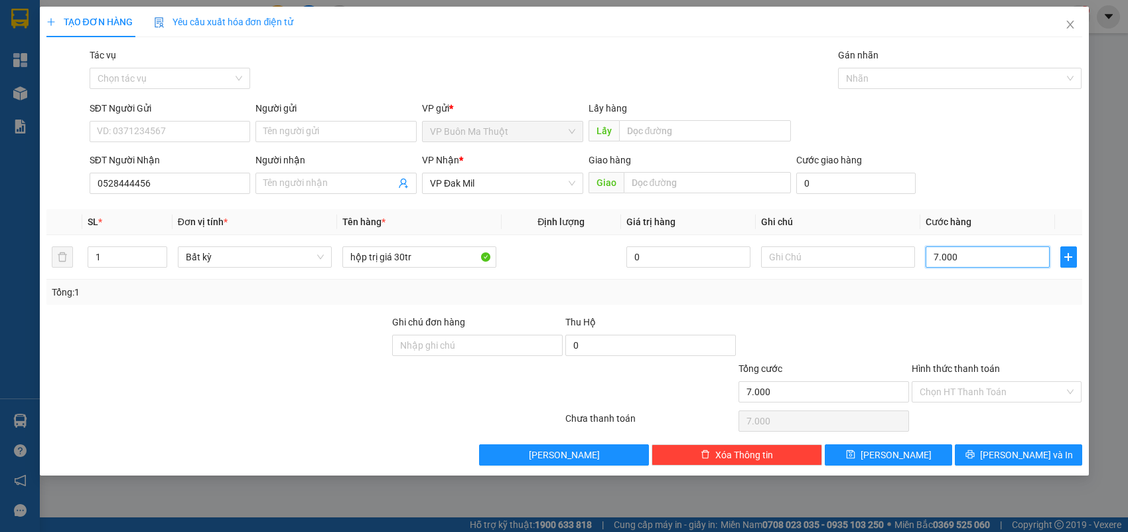
type input "70.000"
type input "700.000"
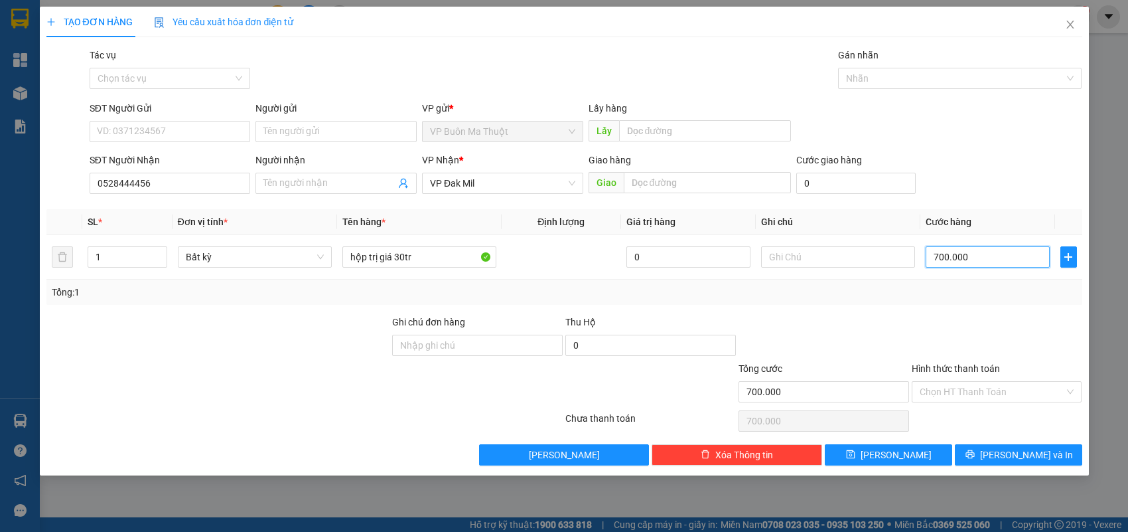
type input "70.000"
click at [903, 457] on span "[PERSON_NAME]" at bounding box center [896, 454] width 71 height 15
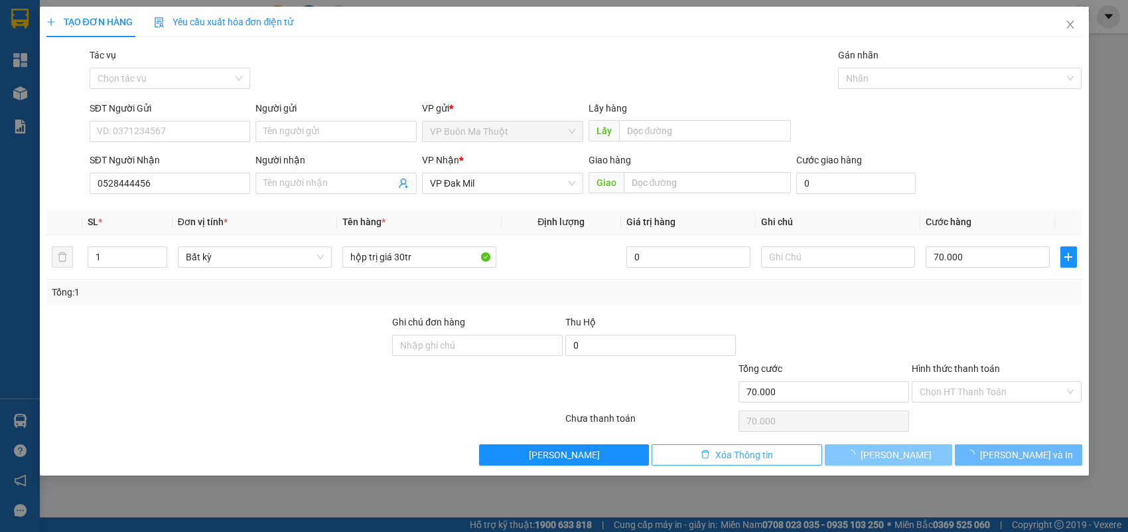
type input "0"
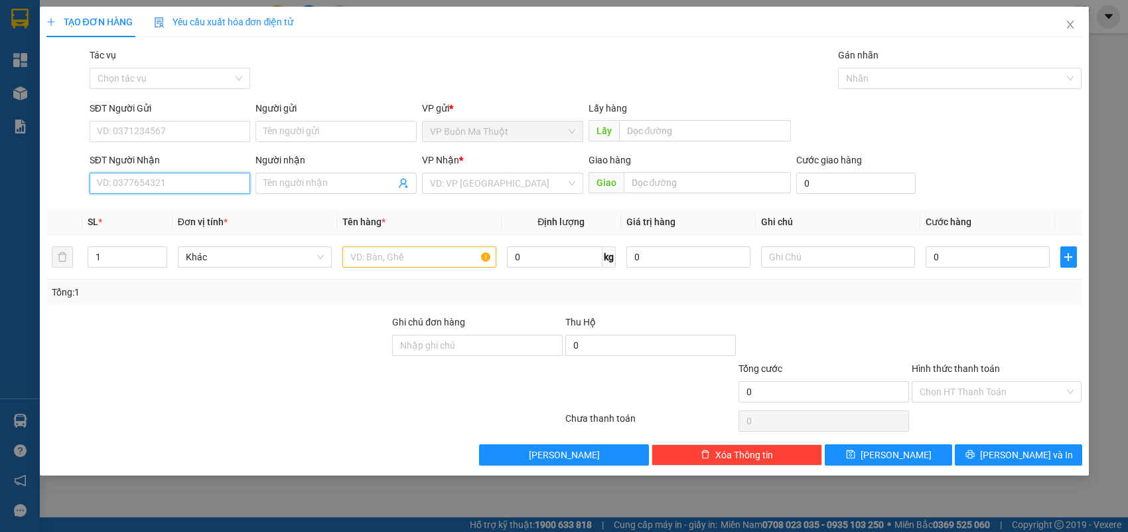
click at [218, 183] on input "SĐT Người Nhận" at bounding box center [170, 183] width 161 height 21
click at [169, 210] on div "0844506789" at bounding box center [170, 210] width 145 height 15
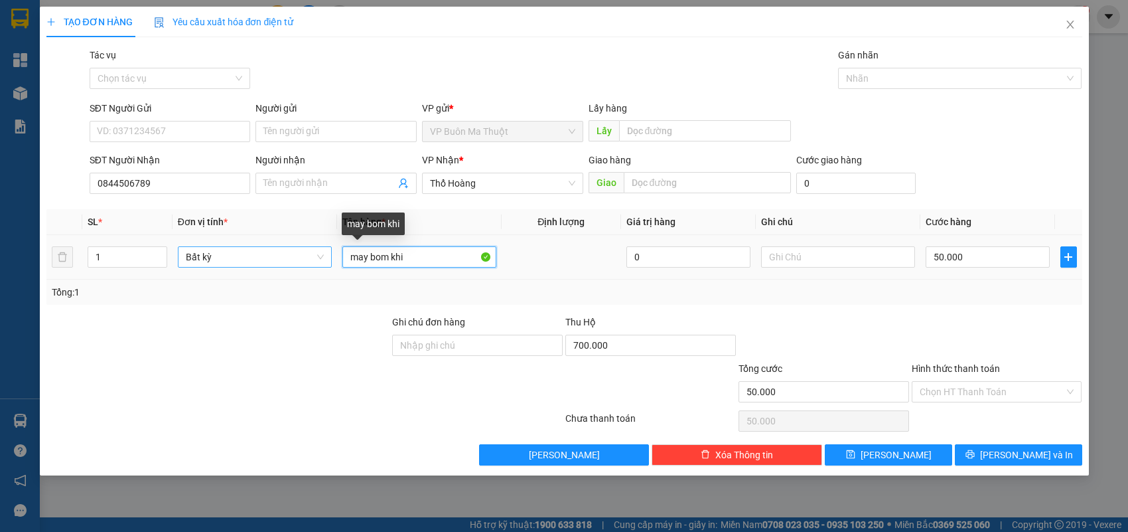
drag, startPoint x: 419, startPoint y: 260, endPoint x: 307, endPoint y: 260, distance: 111.5
click at [307, 260] on tr "1 Bất kỳ may bom khi 0 50.000" at bounding box center [564, 257] width 1036 height 44
paste input "ô"
paste input "ộ"
click at [533, 181] on span "Thổ Hoàng" at bounding box center [502, 183] width 145 height 20
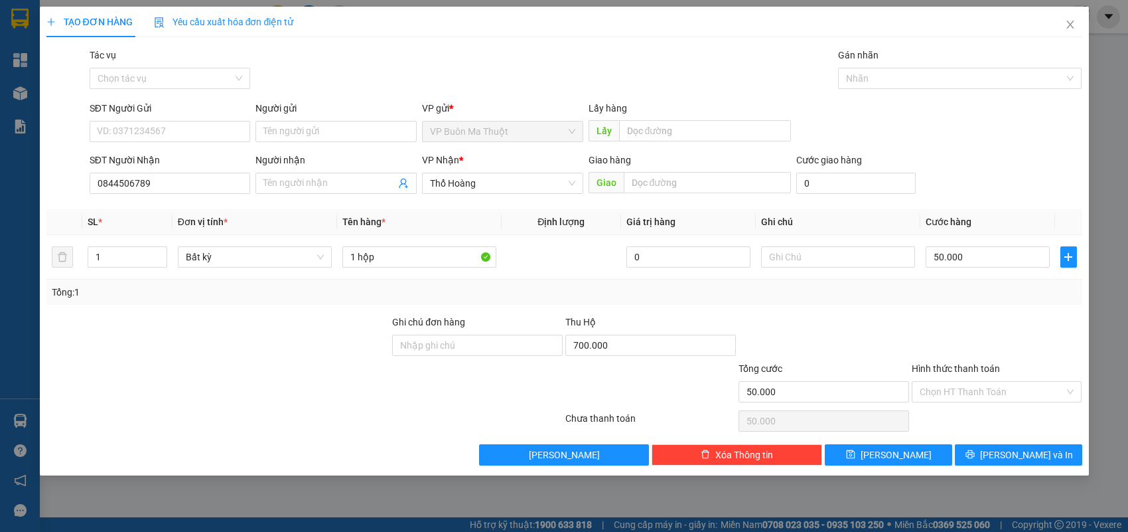
click at [890, 299] on div "Tổng: 1" at bounding box center [565, 292] width 1026 height 15
click at [895, 455] on span "[PERSON_NAME]" at bounding box center [896, 454] width 71 height 15
click at [175, 171] on div "SĐT Người Nhận" at bounding box center [170, 163] width 161 height 20
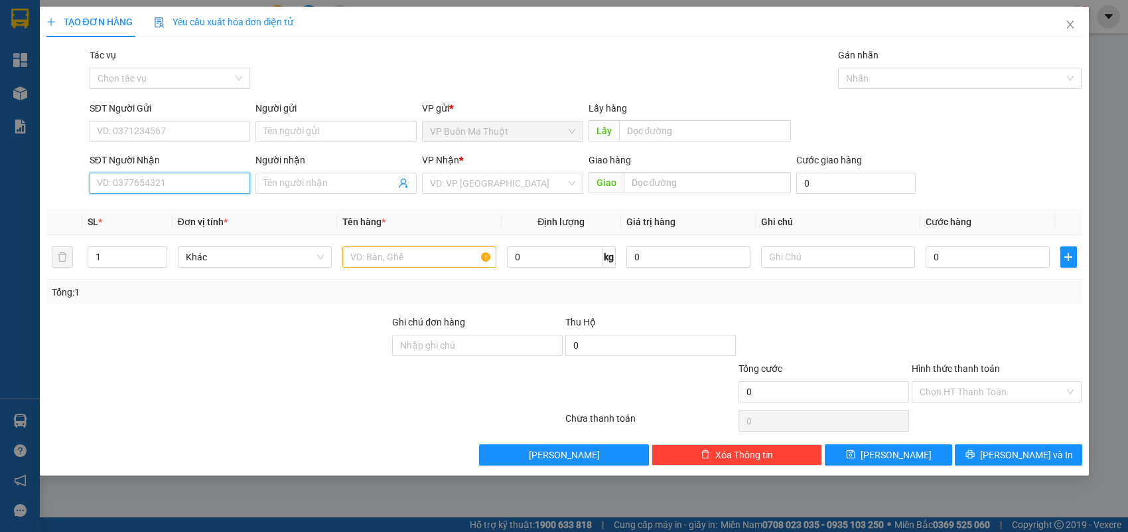
click at [196, 191] on input "SĐT Người Nhận" at bounding box center [170, 183] width 161 height 21
click at [220, 211] on div "0368861369" at bounding box center [170, 210] width 145 height 15
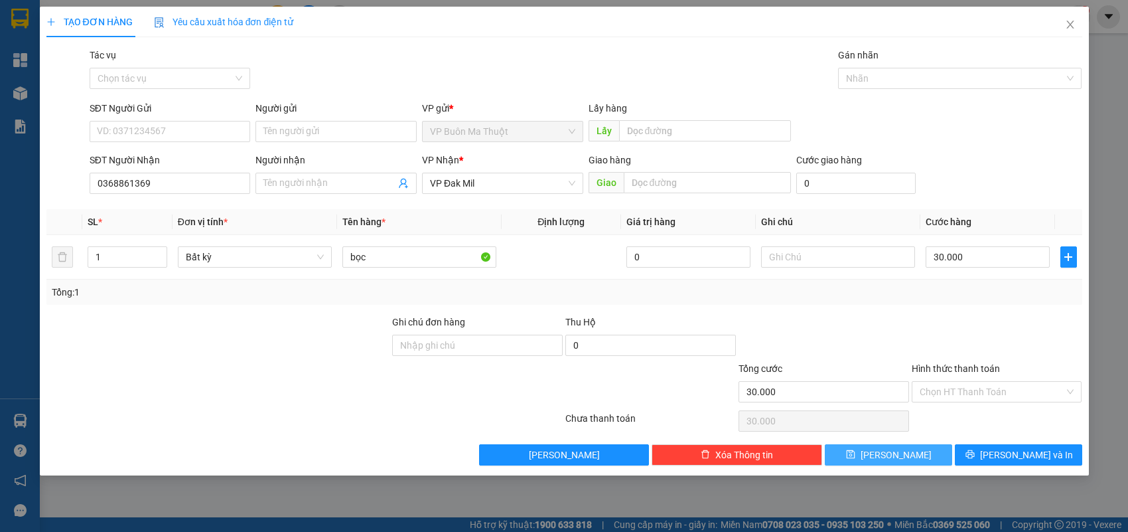
drag, startPoint x: 897, startPoint y: 459, endPoint x: 890, endPoint y: 443, distance: 17.5
click at [897, 459] on span "[PERSON_NAME]" at bounding box center [896, 454] width 71 height 15
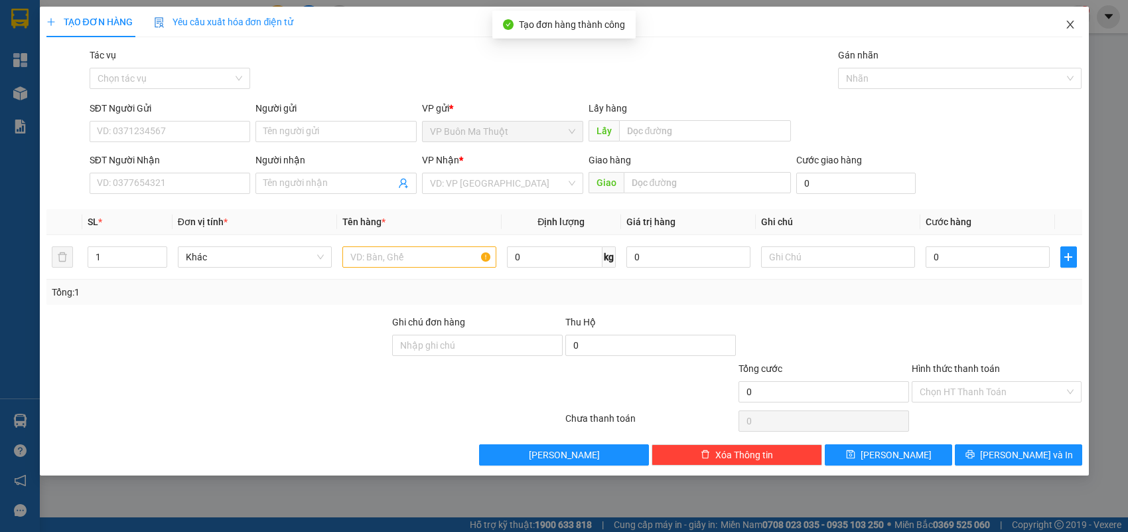
click at [1066, 21] on icon "close" at bounding box center [1070, 24] width 11 height 11
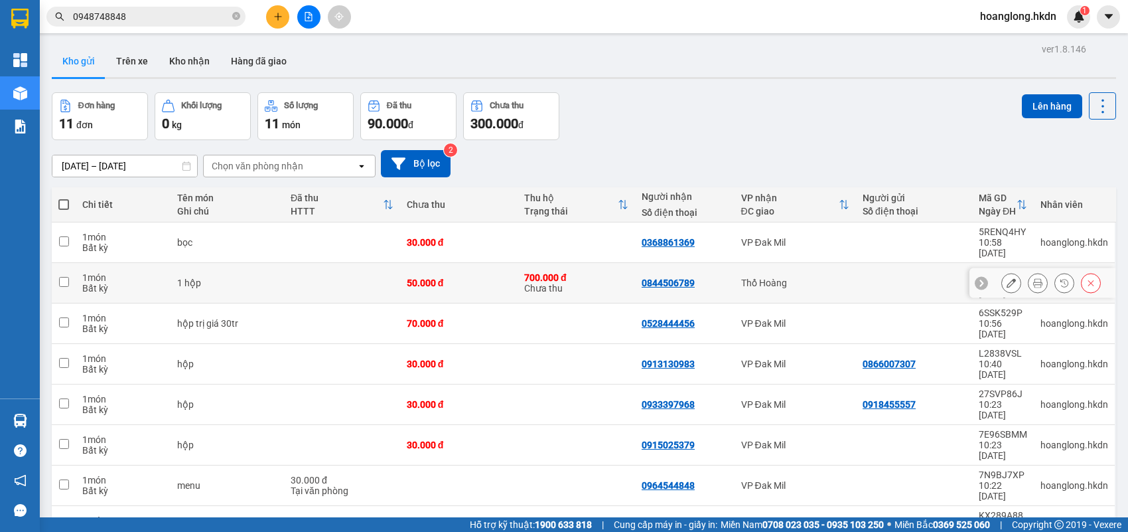
click at [863, 277] on div at bounding box center [914, 282] width 103 height 11
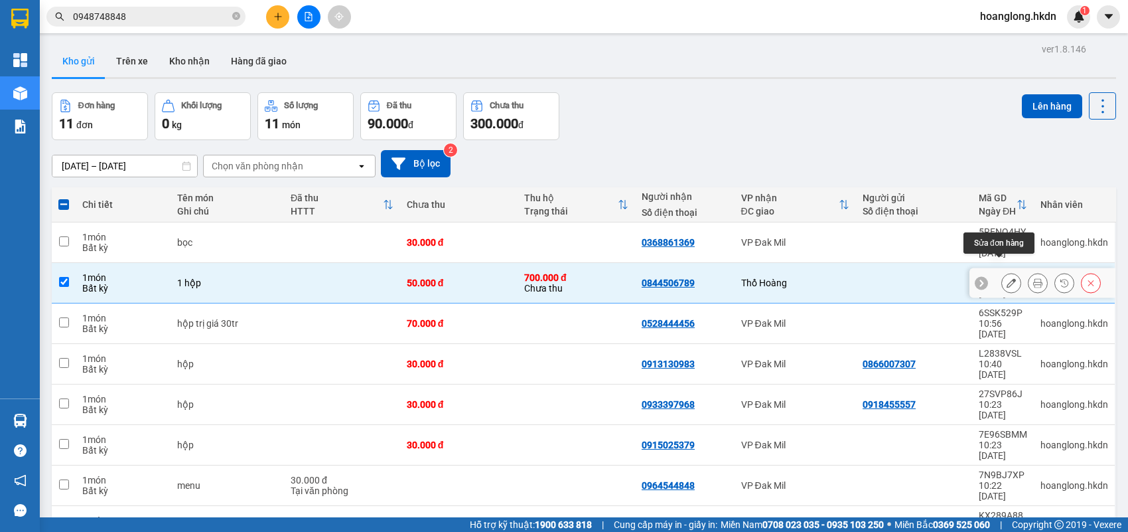
click at [1007, 278] on icon at bounding box center [1011, 282] width 9 height 9
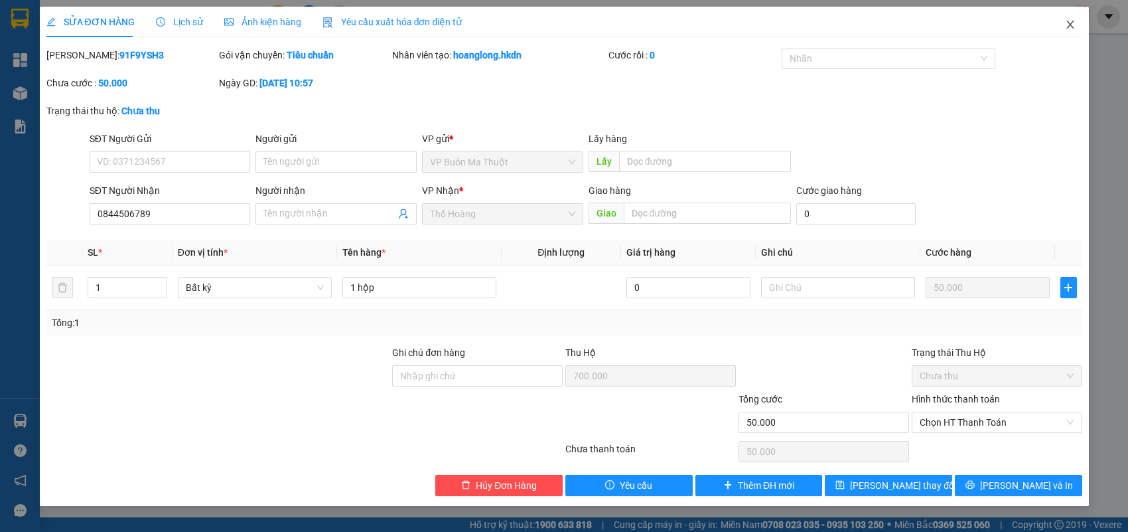
click at [1074, 21] on icon "close" at bounding box center [1070, 24] width 11 height 11
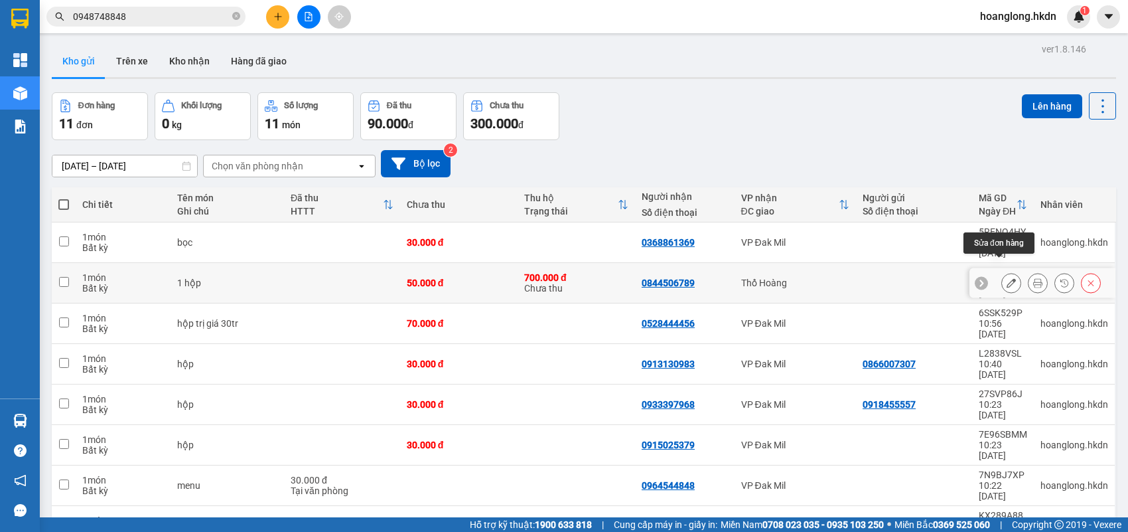
click at [1007, 278] on icon at bounding box center [1011, 282] width 9 height 9
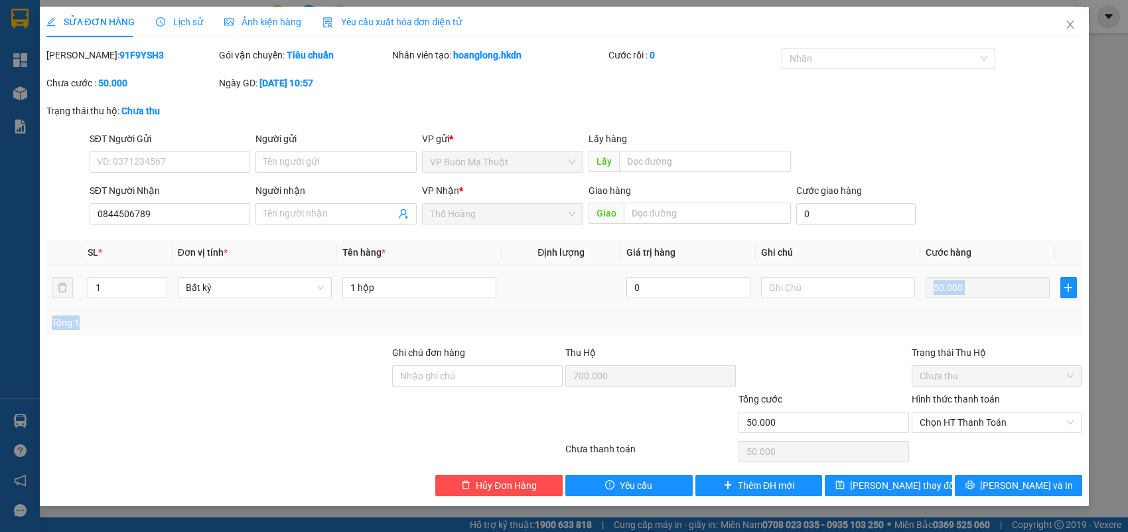
drag, startPoint x: 896, startPoint y: 310, endPoint x: 884, endPoint y: 316, distance: 14.0
click at [885, 316] on div "SL * Đơn vị tính * Tên hàng * Định lượng Giá trị hàng Ghi chú Cước hàng 1 Bất k…" at bounding box center [564, 288] width 1036 height 96
click at [795, 352] on div at bounding box center [823, 368] width 173 height 46
click at [657, 171] on input "text" at bounding box center [705, 161] width 172 height 21
click at [659, 227] on div "Giao hàng Giao" at bounding box center [690, 206] width 202 height 46
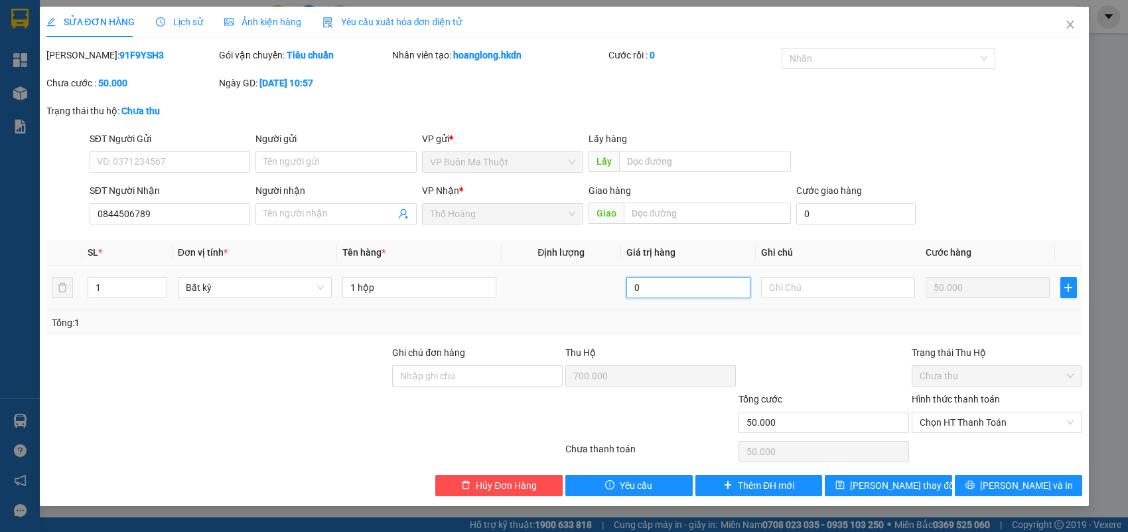
click at [651, 287] on input "0" at bounding box center [689, 287] width 124 height 21
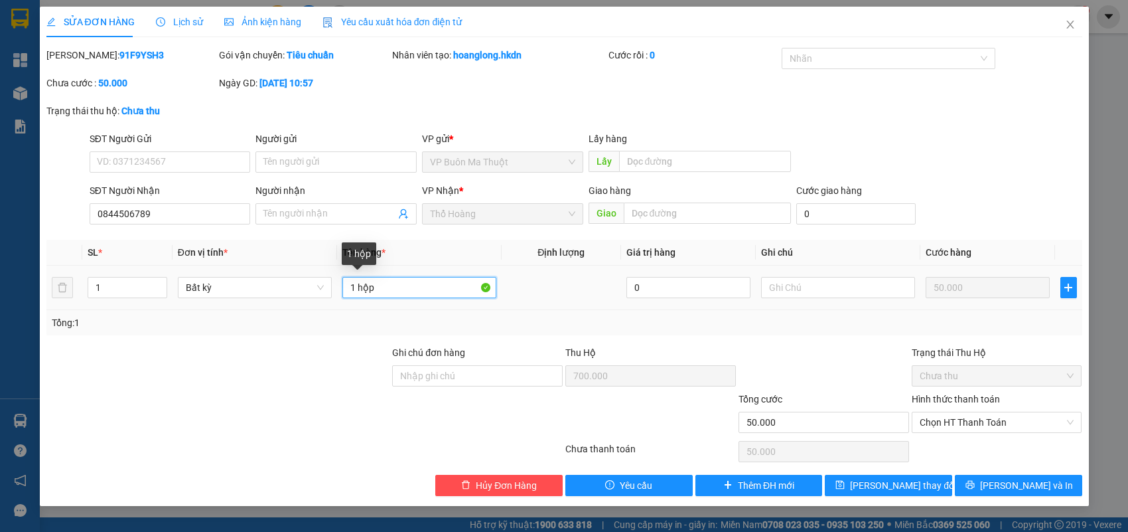
click at [429, 285] on input "1 hộp" at bounding box center [420, 287] width 154 height 21
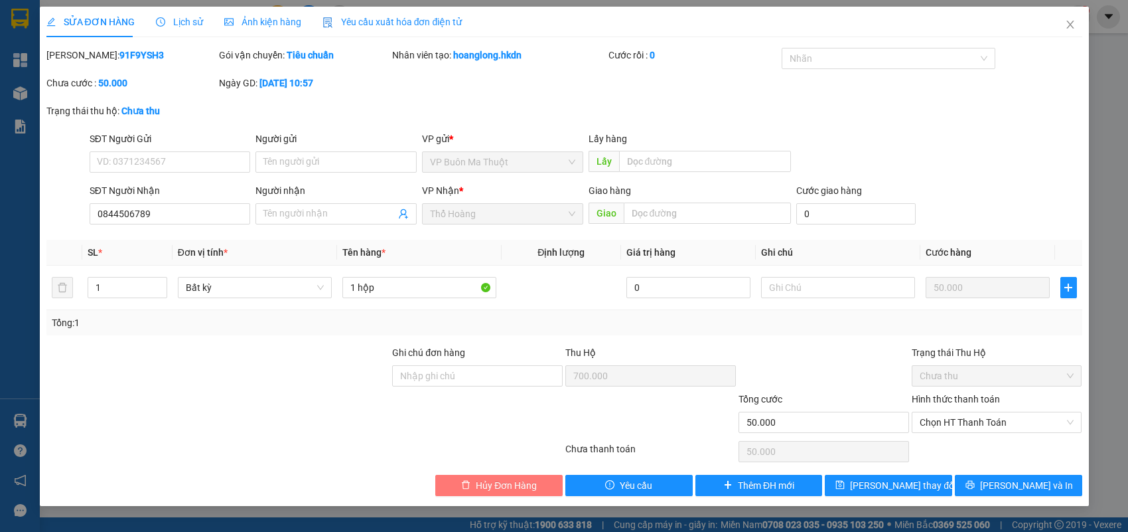
click at [545, 479] on button "Hủy Đơn Hàng" at bounding box center [498, 485] width 127 height 21
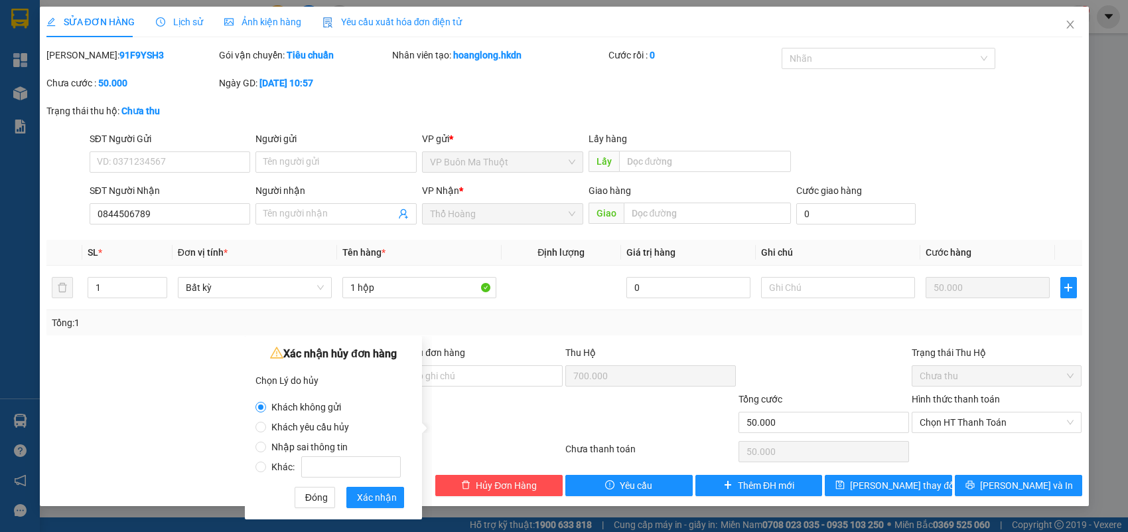
click at [347, 443] on span "Nhập sai thông tin" at bounding box center [309, 446] width 87 height 11
click at [266, 443] on input "Nhập sai thông tin" at bounding box center [261, 446] width 11 height 11
click at [379, 496] on span "Xác nhận" at bounding box center [377, 497] width 40 height 15
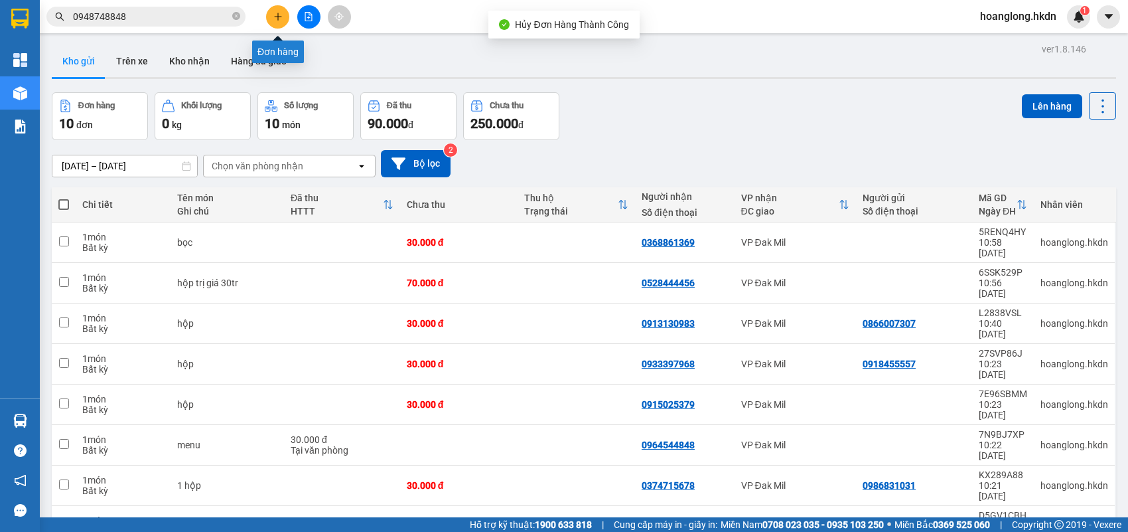
click at [279, 15] on icon "plus" at bounding box center [277, 16] width 9 height 9
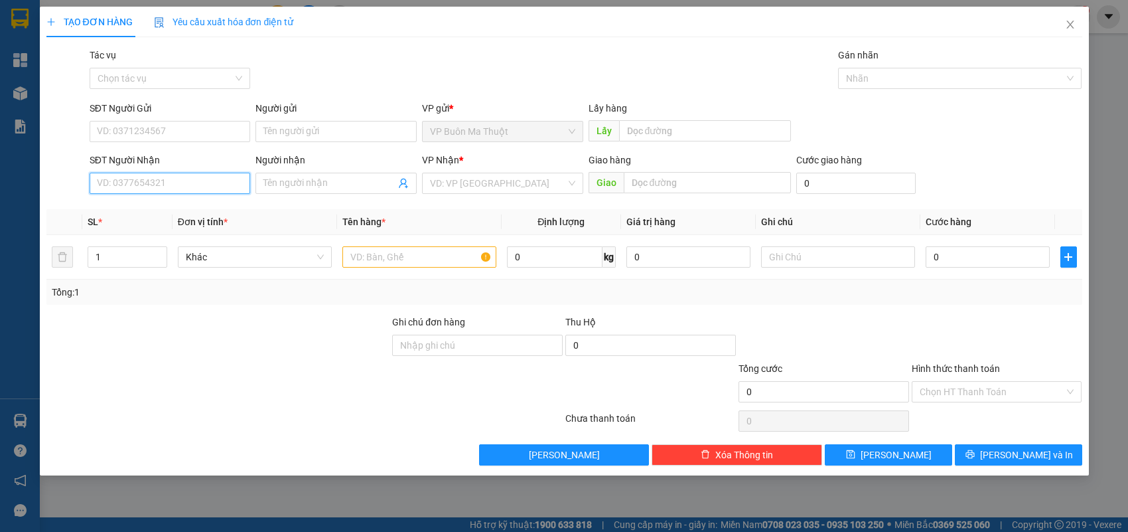
click at [158, 181] on input "SĐT Người Nhận" at bounding box center [170, 183] width 161 height 21
click at [240, 200] on div "0844506789" at bounding box center [170, 210] width 161 height 21
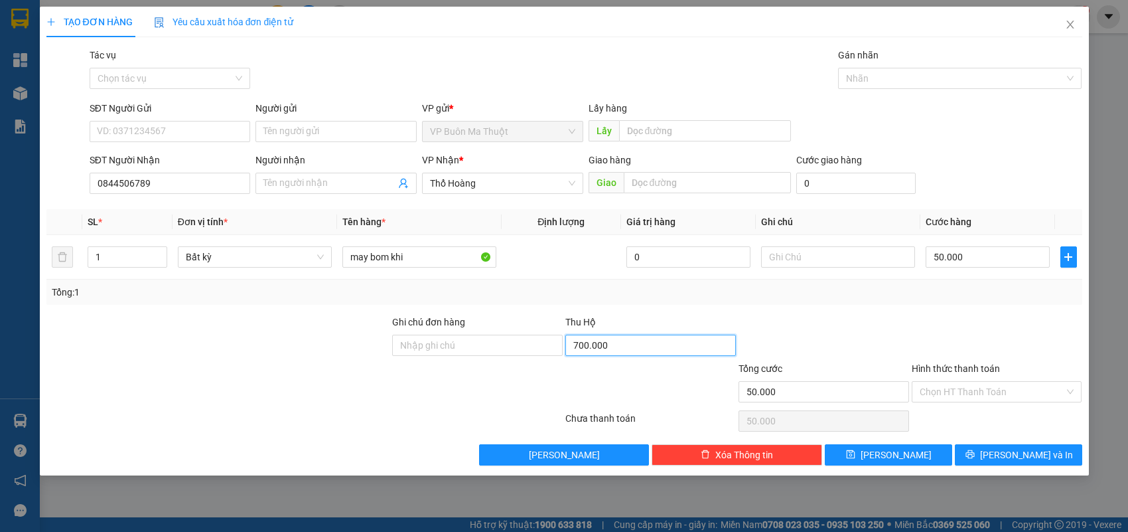
click at [651, 350] on input "700.000" at bounding box center [651, 345] width 171 height 21
click at [893, 455] on span "[PERSON_NAME]" at bounding box center [896, 454] width 71 height 15
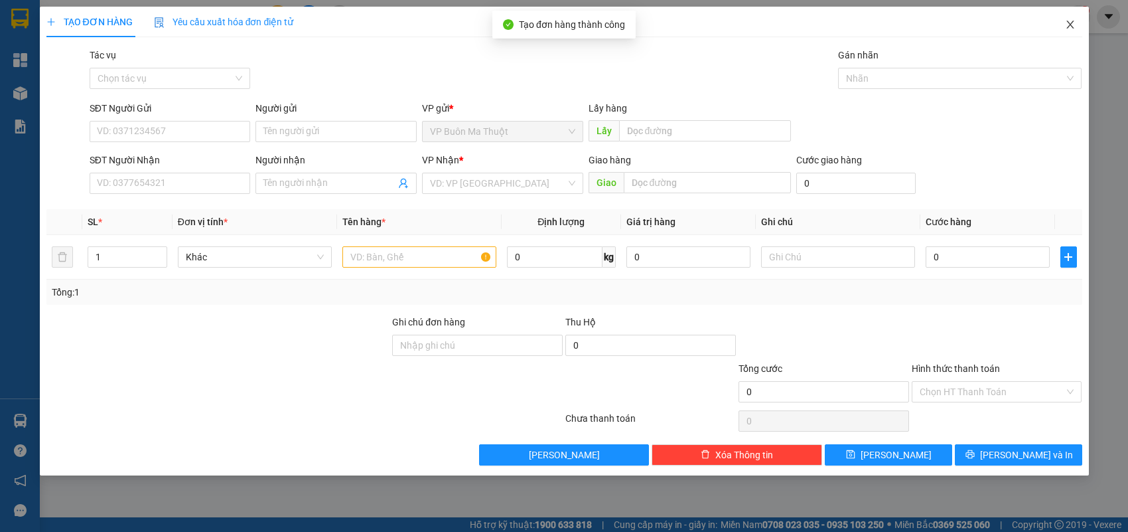
click at [1073, 21] on icon "close" at bounding box center [1070, 24] width 11 height 11
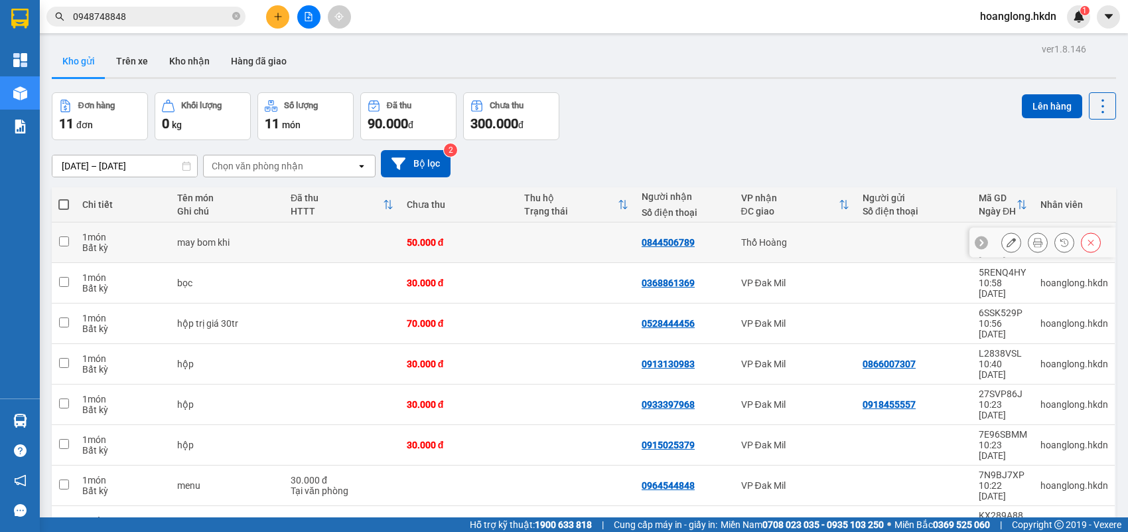
click at [1004, 234] on button at bounding box center [1011, 242] width 19 height 23
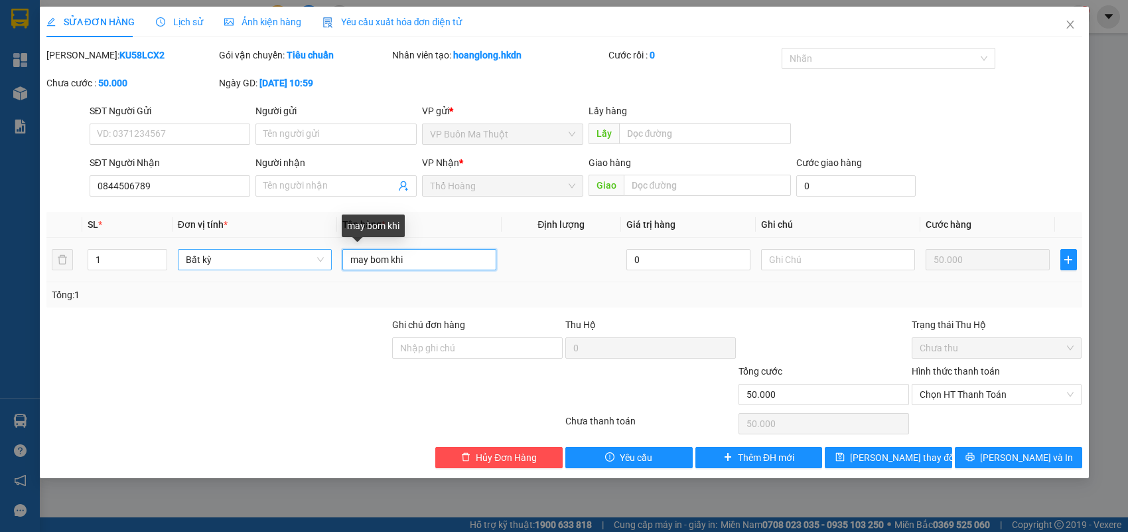
drag, startPoint x: 314, startPoint y: 263, endPoint x: 256, endPoint y: 264, distance: 57.8
click at [256, 264] on tr "1 Bất kỳ may bom khi 0 50.000" at bounding box center [564, 260] width 1036 height 44
paste input "ô"
paste input "ộ"
click at [901, 445] on div "Total Paid Fee 0 Total UnPaid Fee 50.000 Cash Collection Total Fee Mã ĐH: KU58L…" at bounding box center [564, 258] width 1036 height 420
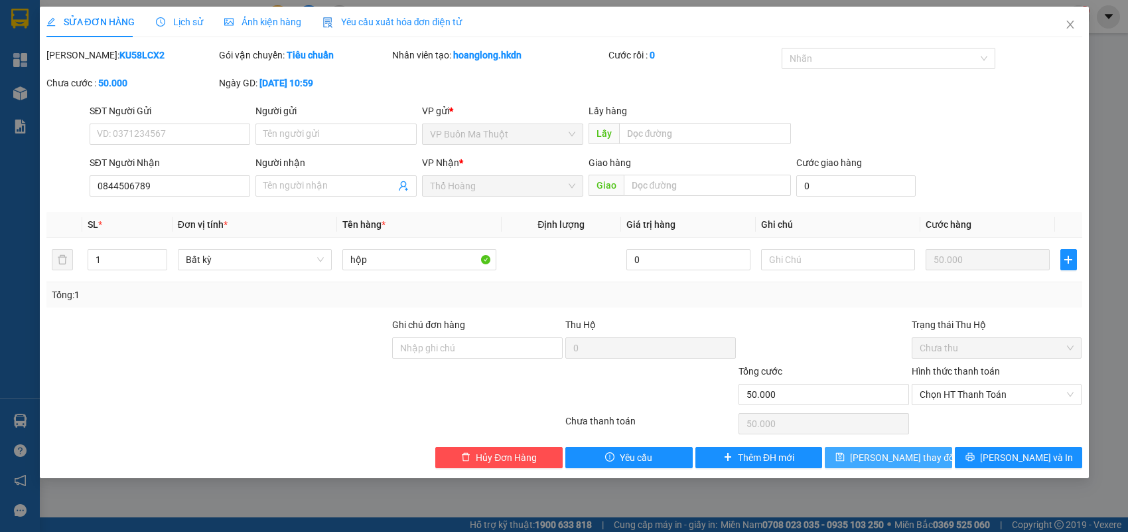
click at [901, 459] on span "[PERSON_NAME] thay đổi" at bounding box center [903, 457] width 106 height 15
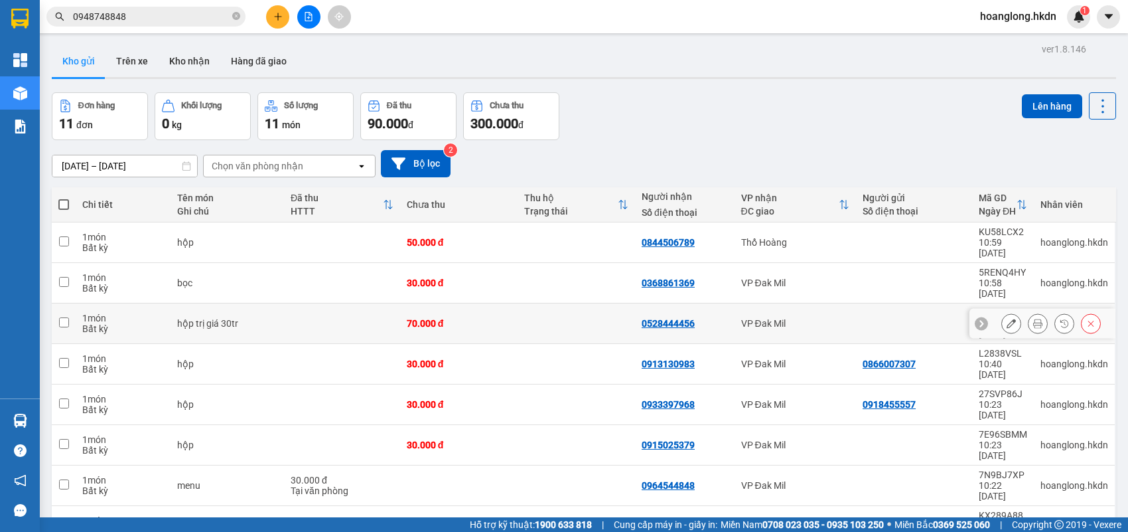
scroll to position [61, 0]
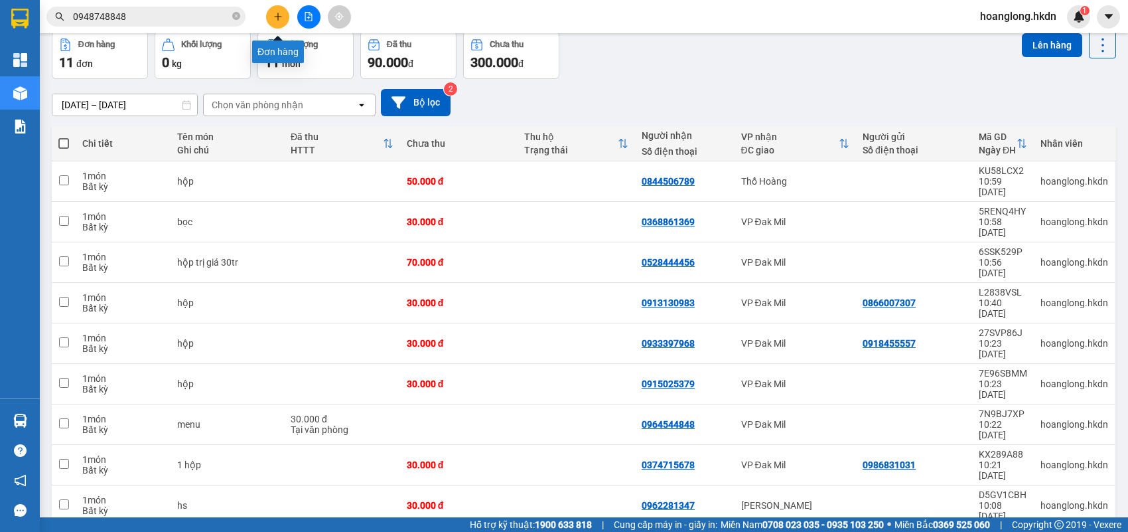
click at [275, 17] on icon "plus" at bounding box center [277, 16] width 7 height 1
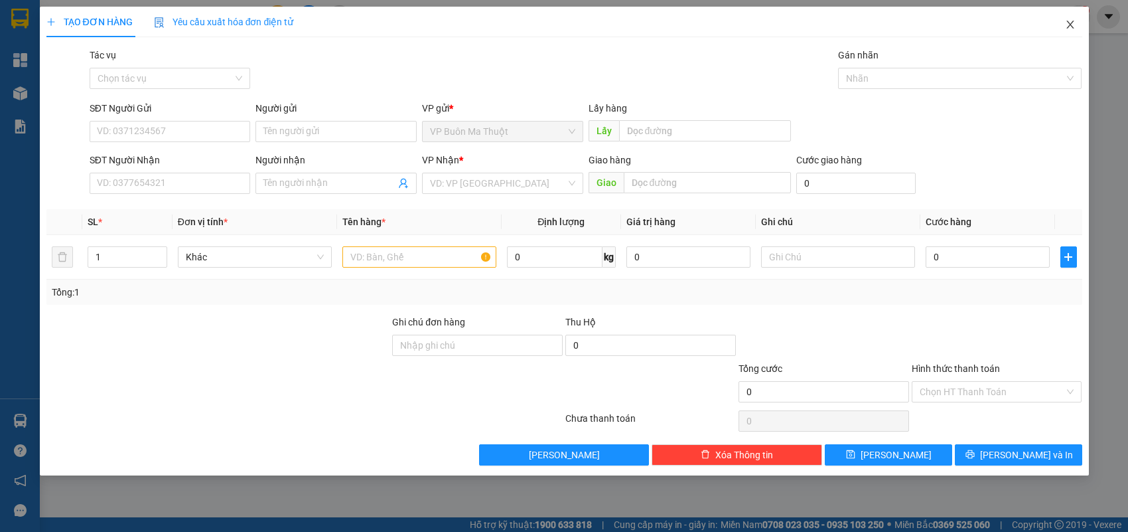
click at [1073, 24] on icon "close" at bounding box center [1070, 24] width 11 height 11
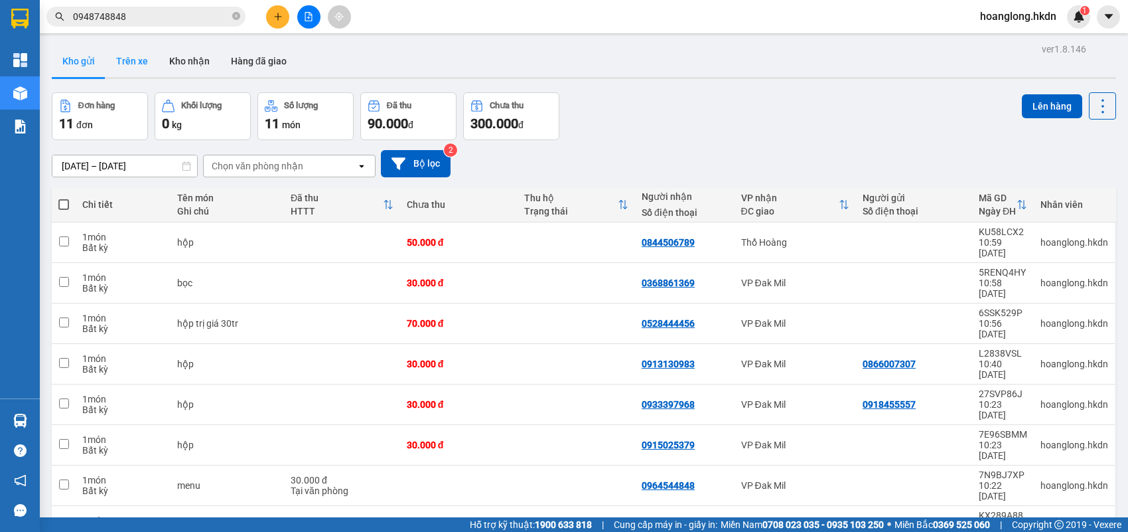
click at [110, 60] on button "Trên xe" at bounding box center [132, 61] width 53 height 32
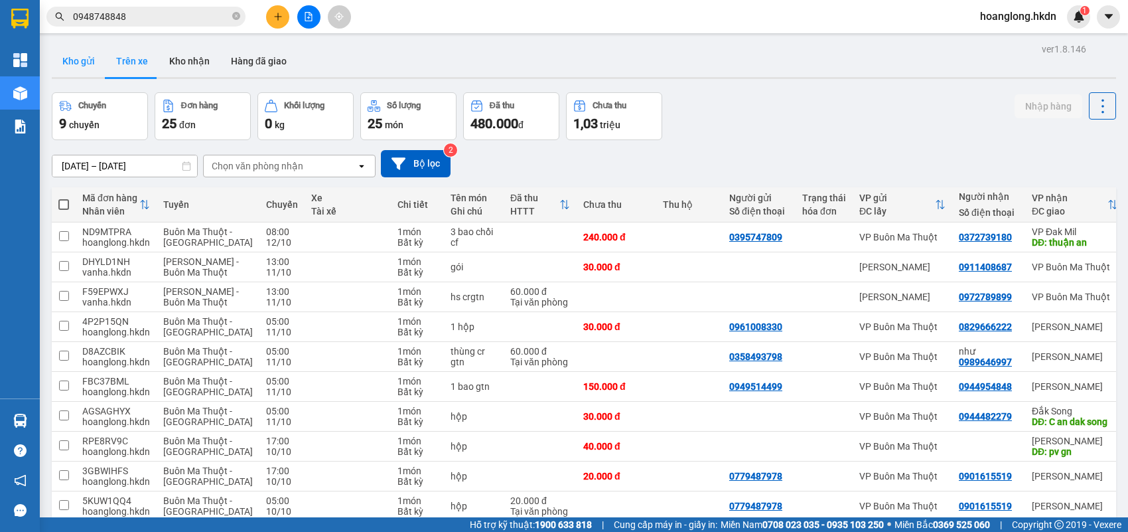
click at [87, 48] on button "Kho gửi" at bounding box center [79, 61] width 54 height 32
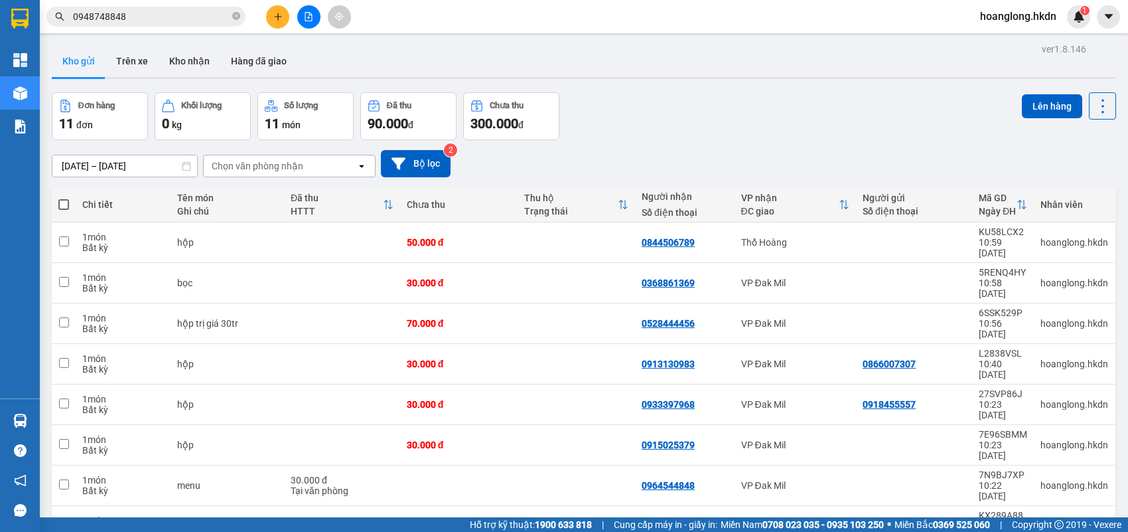
click at [283, 24] on button at bounding box center [277, 16] width 23 height 23
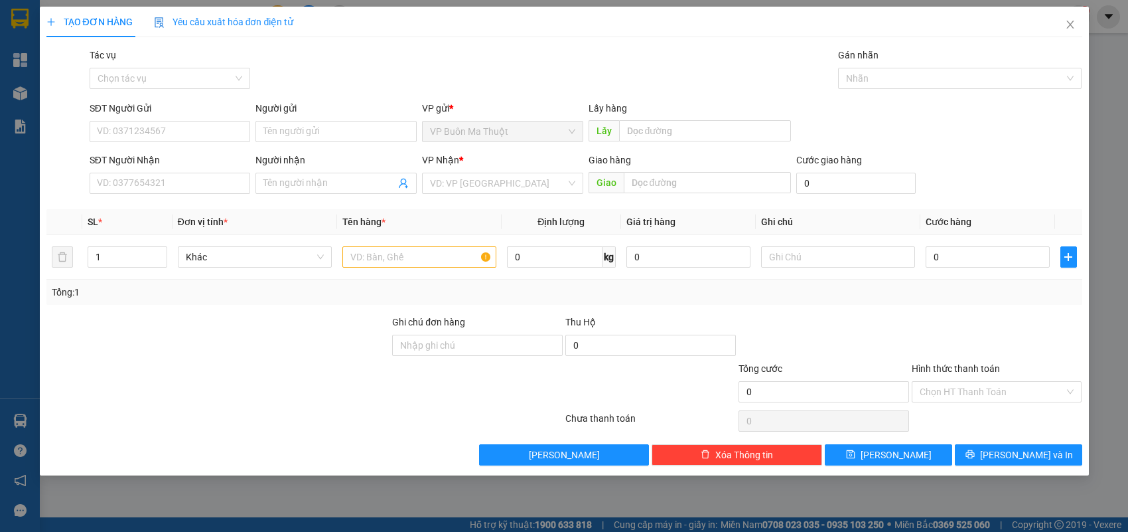
click at [210, 168] on div "SĐT Người Nhận" at bounding box center [170, 163] width 161 height 20
click at [229, 181] on input "SĐT Người Nhận" at bounding box center [170, 183] width 161 height 21
drag, startPoint x: 7, startPoint y: 366, endPoint x: 0, endPoint y: 376, distance: 12.3
drag, startPoint x: 0, startPoint y: 376, endPoint x: 775, endPoint y: 40, distance: 845.0
click at [775, 40] on div "TẠO ĐƠN HÀNG Yêu cầu xuất hóa đơn điện tử Transit Pickup Surcharge Ids Transit …" at bounding box center [564, 236] width 1036 height 459
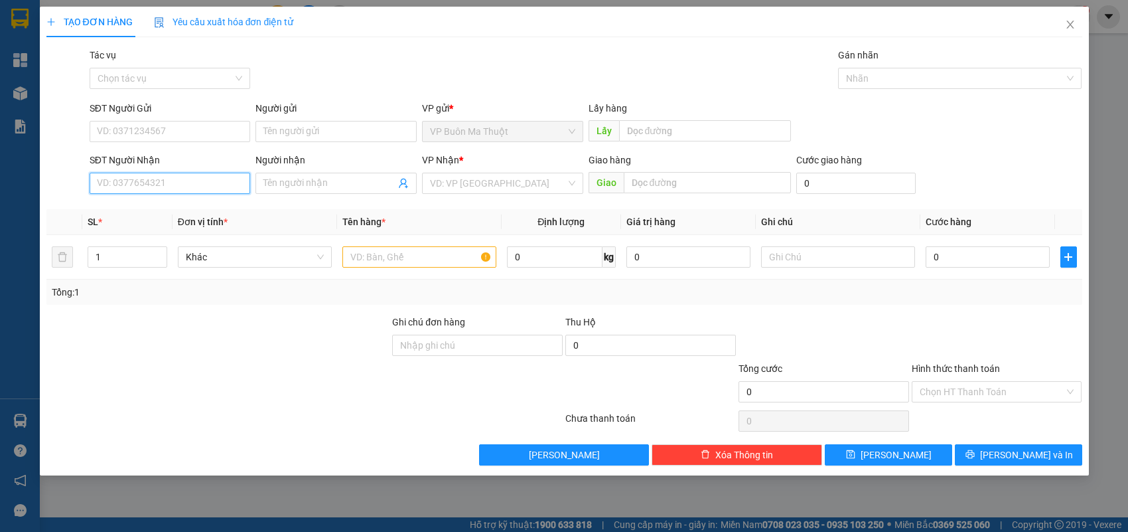
click at [210, 186] on input "SĐT Người Nhận" at bounding box center [170, 183] width 161 height 21
click at [191, 206] on div "0979238723 - cầu 14" at bounding box center [170, 210] width 145 height 15
click at [514, 185] on span "Đắk Song" at bounding box center [502, 183] width 145 height 20
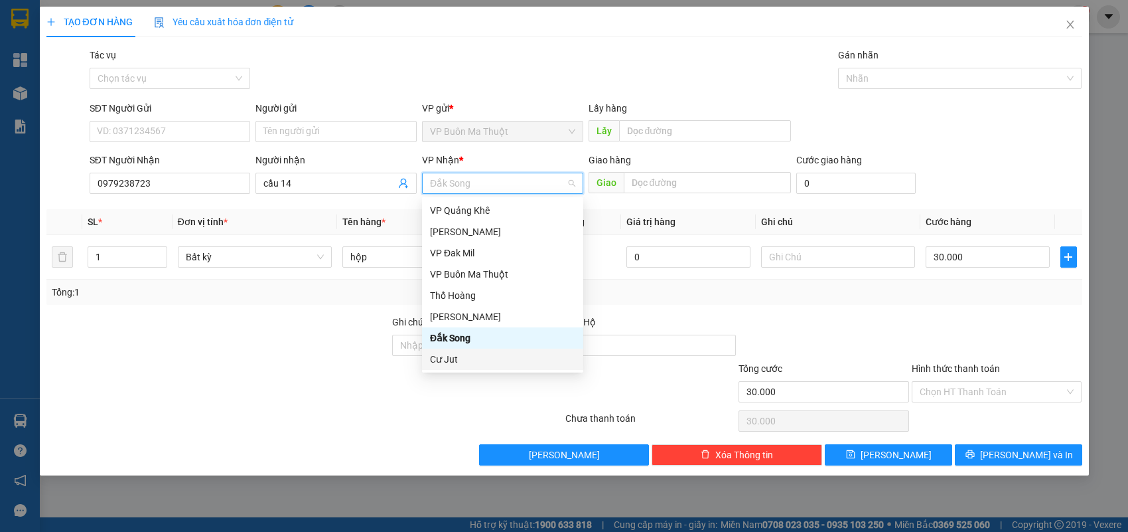
click at [520, 355] on div "Cư Jut" at bounding box center [502, 359] width 145 height 15
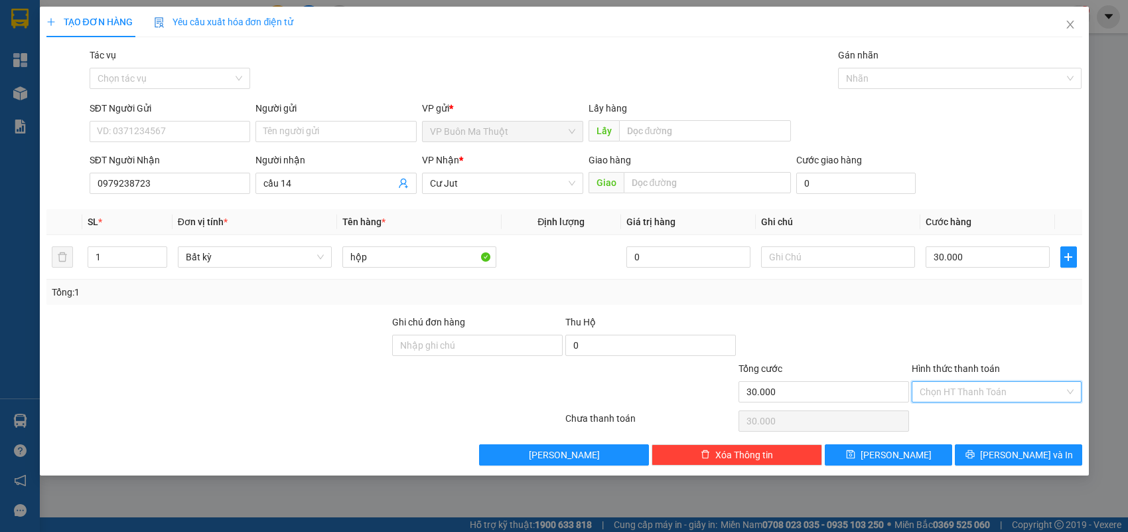
click at [944, 392] on input "Hình thức thanh toán" at bounding box center [992, 392] width 145 height 20
click at [941, 419] on div "Tại văn phòng" at bounding box center [997, 419] width 155 height 15
click at [855, 459] on icon "save" at bounding box center [850, 454] width 9 height 9
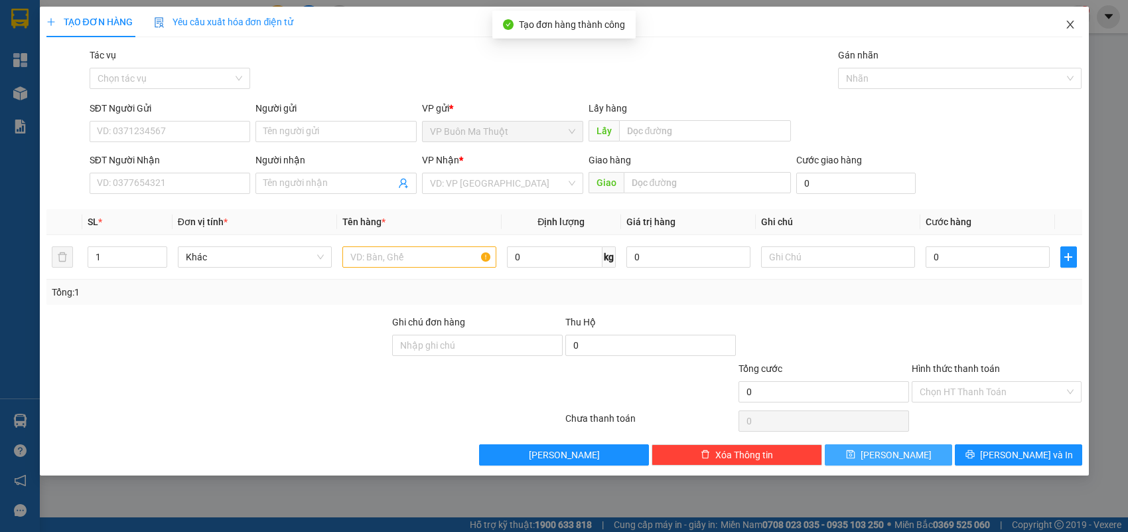
click at [1075, 22] on icon "close" at bounding box center [1070, 24] width 11 height 11
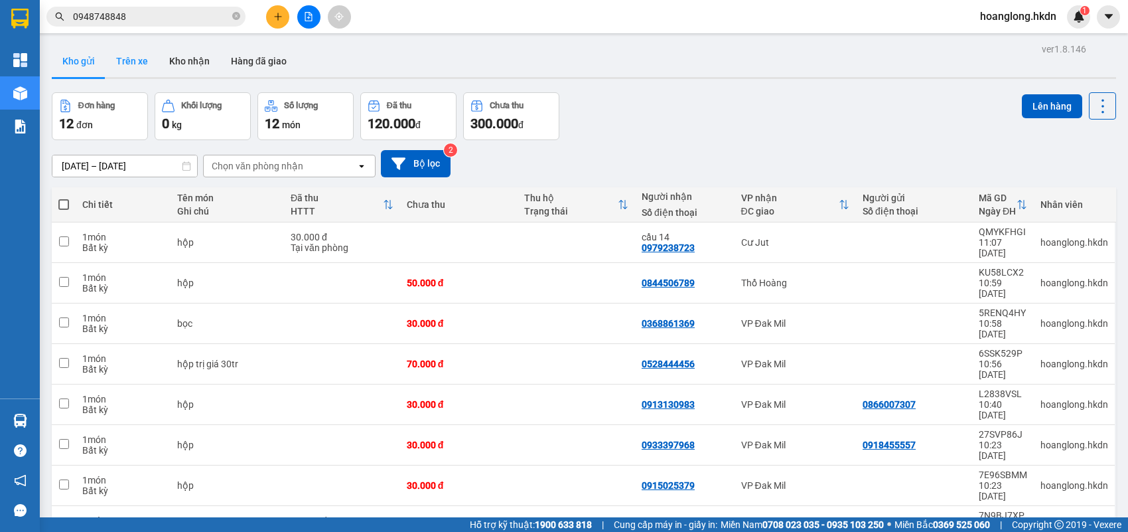
click at [143, 60] on button "Trên xe" at bounding box center [132, 61] width 53 height 32
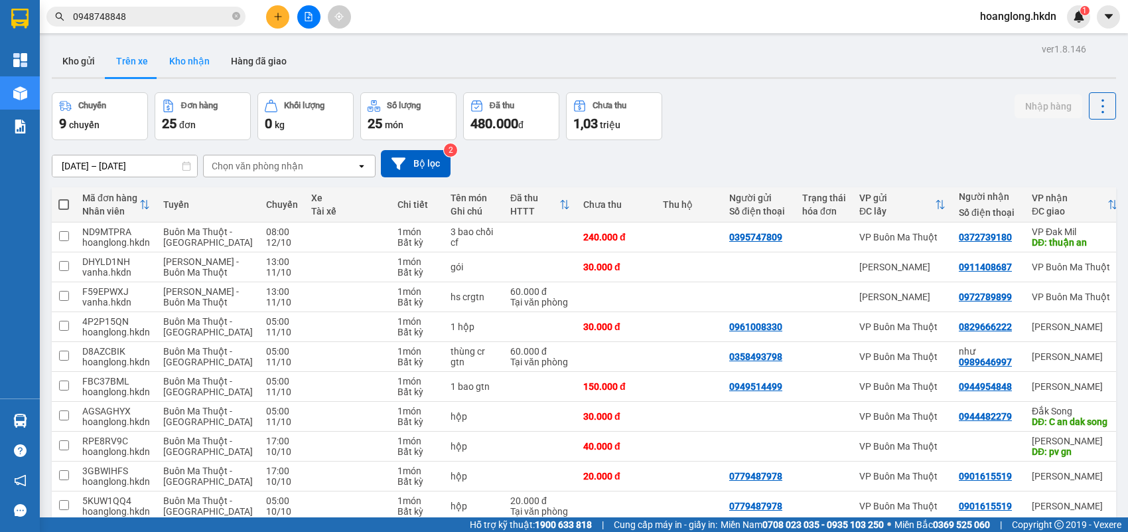
click at [196, 50] on button "Kho nhận" at bounding box center [190, 61] width 62 height 32
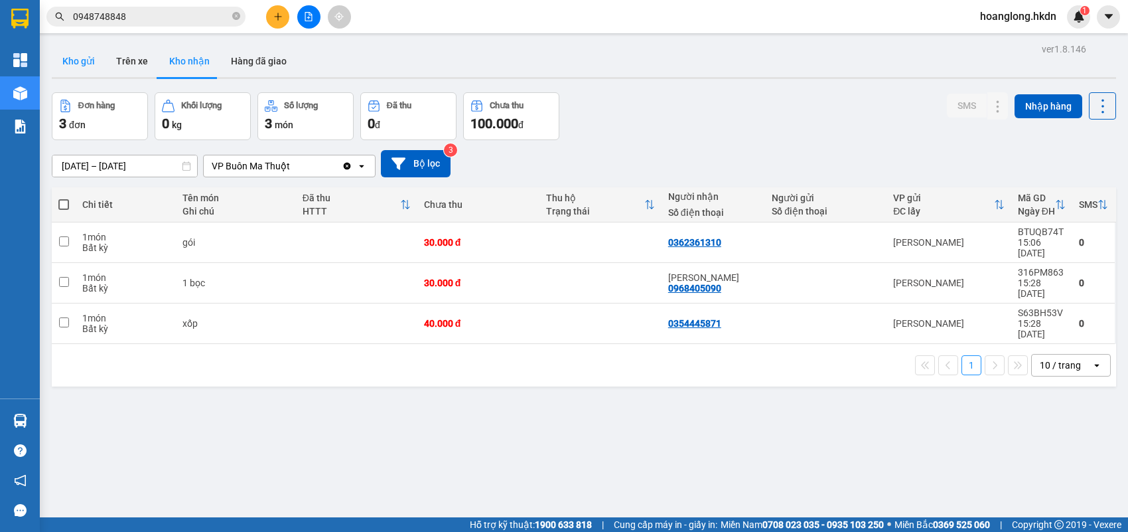
click at [90, 64] on button "Kho gửi" at bounding box center [79, 61] width 54 height 32
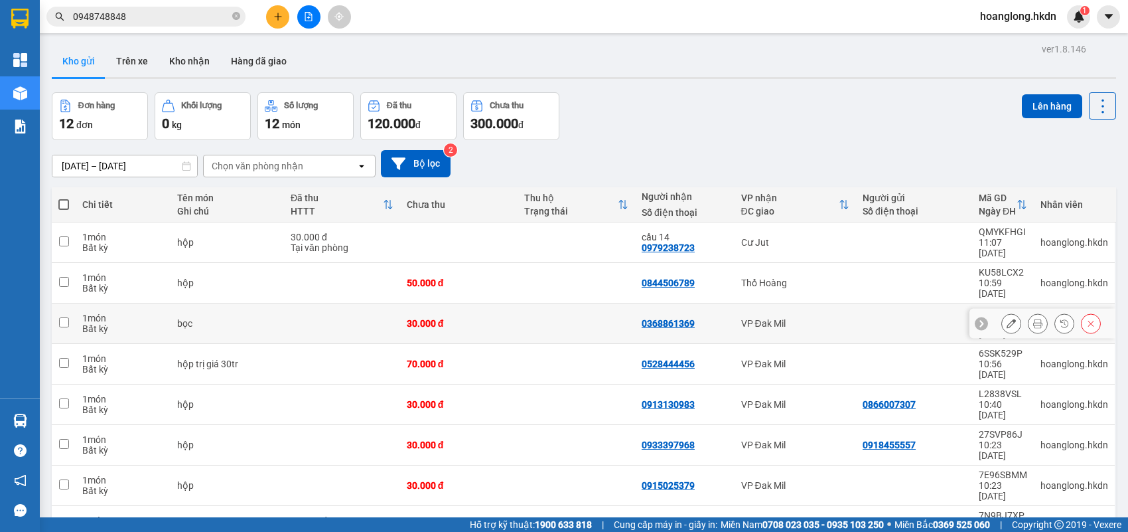
scroll to position [61, 0]
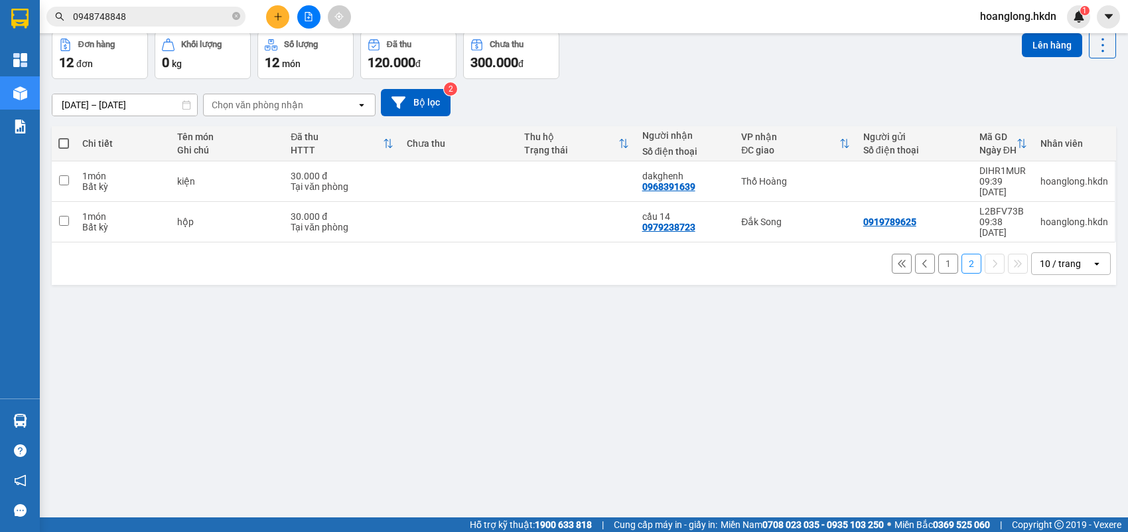
click at [939, 254] on button "1" at bounding box center [949, 264] width 20 height 20
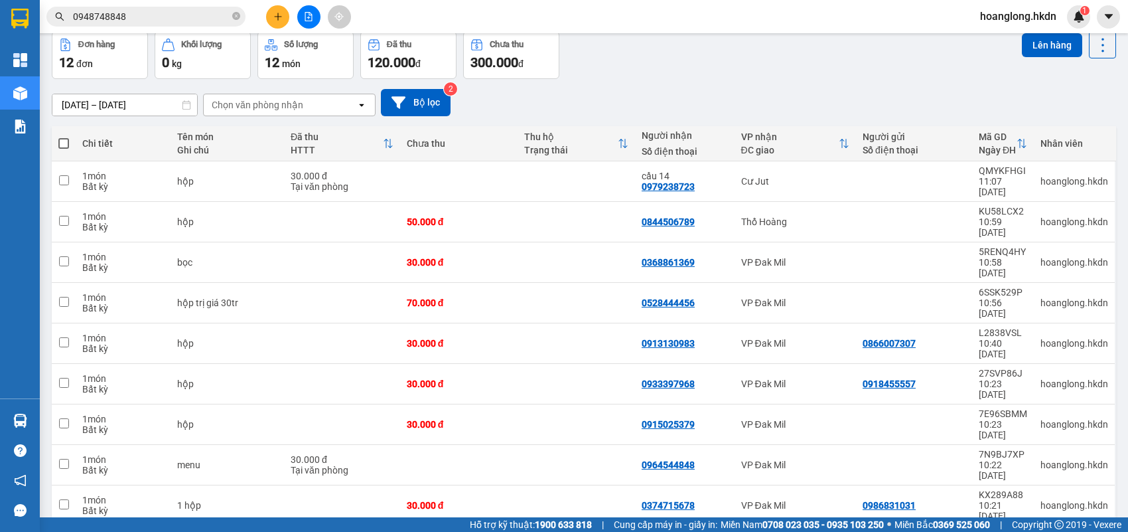
drag, startPoint x: 957, startPoint y: 479, endPoint x: 937, endPoint y: 453, distance: 32.6
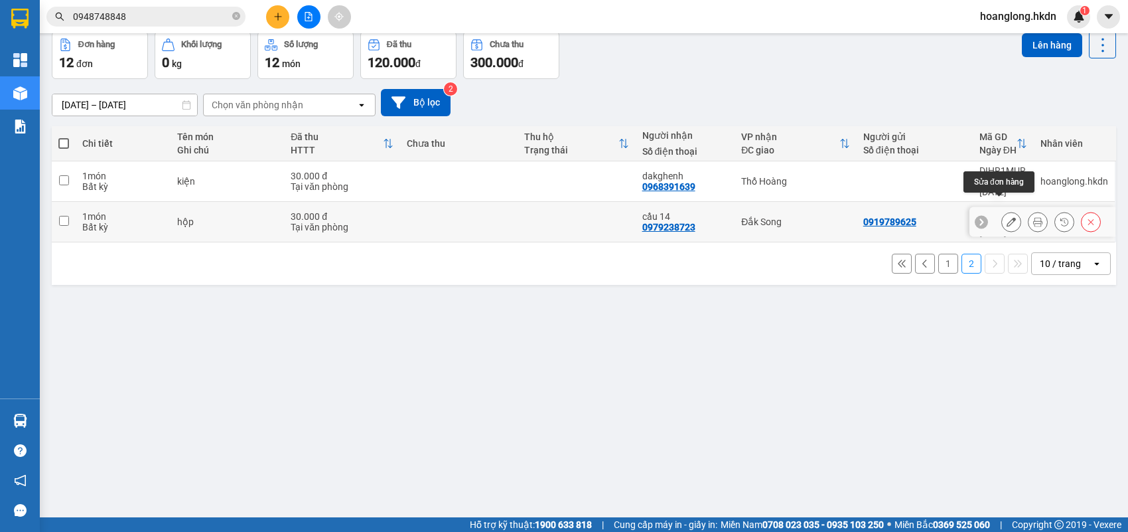
click at [1003, 210] on button at bounding box center [1011, 221] width 19 height 23
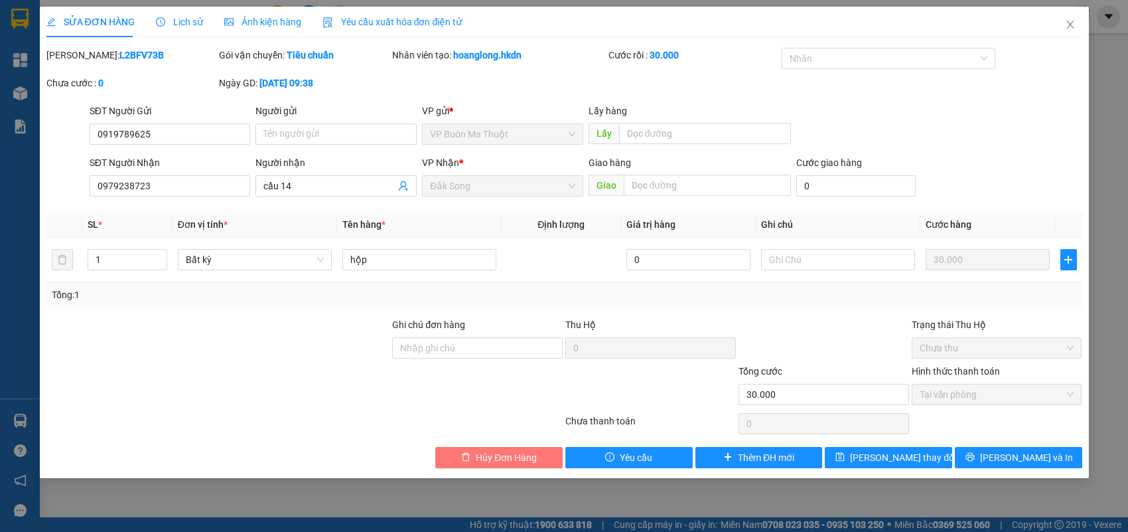
click at [530, 452] on span "Hủy Đơn Hàng" at bounding box center [506, 457] width 61 height 15
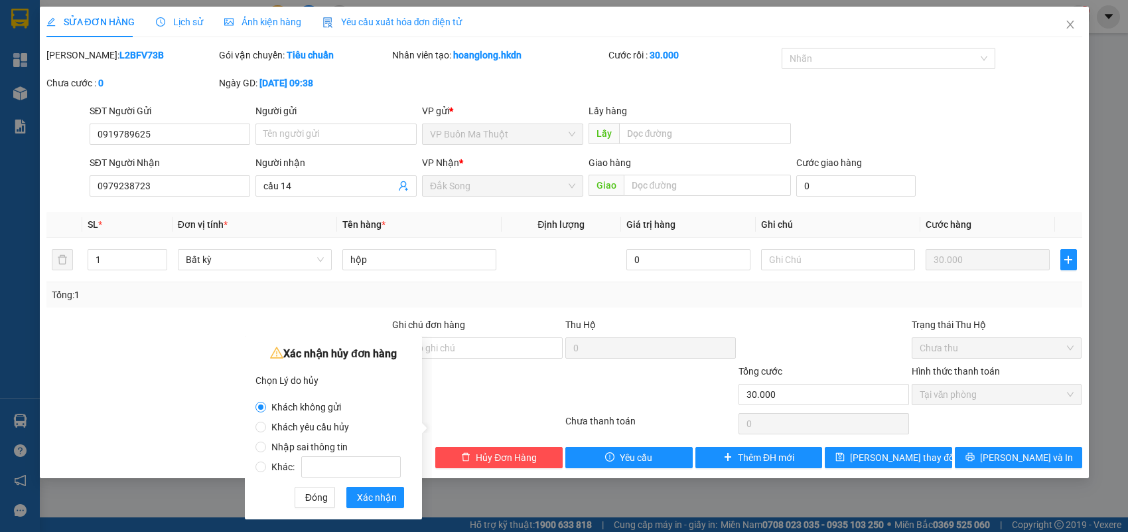
click at [322, 452] on label "Khác:" at bounding box center [331, 460] width 151 height 20
click at [266, 461] on input "Khác:" at bounding box center [261, 466] width 11 height 11
click at [284, 445] on span "Nhập sai thông tin" at bounding box center [309, 446] width 87 height 11
click at [266, 445] on input "Nhập sai thông tin" at bounding box center [261, 446] width 11 height 11
click at [365, 502] on span "Xác nhận" at bounding box center [377, 497] width 40 height 15
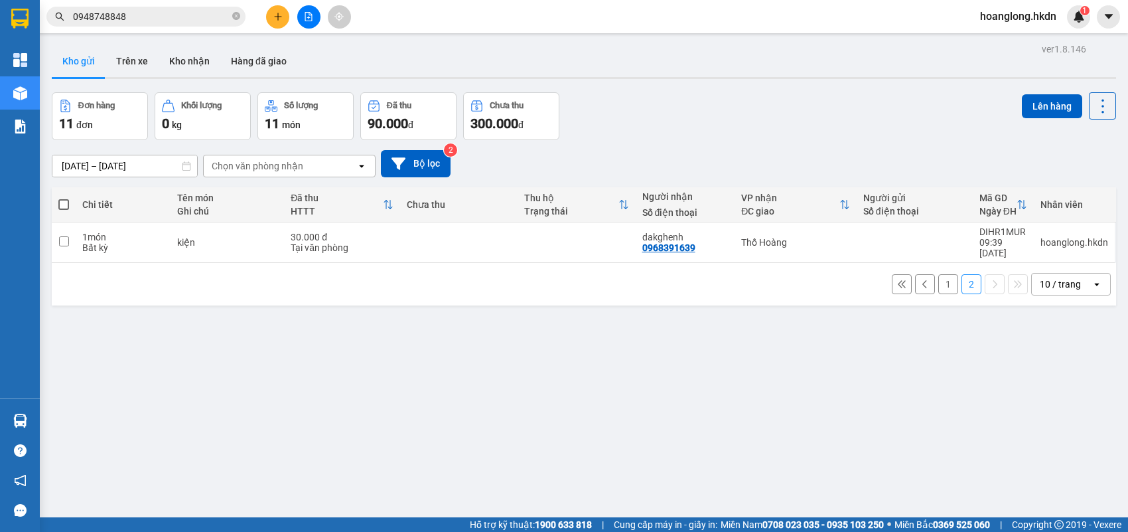
click at [940, 274] on button "1" at bounding box center [949, 284] width 20 height 20
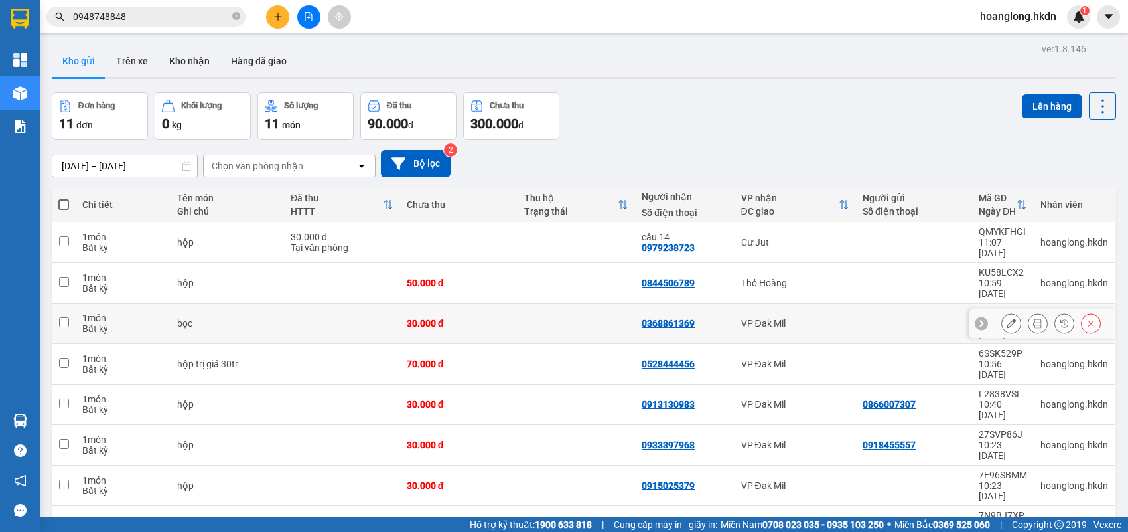
scroll to position [61, 0]
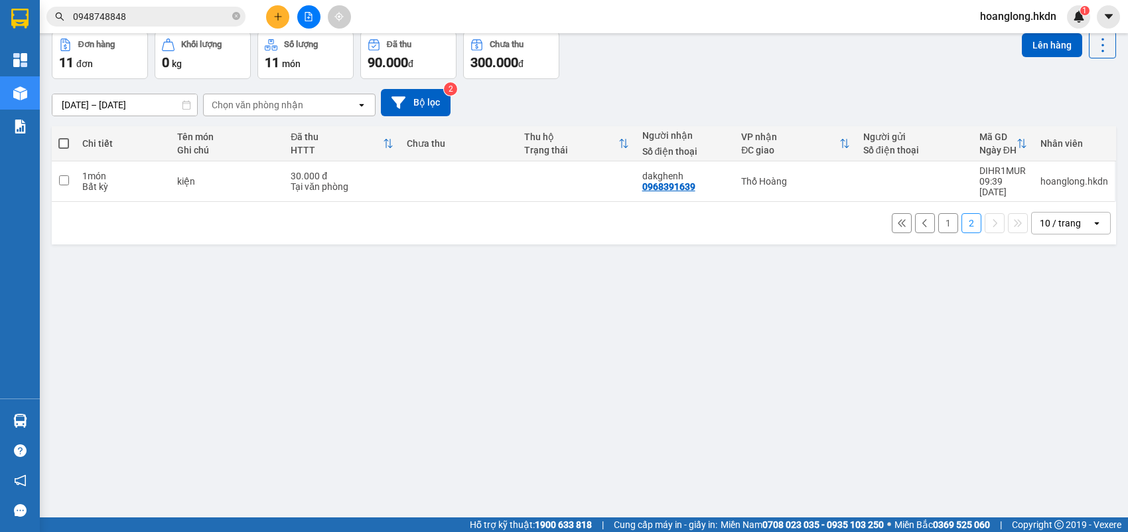
click at [939, 213] on button "1" at bounding box center [949, 223] width 20 height 20
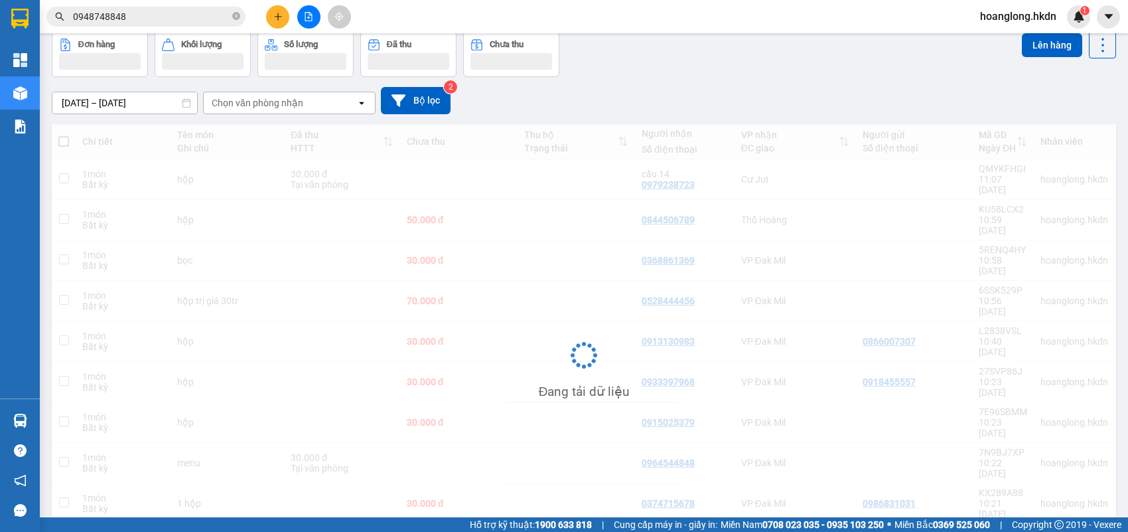
scroll to position [0, 0]
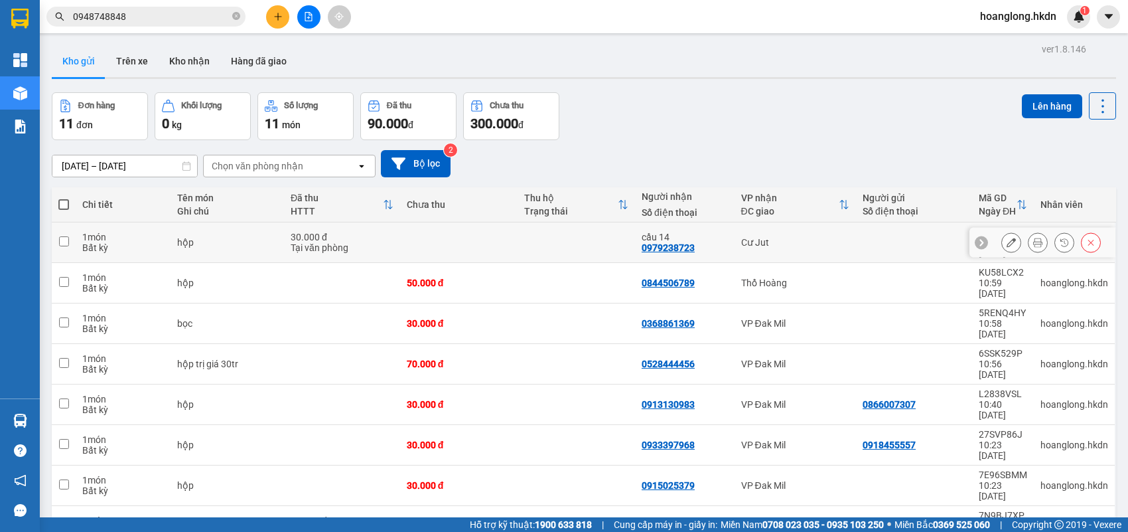
click at [504, 236] on td at bounding box center [458, 242] width 117 height 40
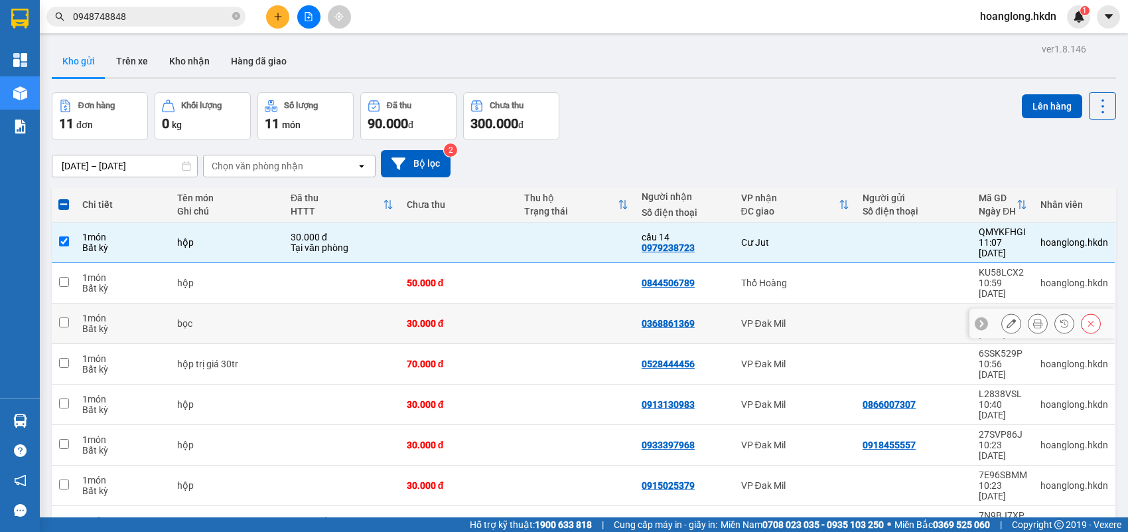
click at [505, 303] on td "30.000 đ" at bounding box center [458, 323] width 117 height 40
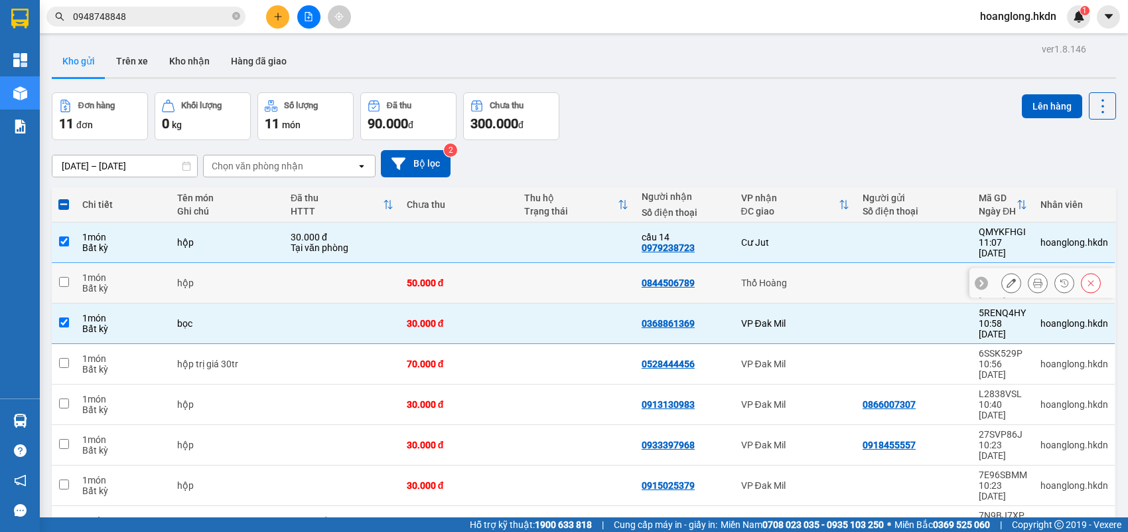
click at [530, 264] on td at bounding box center [576, 283] width 117 height 40
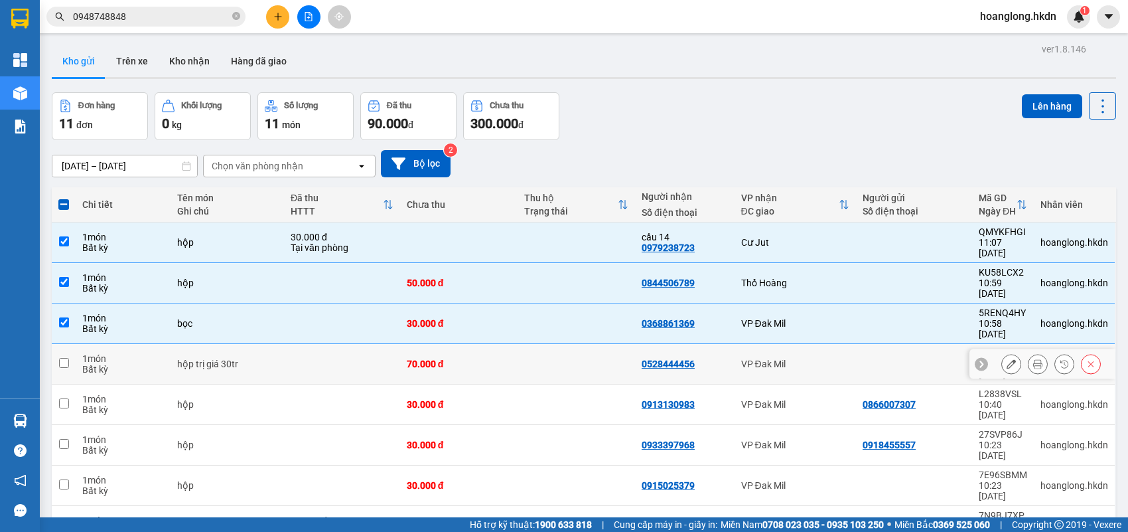
click at [565, 344] on td at bounding box center [576, 364] width 117 height 40
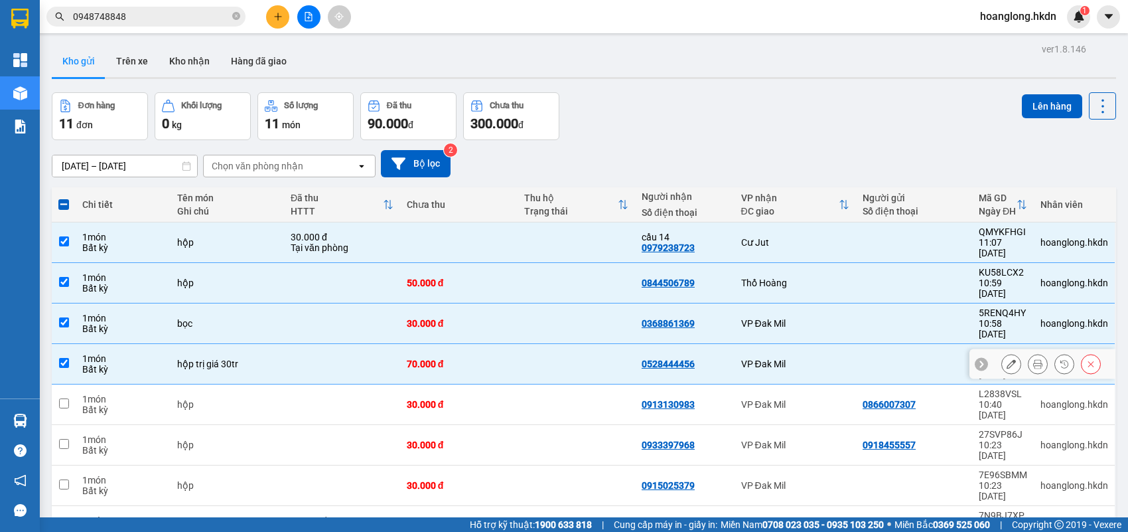
scroll to position [61, 0]
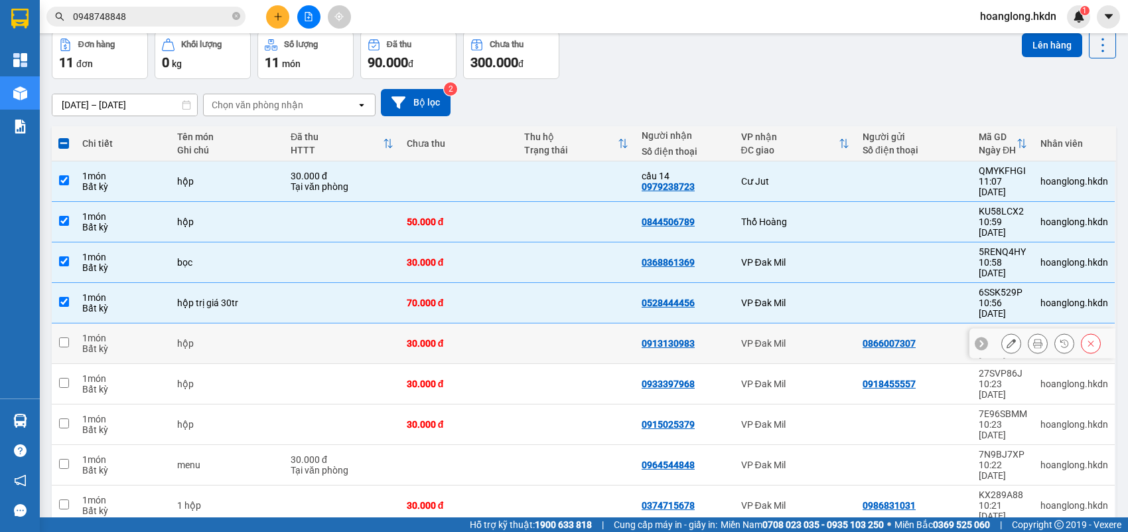
click at [563, 323] on td at bounding box center [576, 343] width 117 height 40
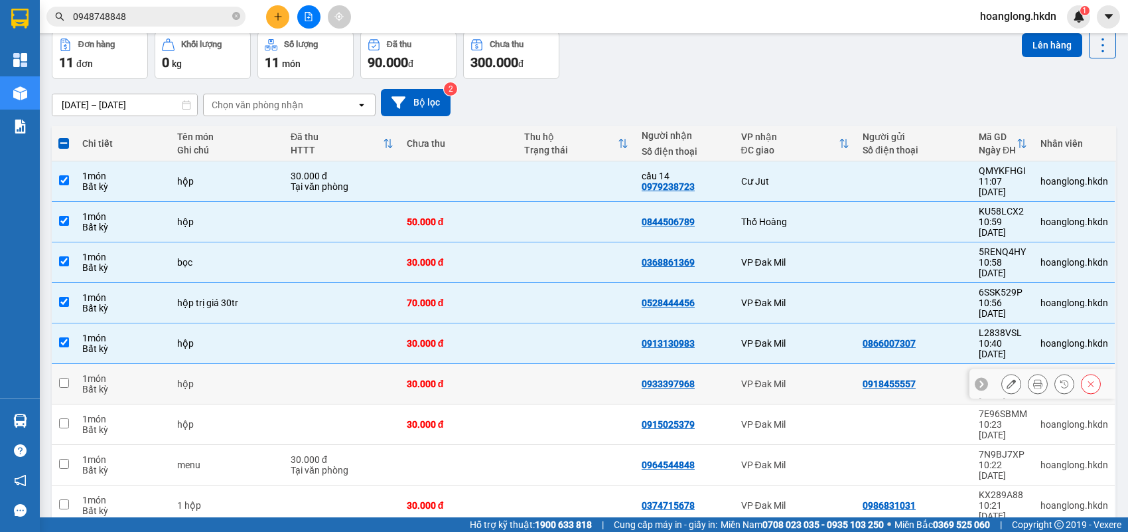
click at [558, 364] on td at bounding box center [576, 384] width 117 height 40
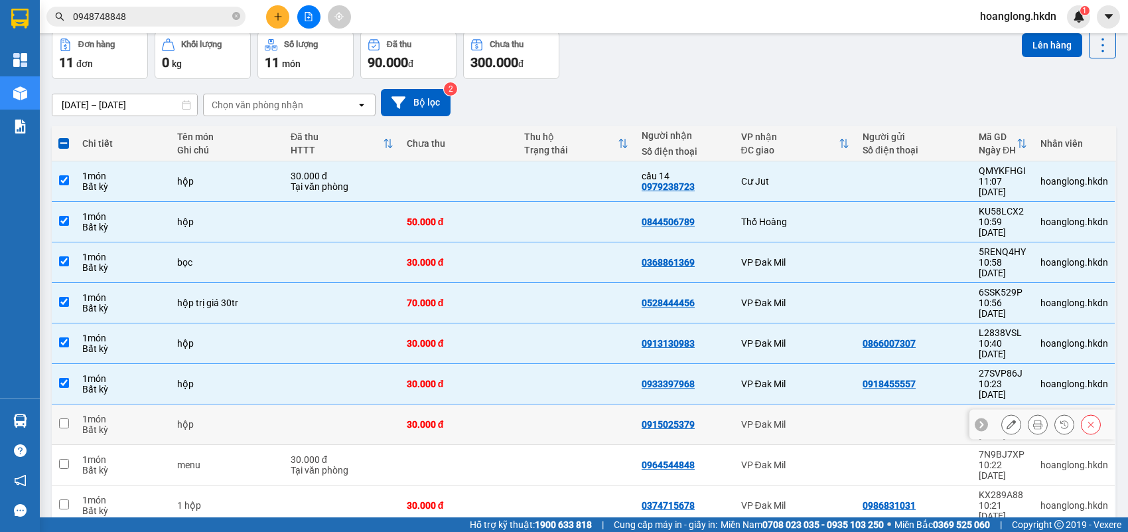
click at [562, 404] on td at bounding box center [576, 424] width 117 height 40
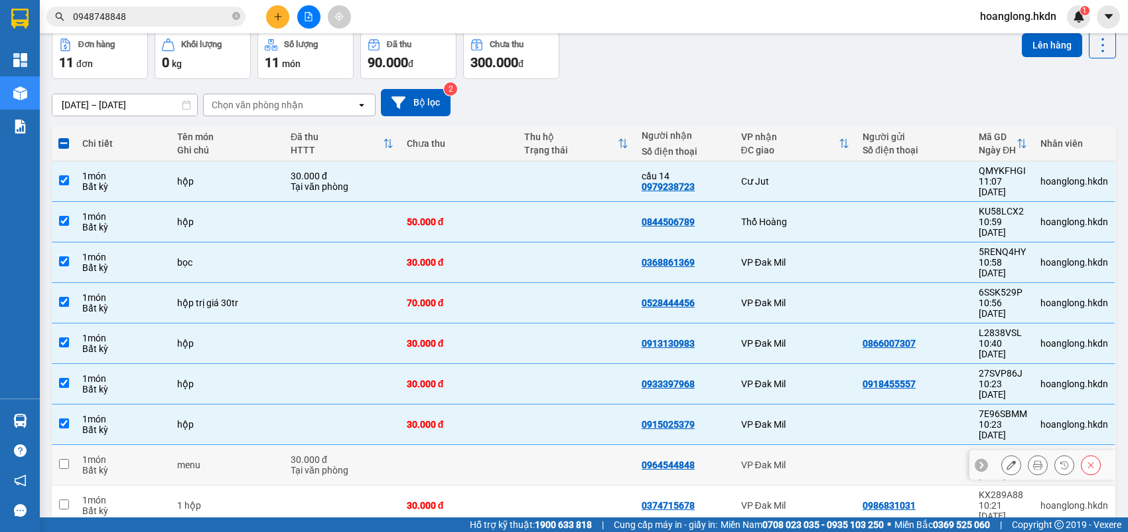
click at [556, 445] on td at bounding box center [576, 465] width 117 height 40
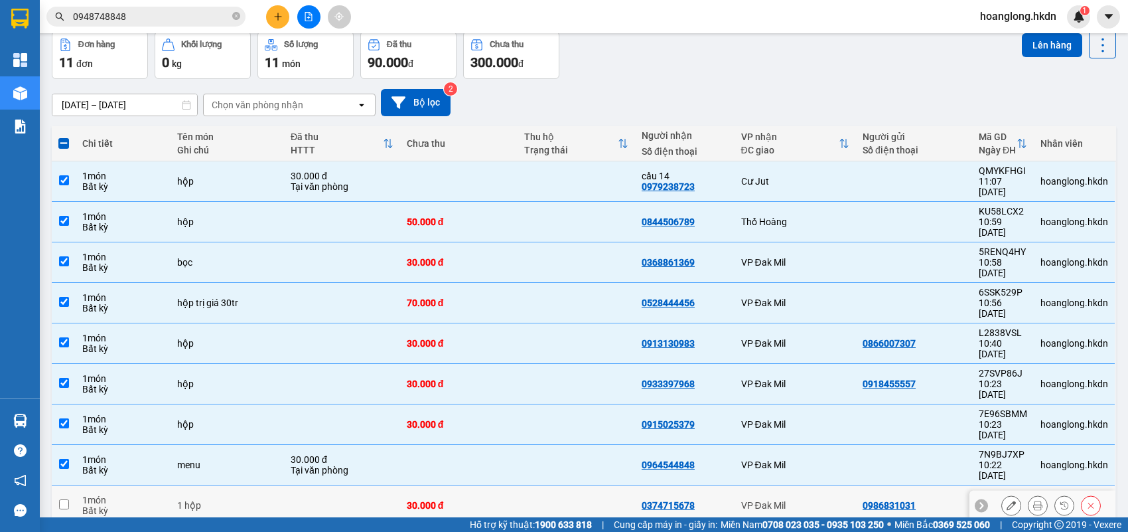
click at [580, 485] on td at bounding box center [576, 505] width 117 height 40
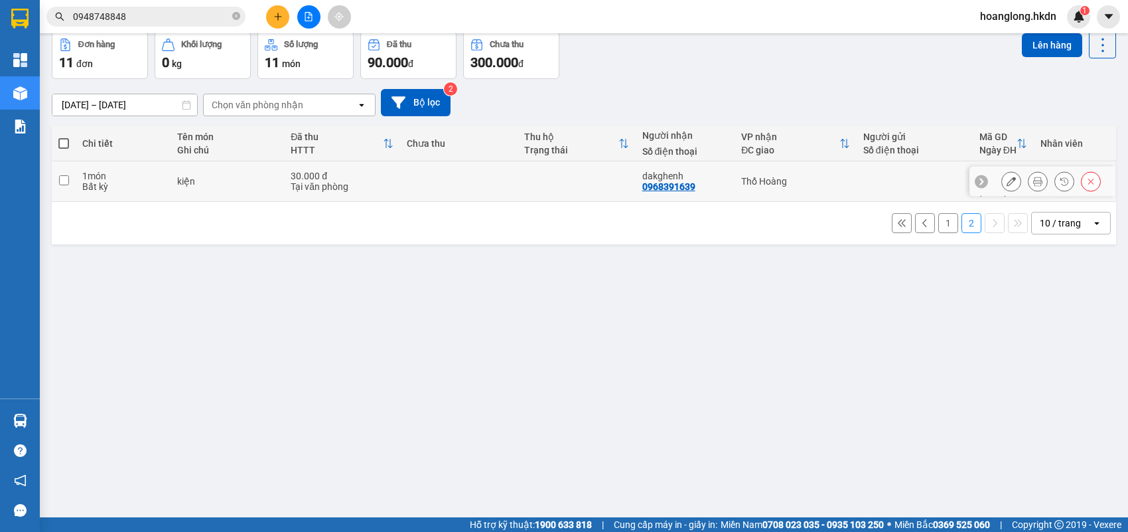
click at [589, 183] on td at bounding box center [576, 181] width 117 height 40
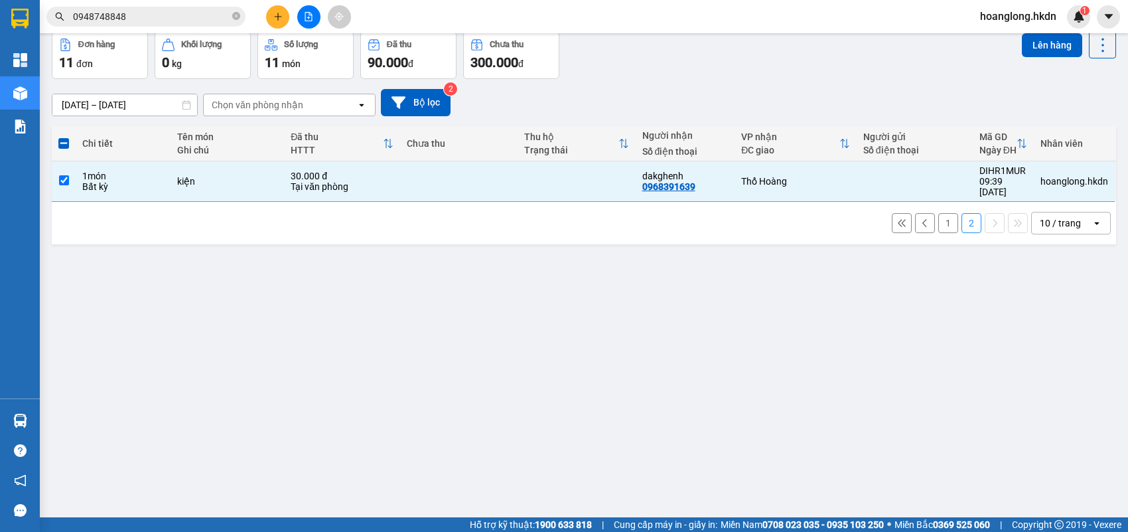
scroll to position [0, 0]
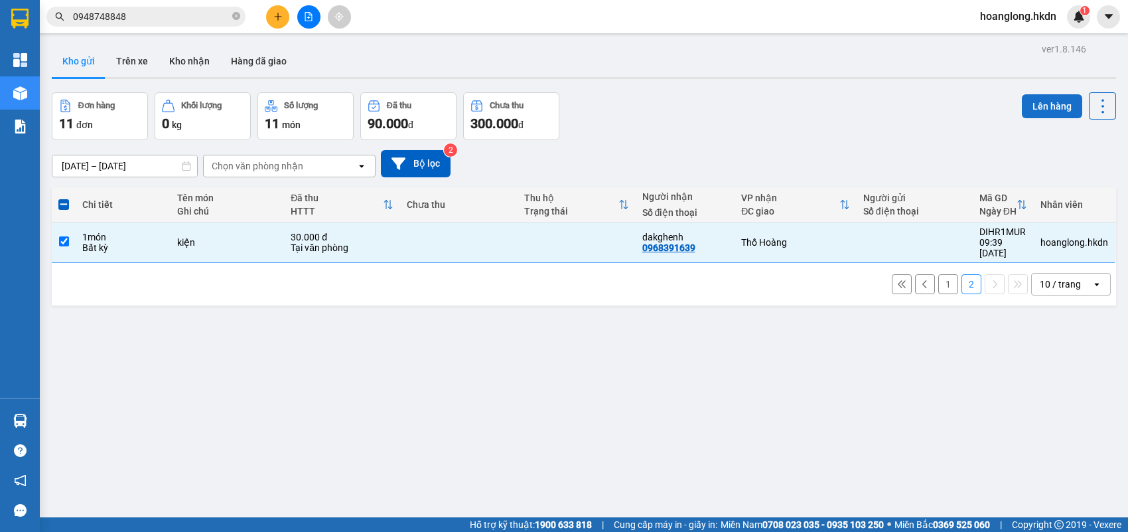
click at [1041, 101] on button "Lên hàng" at bounding box center [1052, 106] width 60 height 24
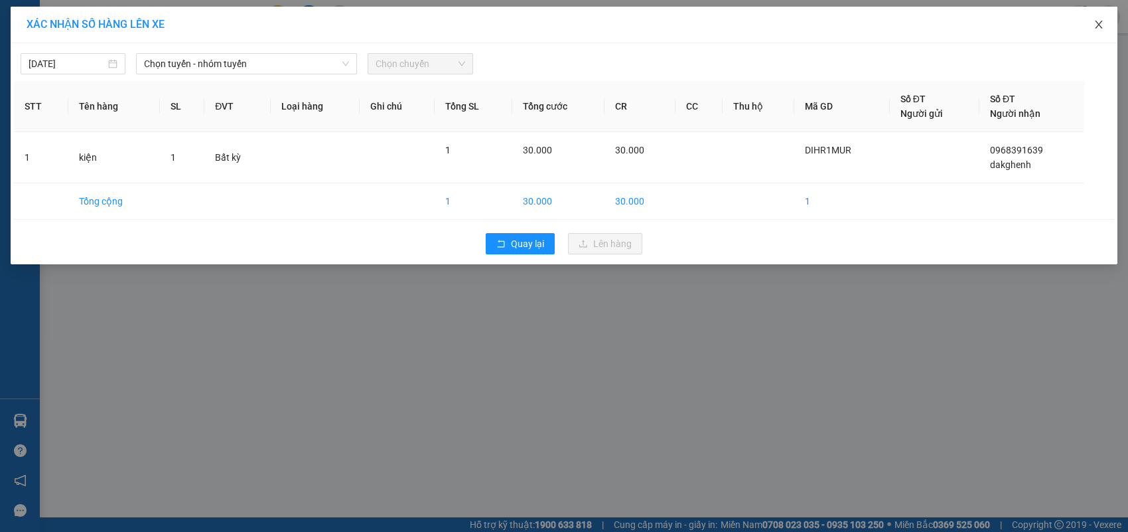
click at [1100, 18] on span "Close" at bounding box center [1099, 25] width 37 height 37
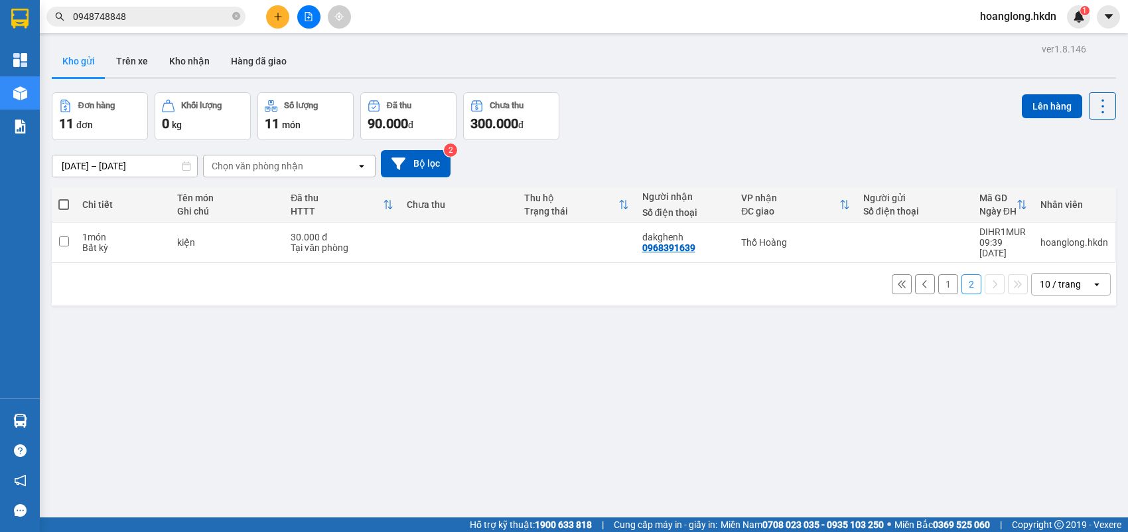
click at [939, 274] on button "1" at bounding box center [949, 284] width 20 height 20
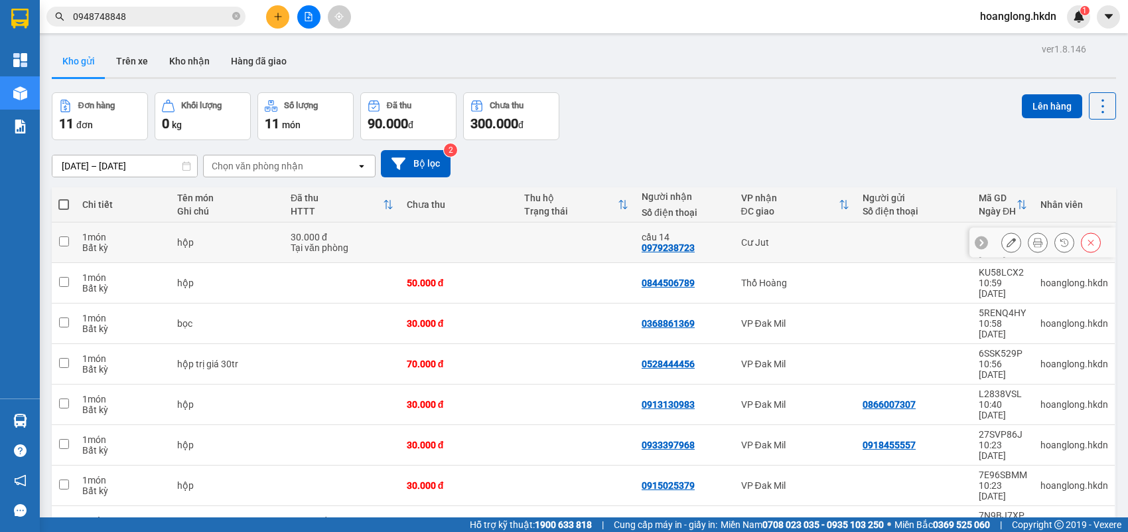
click at [588, 230] on td at bounding box center [576, 242] width 117 height 40
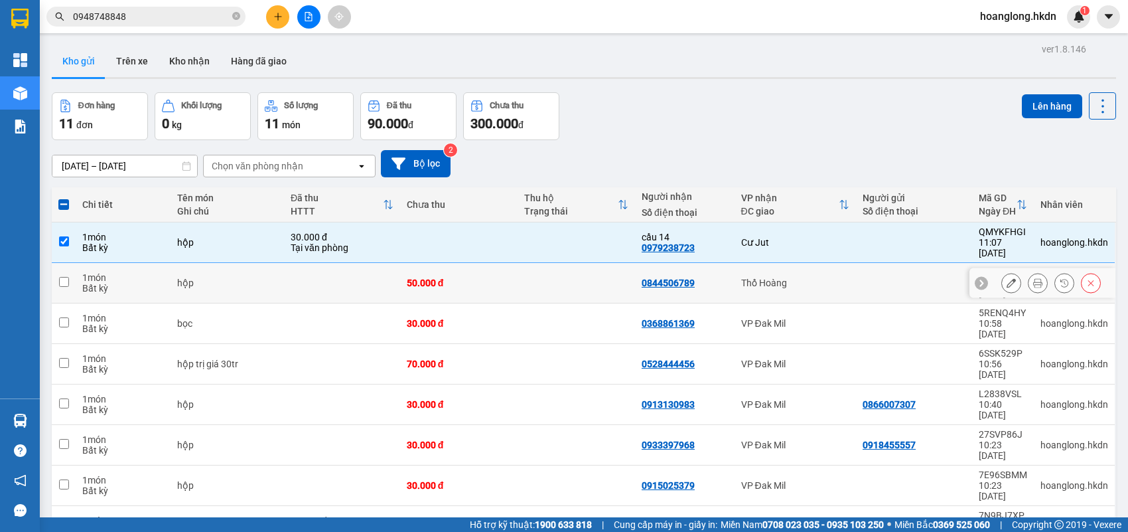
click at [565, 273] on td at bounding box center [576, 283] width 117 height 40
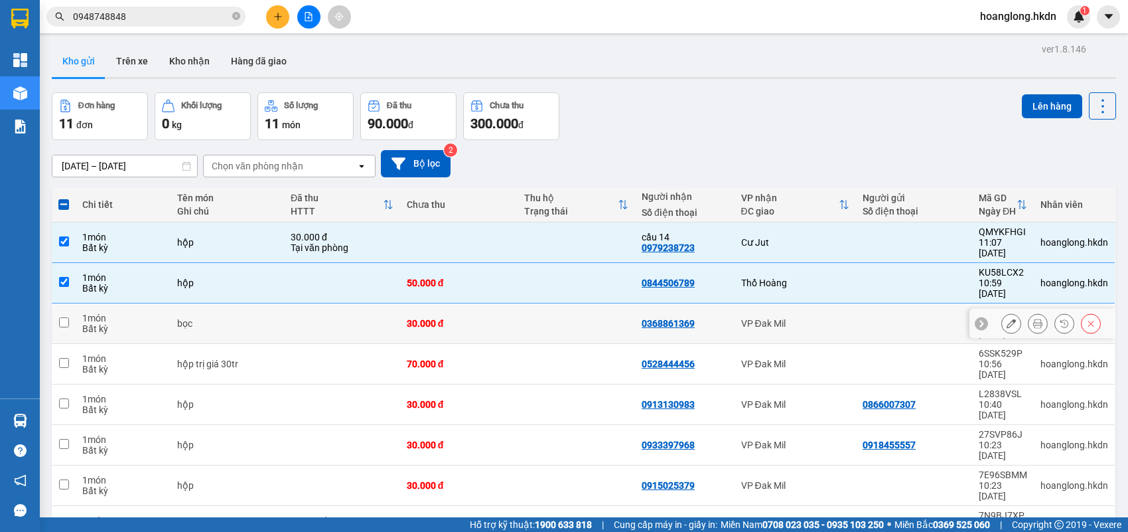
click at [558, 303] on td at bounding box center [576, 323] width 117 height 40
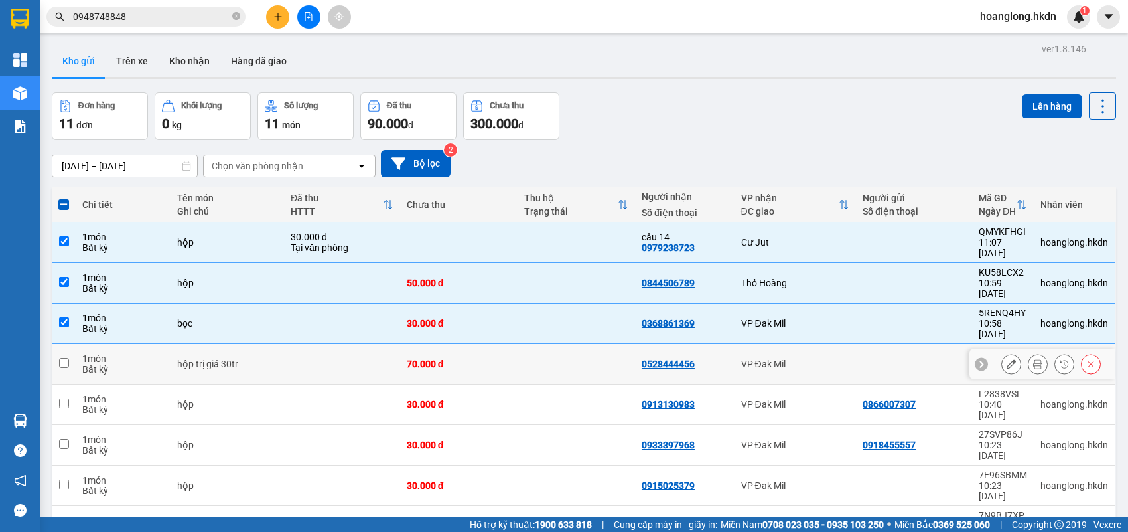
click at [561, 344] on td at bounding box center [576, 364] width 117 height 40
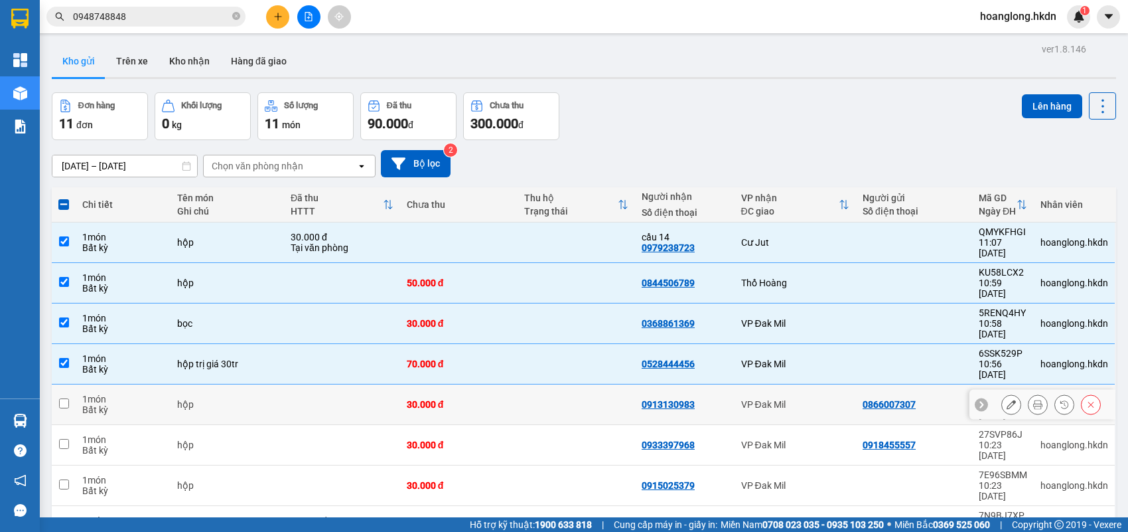
scroll to position [61, 0]
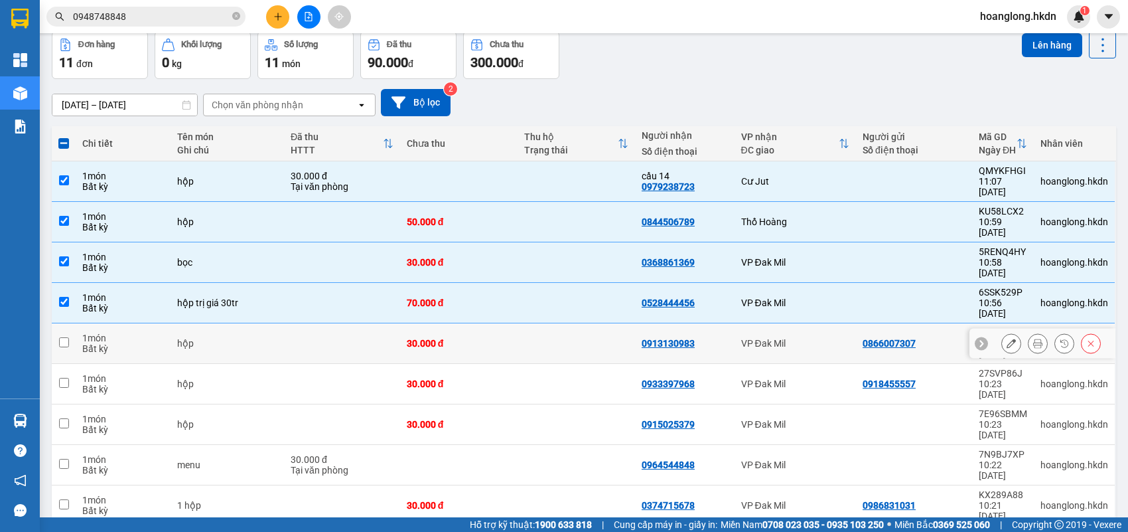
click at [589, 323] on td at bounding box center [576, 343] width 117 height 40
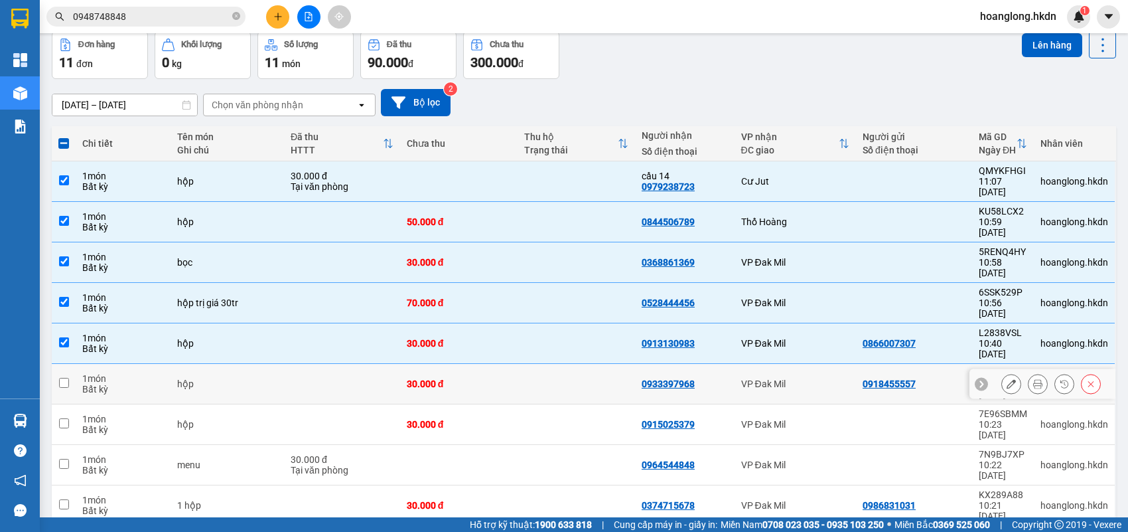
click at [581, 364] on td at bounding box center [576, 384] width 117 height 40
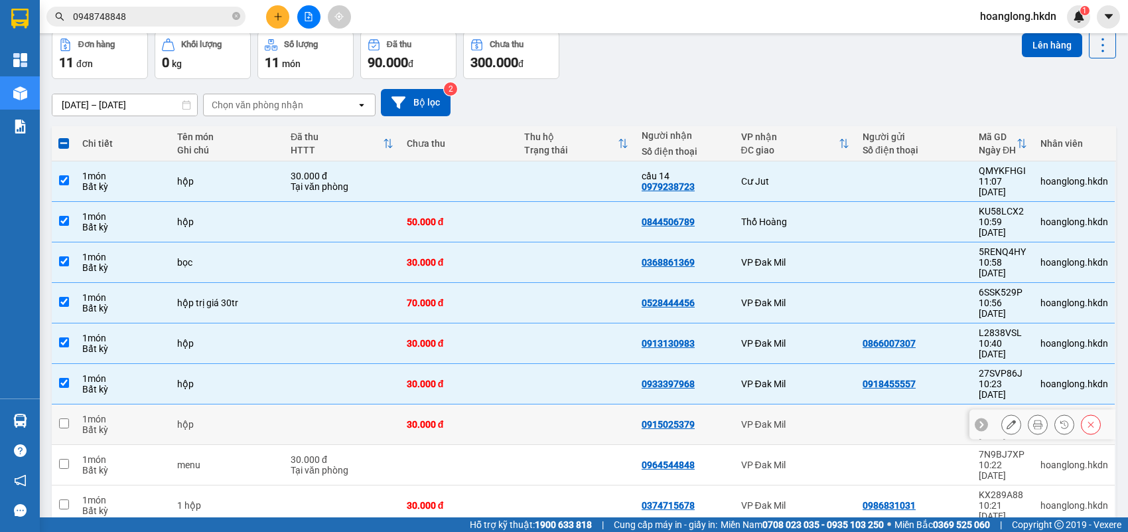
click at [580, 404] on td at bounding box center [576, 424] width 117 height 40
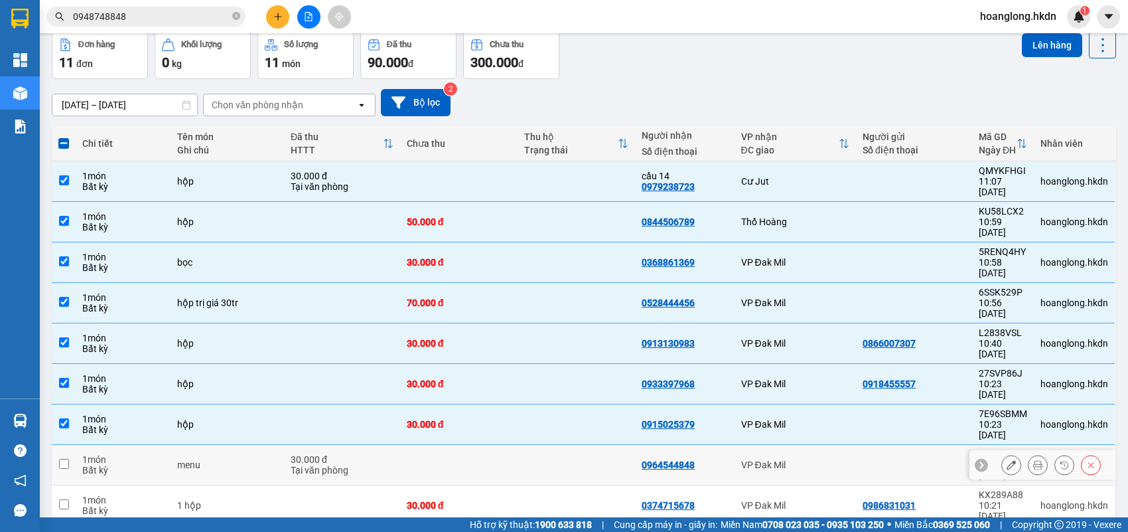
click at [668, 445] on td "0964544848" at bounding box center [685, 465] width 100 height 40
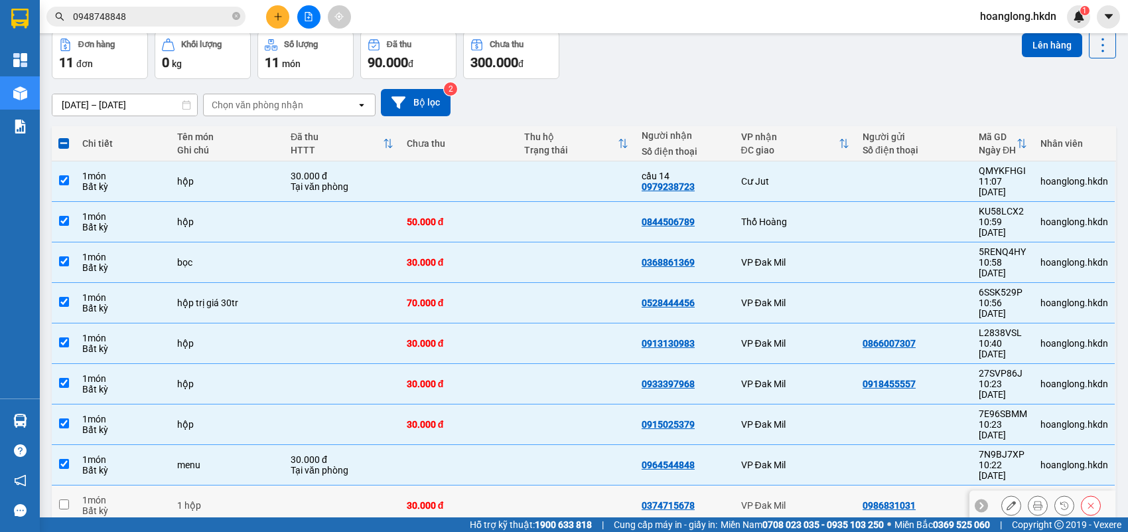
click at [582, 485] on td at bounding box center [576, 505] width 117 height 40
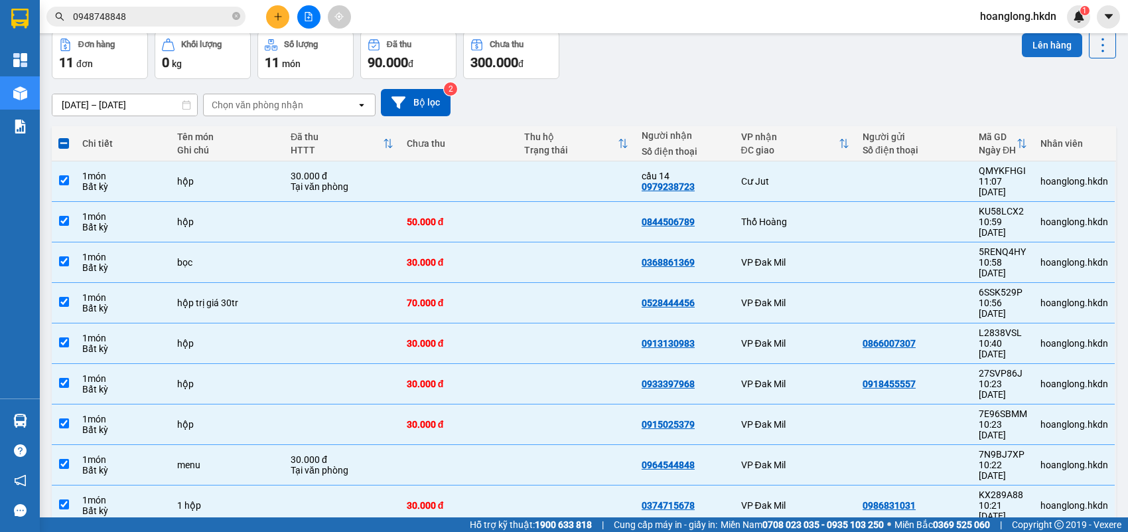
click at [1034, 44] on button "Lên hàng" at bounding box center [1052, 45] width 60 height 24
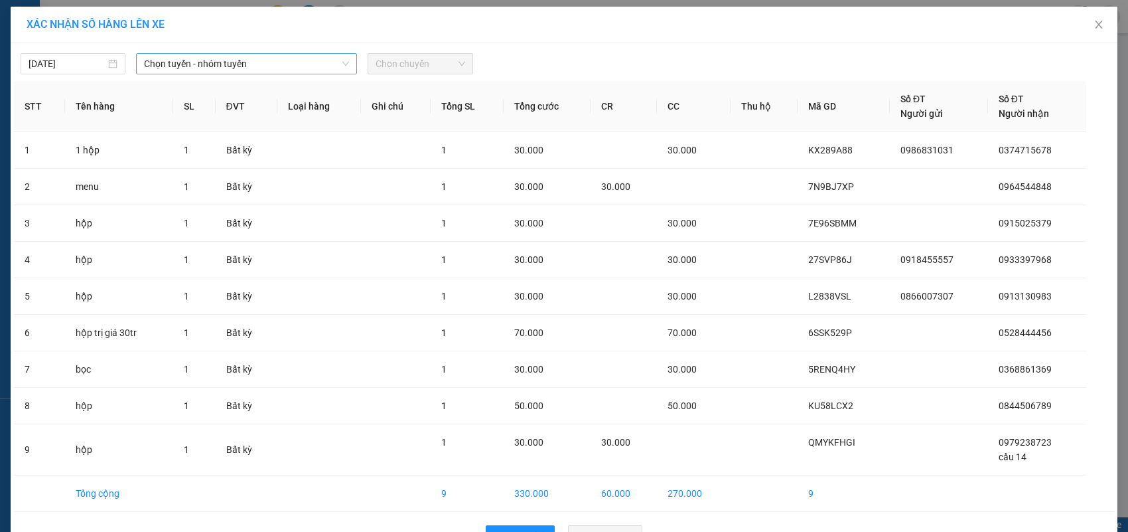
click at [319, 54] on span "Chọn tuyến - nhóm tuyến" at bounding box center [246, 64] width 205 height 20
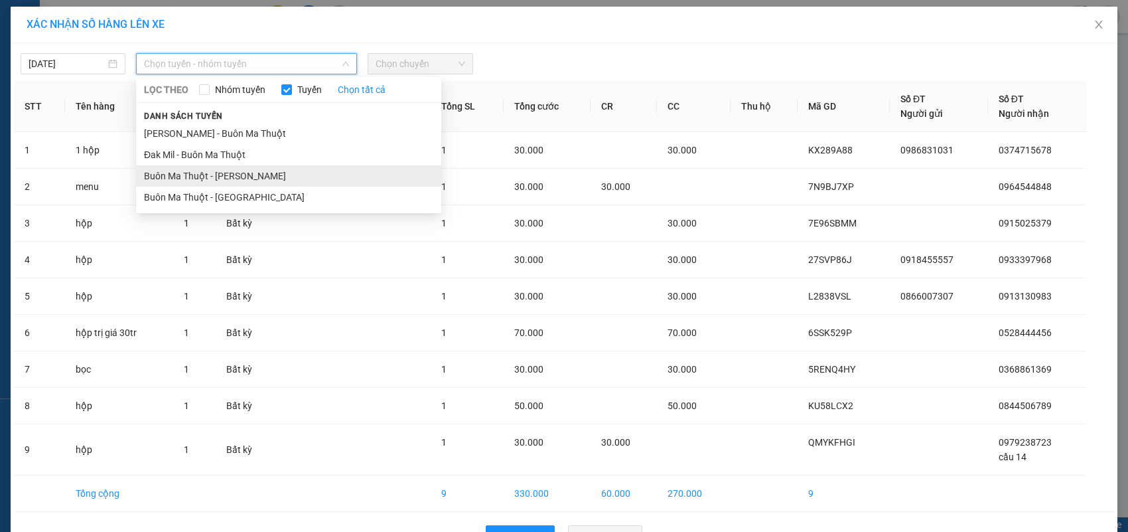
click at [356, 175] on li "Buôn Ma Thuột - [PERSON_NAME]" at bounding box center [288, 175] width 305 height 21
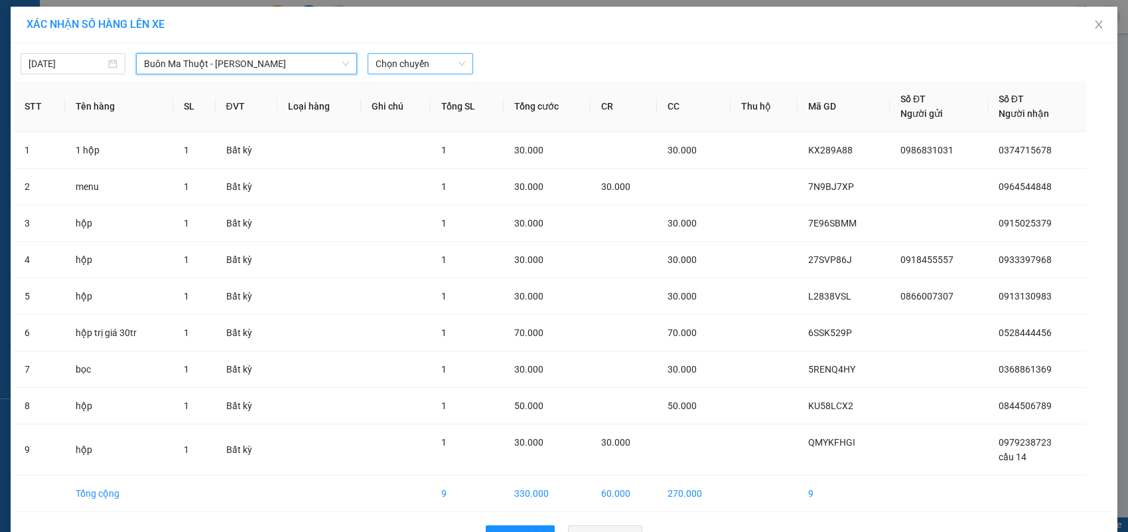
click at [453, 61] on span "Chọn chuyến" at bounding box center [420, 64] width 89 height 20
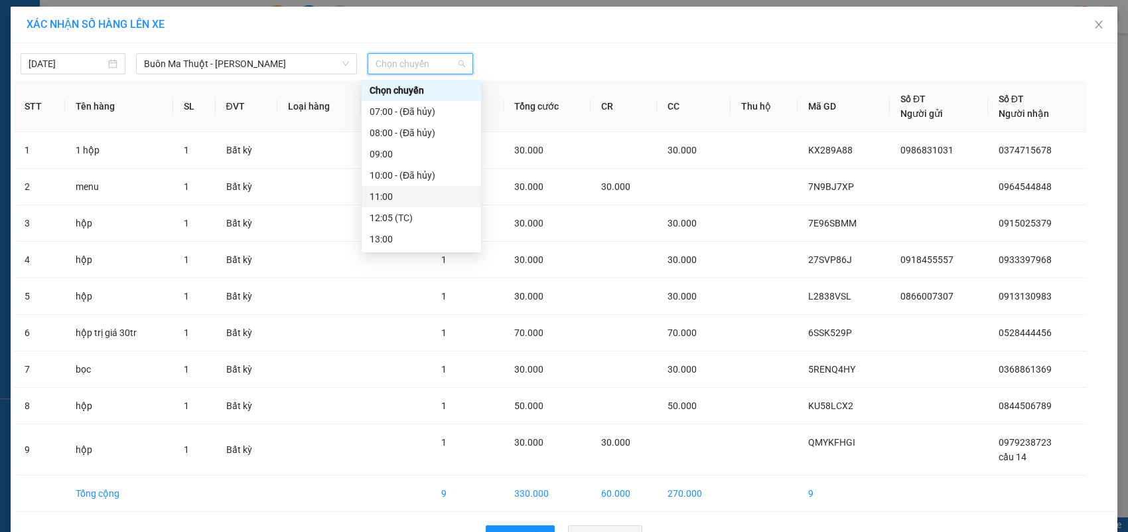
click at [428, 194] on div "11:00" at bounding box center [422, 196] width 104 height 15
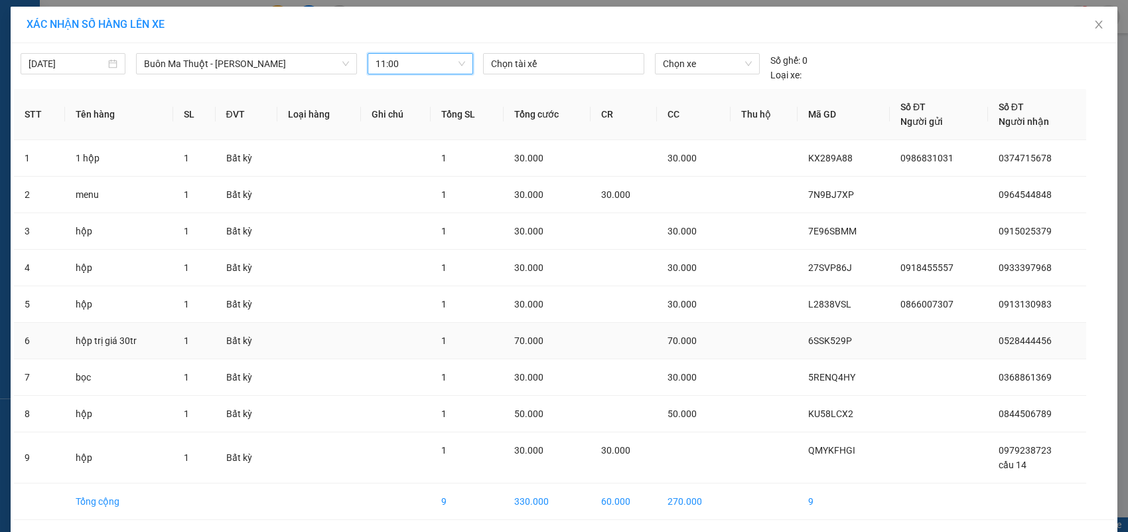
scroll to position [50, 0]
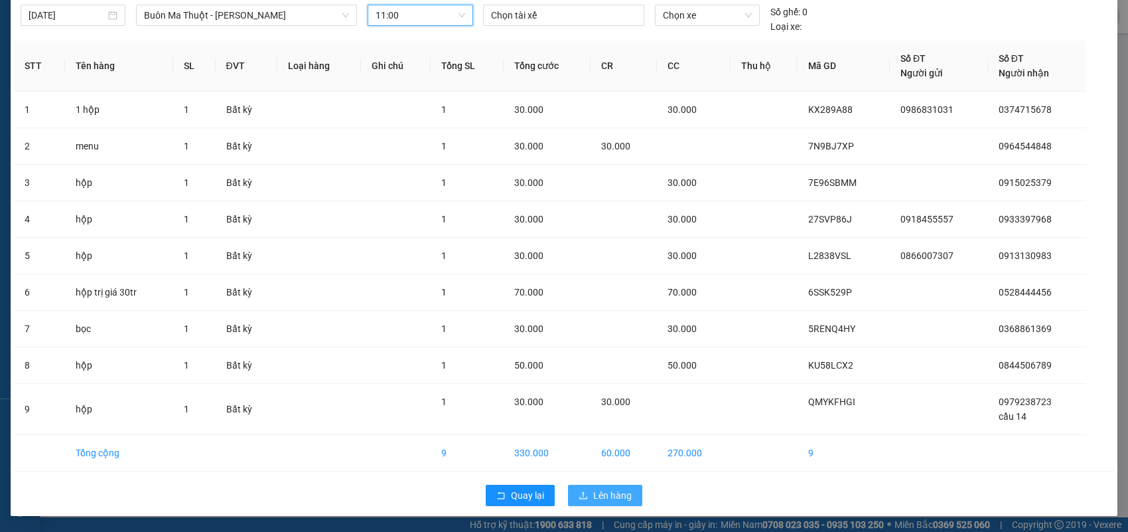
click at [595, 496] on span "Lên hàng" at bounding box center [612, 495] width 39 height 15
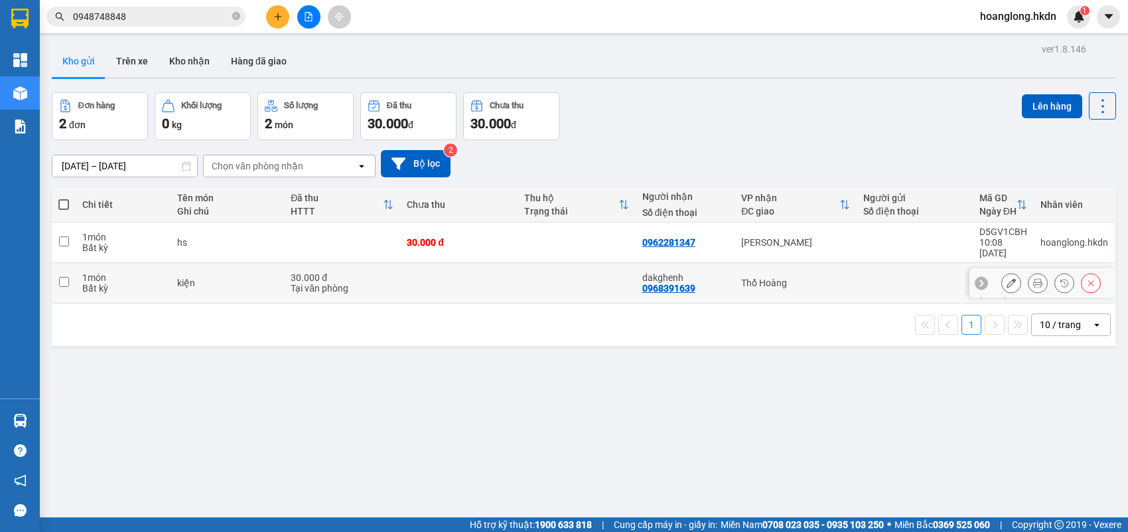
click at [473, 271] on td at bounding box center [458, 283] width 117 height 40
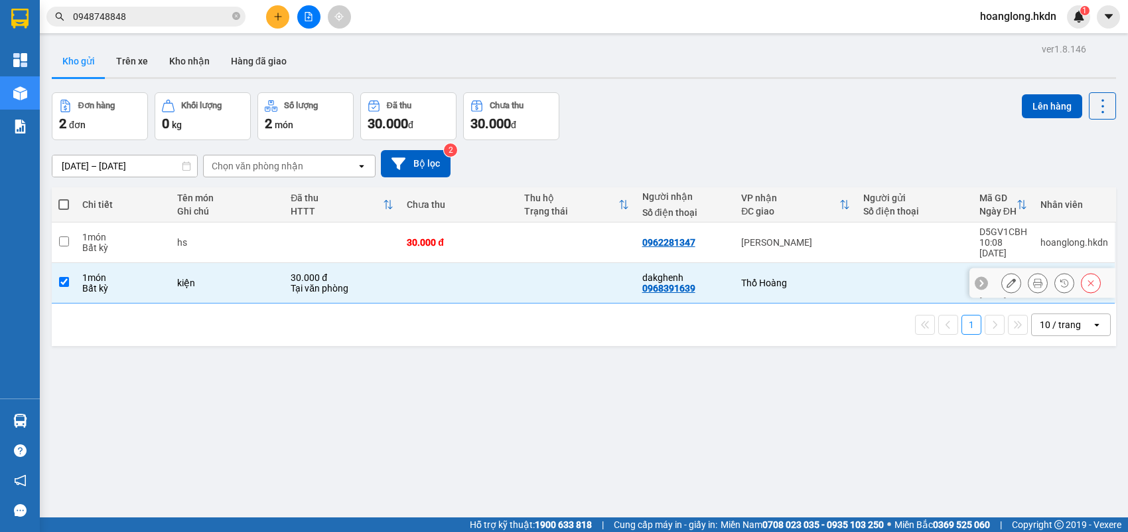
click at [473, 271] on td at bounding box center [458, 283] width 117 height 40
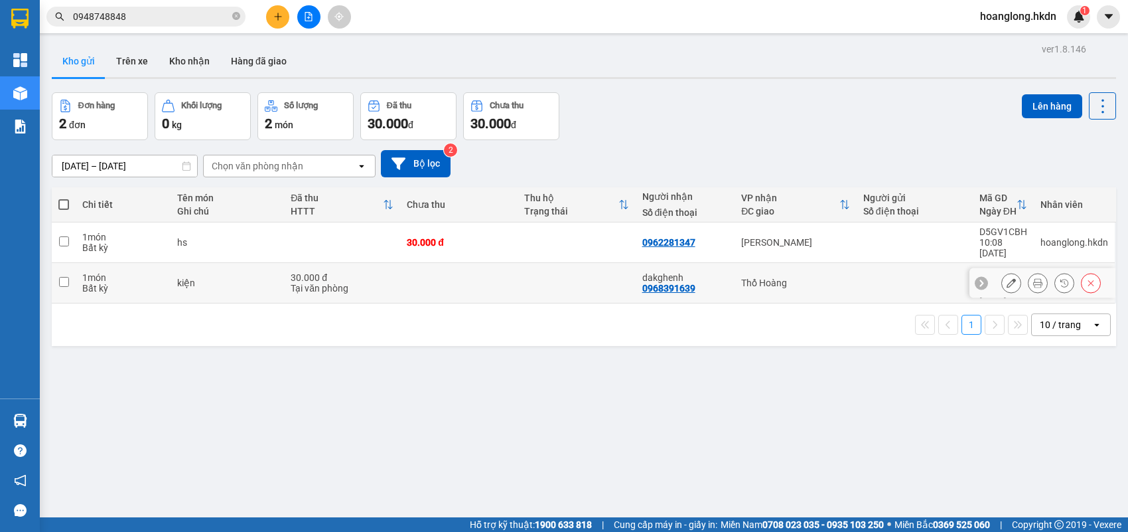
click at [469, 263] on td at bounding box center [458, 283] width 117 height 40
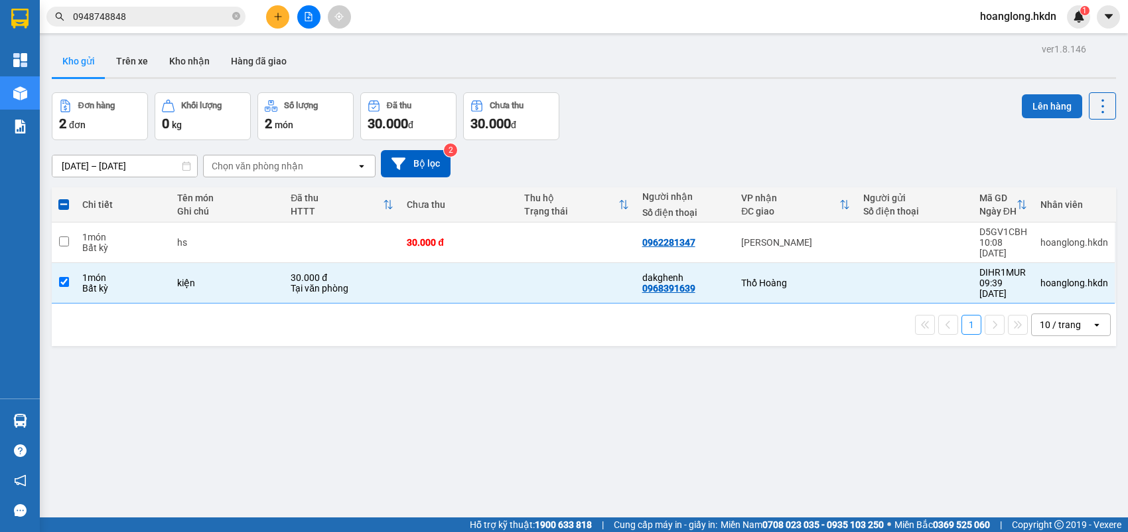
click at [1022, 110] on button "Lên hàng" at bounding box center [1052, 106] width 60 height 24
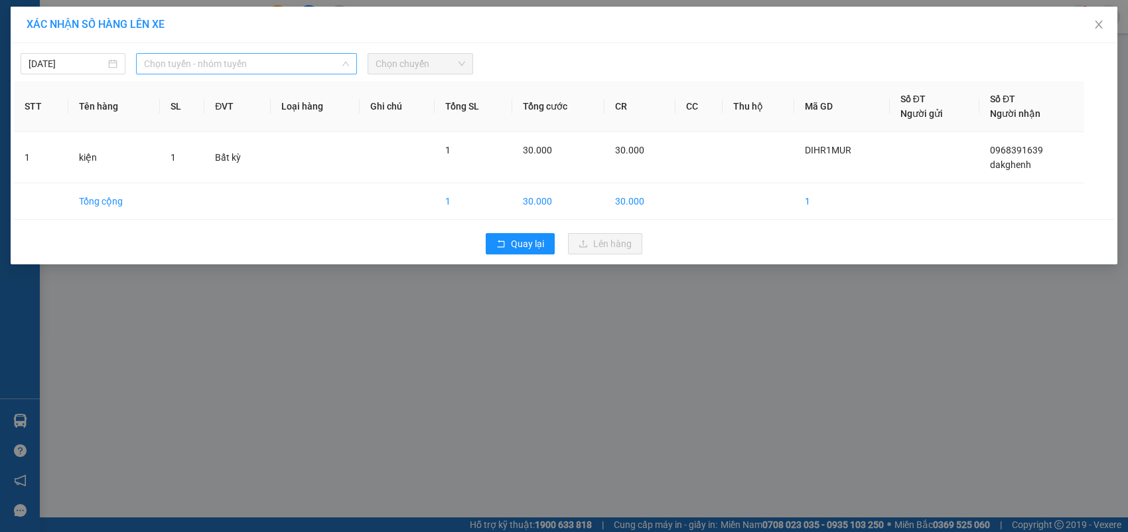
click at [203, 66] on span "Chọn tuyến - nhóm tuyến" at bounding box center [246, 64] width 205 height 20
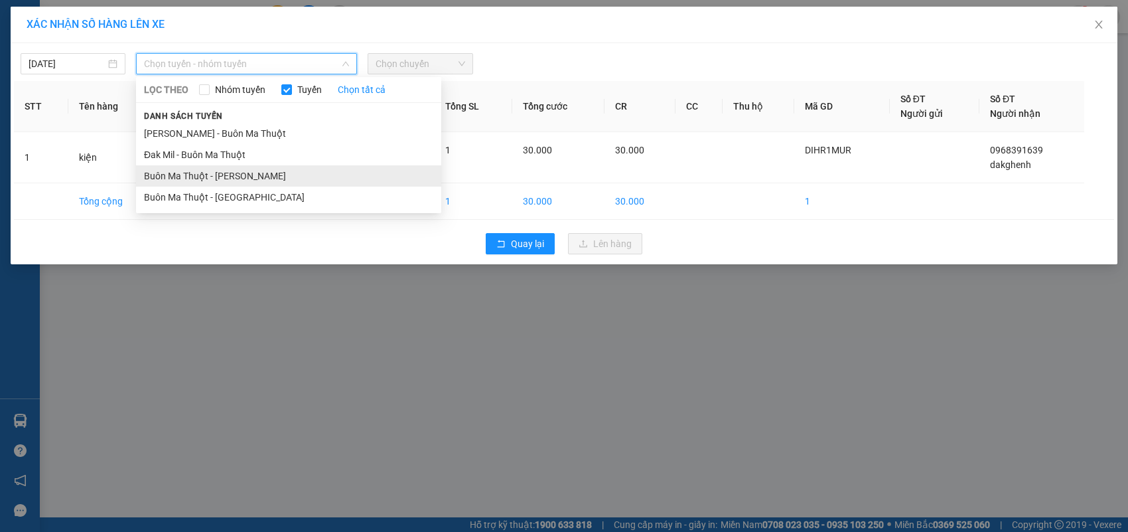
click at [228, 174] on li "Buôn Ma Thuột - [PERSON_NAME]" at bounding box center [288, 175] width 305 height 21
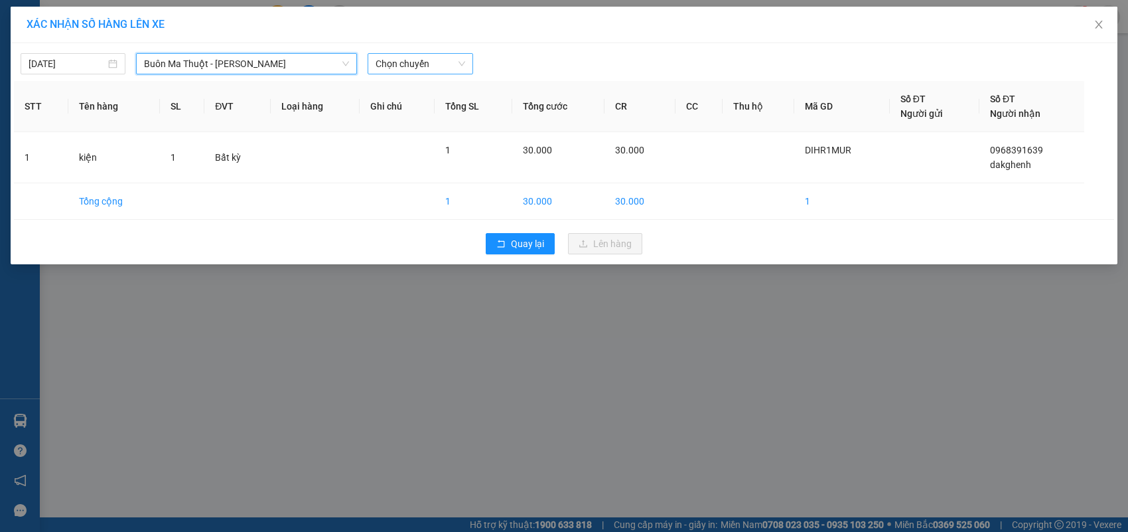
click at [402, 68] on span "Chọn chuyến" at bounding box center [420, 64] width 89 height 20
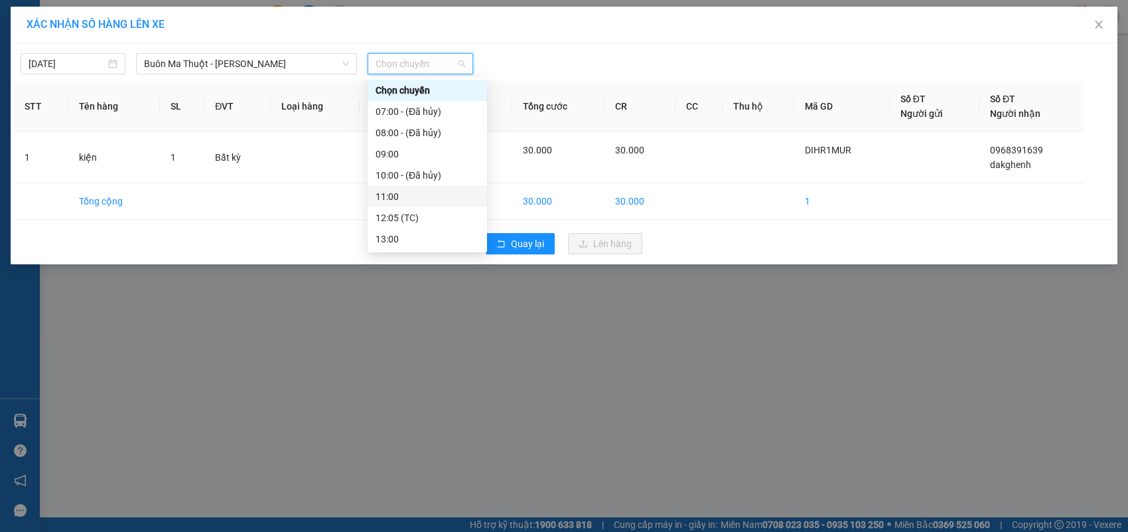
click at [393, 194] on div "11:00" at bounding box center [428, 196] width 104 height 15
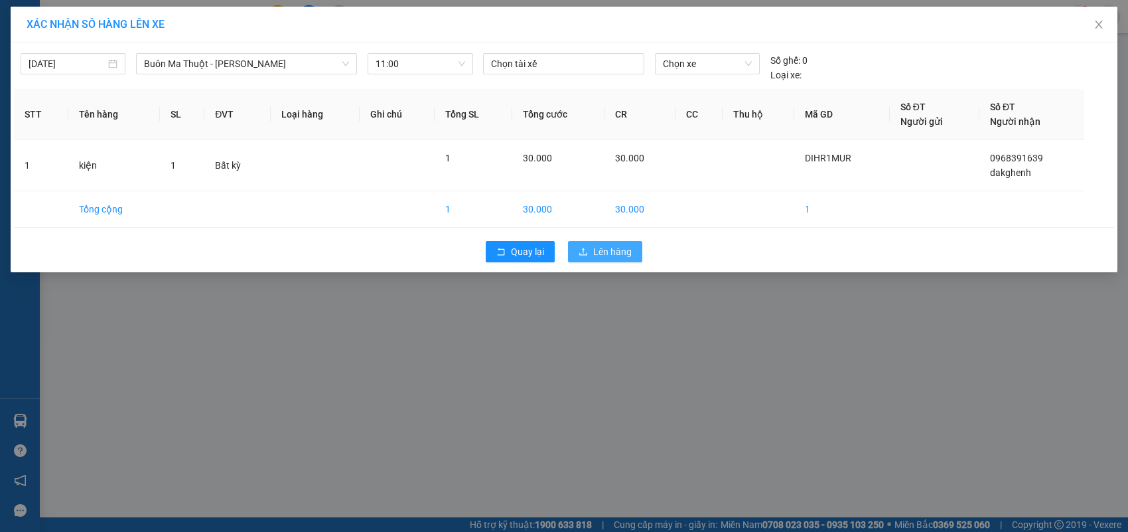
click at [616, 252] on span "Lên hàng" at bounding box center [612, 251] width 39 height 15
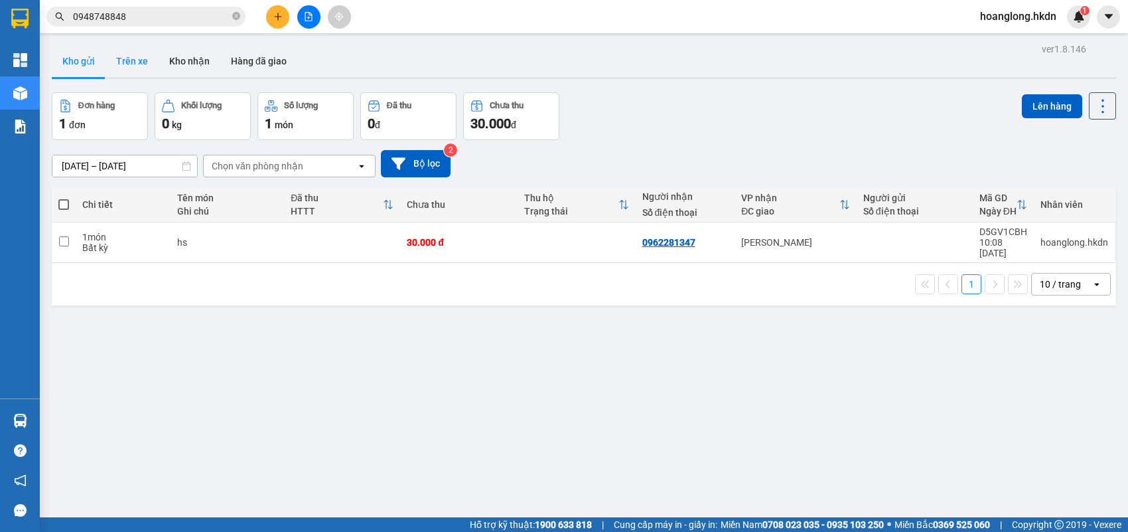
click at [136, 60] on button "Trên xe" at bounding box center [132, 61] width 53 height 32
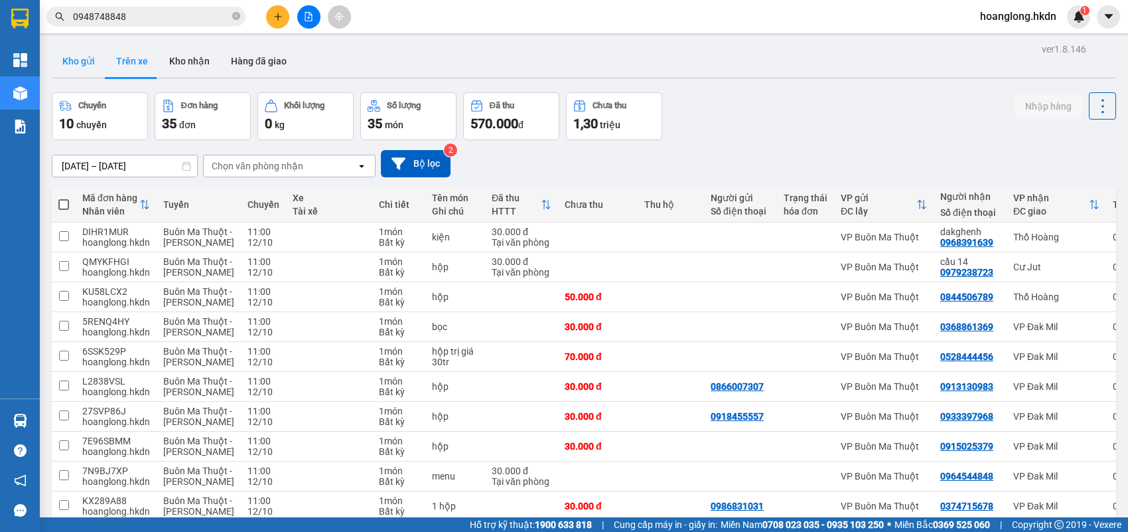
click at [80, 55] on button "Kho gửi" at bounding box center [79, 61] width 54 height 32
